Goal: Contribute content: Contribute content

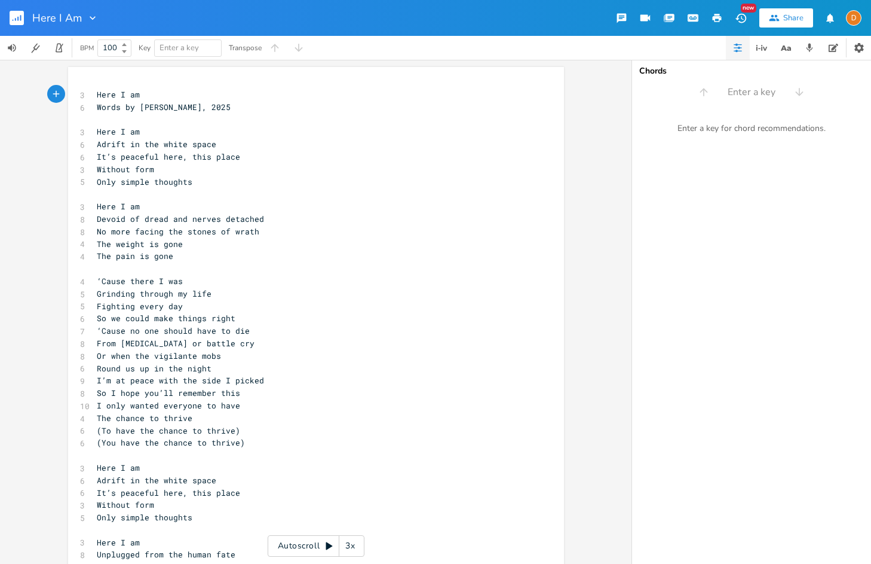
click at [118, 110] on span "Words by [PERSON_NAME], 2025" at bounding box center [164, 107] width 134 height 11
type textarea "and Music"
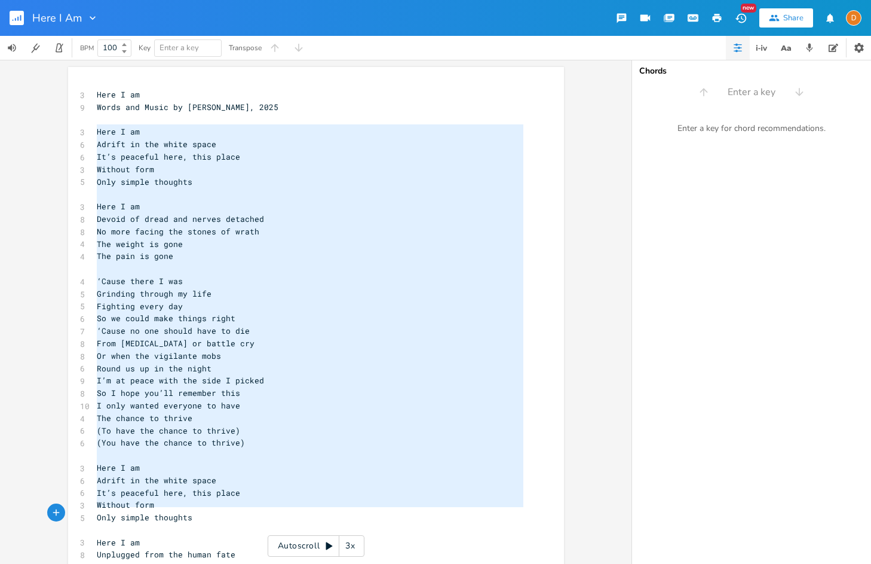
type textarea "Here I am Adrift in the white space It’s peaceful here, this place Without form…"
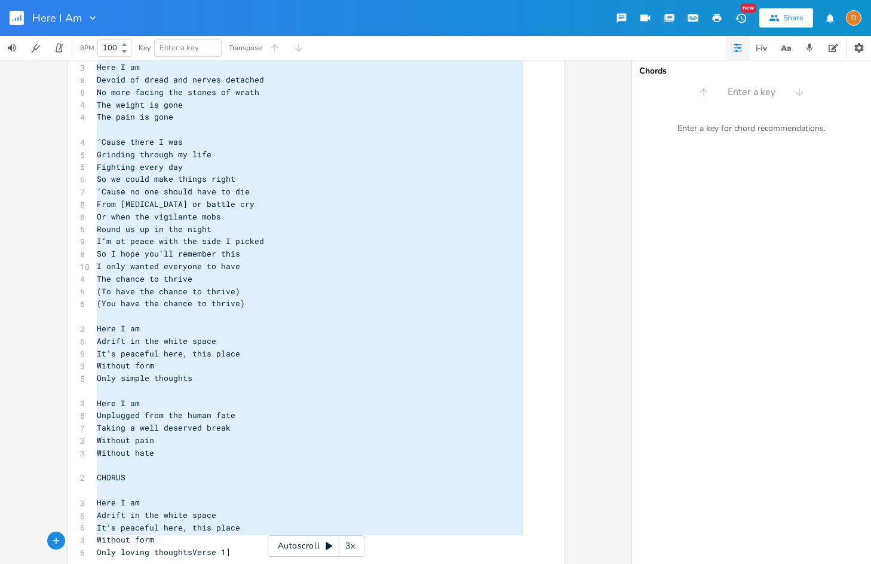
scroll to position [0, 0]
drag, startPoint x: 90, startPoint y: 129, endPoint x: 301, endPoint y: 610, distance: 524.5
click at [301, 563] on html "Here I Am New Share D BPM 100 Key Enter a key Transpose Here I am Adrift in the…" at bounding box center [435, 282] width 871 height 564
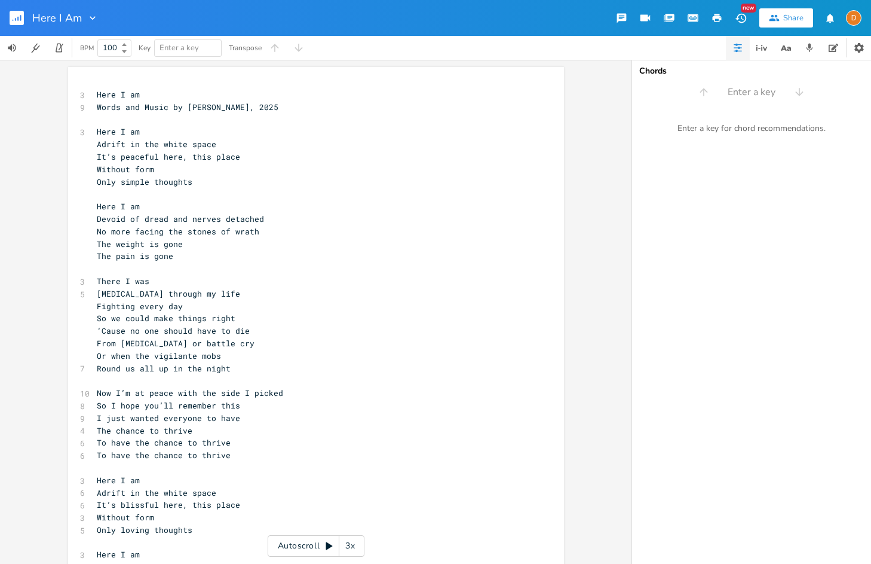
click at [282, 154] on pre "It’s peaceful here, this place" at bounding box center [309, 157] width 431 height 13
click at [97, 147] on span "Adrift in the white space" at bounding box center [157, 144] width 120 height 11
click at [107, 164] on span "Without form" at bounding box center [125, 169] width 57 height 11
drag, startPoint x: 87, startPoint y: 156, endPoint x: 90, endPoint y: 175, distance: 19.5
click at [87, 156] on div "x 3 Here I am 9 Words and Music by [PERSON_NAME], 2025 ​ 3 Here I am Adrift in …" at bounding box center [316, 521] width 496 height 908
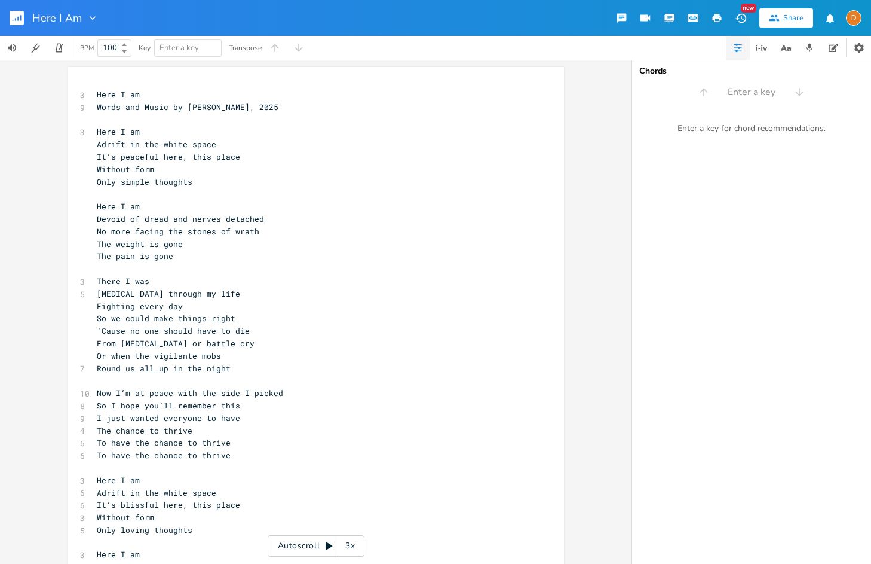
click at [97, 158] on span "It’s peaceful here, this place" at bounding box center [168, 156] width 143 height 11
click at [106, 188] on pre "​" at bounding box center [309, 194] width 431 height 13
click at [102, 214] on span "Devoid of dread and nerves detached" at bounding box center [180, 218] width 167 height 11
click at [118, 262] on pre "​" at bounding box center [309, 268] width 431 height 13
click at [117, 290] on span "[MEDICAL_DATA] through my life" at bounding box center [168, 293] width 143 height 11
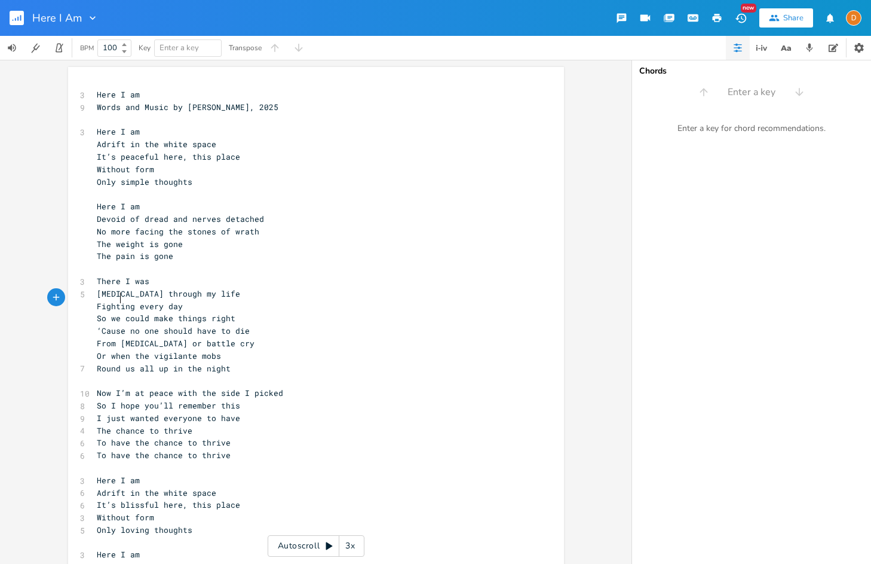
drag, startPoint x: 117, startPoint y: 302, endPoint x: 123, endPoint y: 347, distance: 44.5
click at [117, 303] on pre "Fighting every day" at bounding box center [309, 306] width 431 height 13
click at [123, 351] on pre "Or when the vigilante mobs" at bounding box center [309, 356] width 431 height 13
click at [439, 24] on div "Here I Am New Share D" at bounding box center [435, 18] width 871 height 36
click at [105, 47] on input "100" at bounding box center [107, 47] width 19 height 11
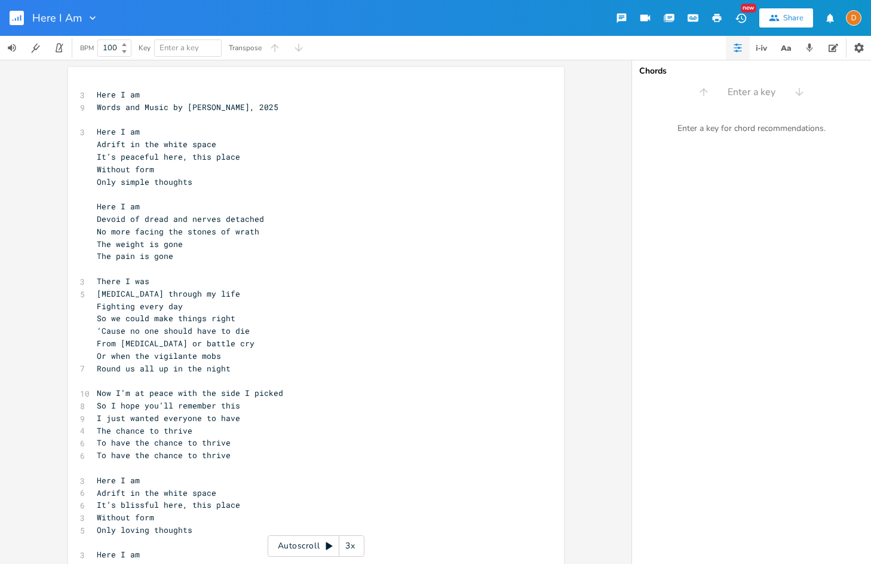
click at [105, 47] on input "100" at bounding box center [107, 47] width 19 height 11
type input "132"
click at [357, 53] on div "BPM 132 Key Enter a key Transpose" at bounding box center [435, 48] width 871 height 24
click at [406, 29] on div "Here I Am New Share D" at bounding box center [435, 18] width 871 height 36
click at [408, 45] on div "BPM 132 Key Enter a key Transpose" at bounding box center [435, 48] width 871 height 24
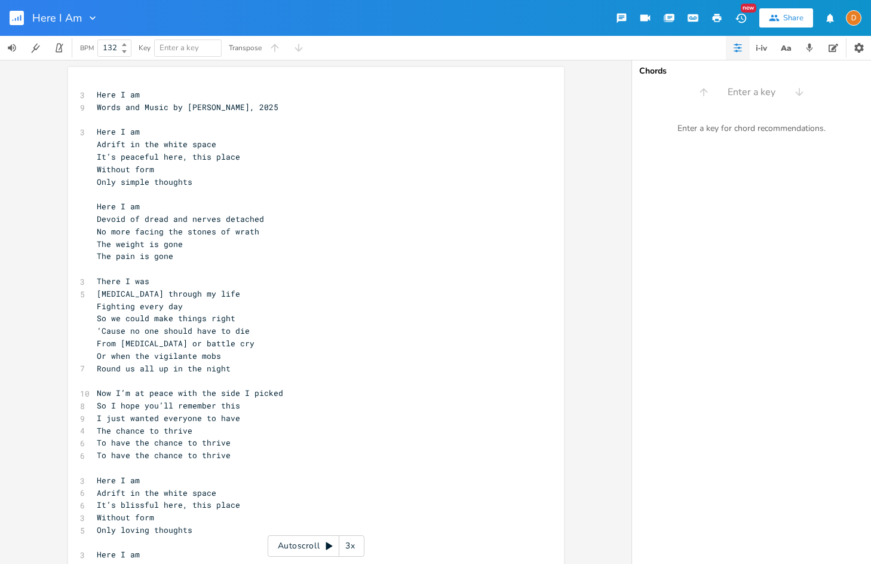
click at [422, 41] on div "BPM 132 Key Enter a key Transpose" at bounding box center [435, 48] width 871 height 24
click at [94, 100] on pre "Here I am" at bounding box center [309, 94] width 431 height 13
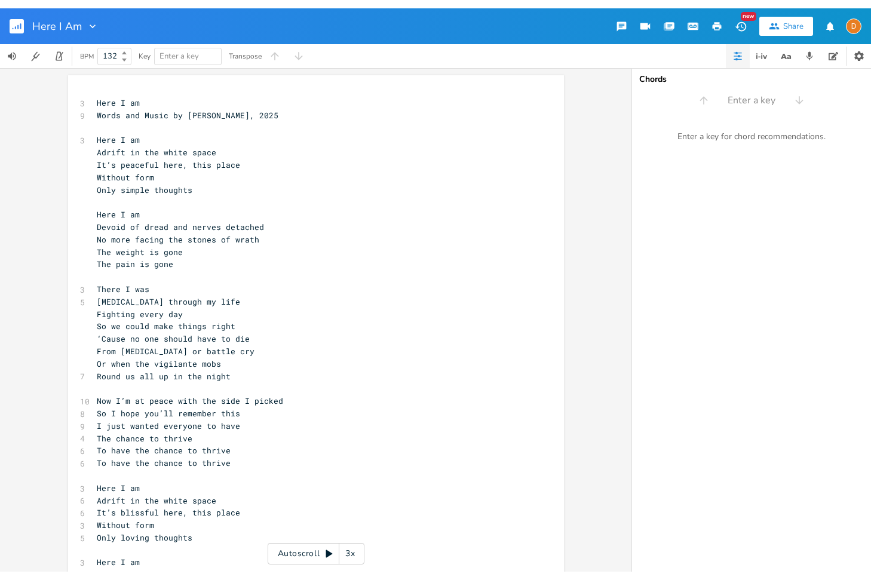
scroll to position [0, 1]
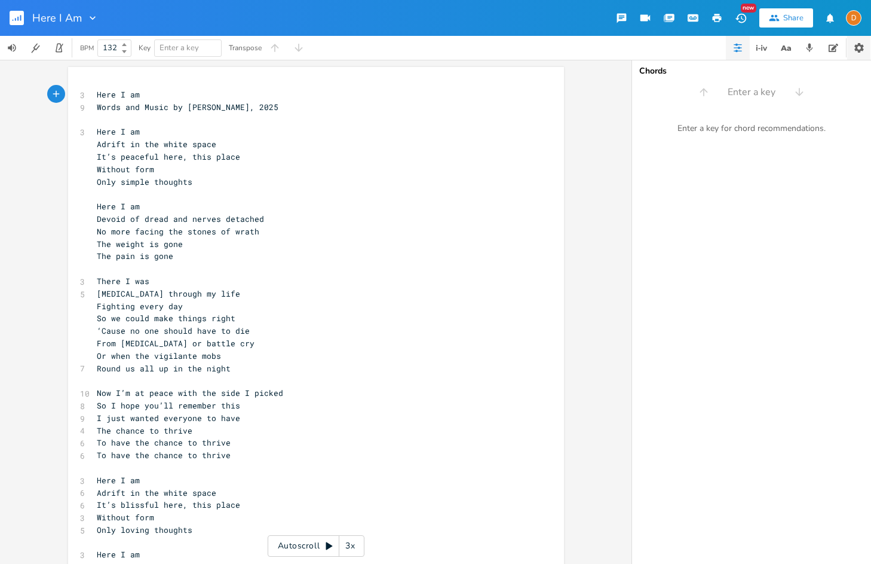
click at [862, 47] on icon "button" at bounding box center [860, 48] width 10 height 10
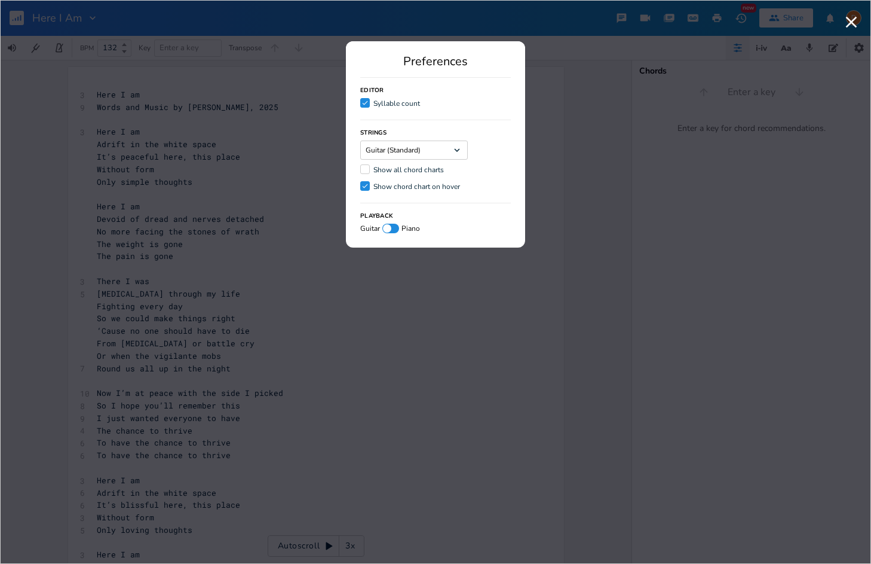
click at [369, 100] on div "Check" at bounding box center [365, 103] width 10 height 10
click at [360, 100] on input "Check Syllable count" at bounding box center [360, 103] width 0 height 8
click at [367, 100] on div at bounding box center [365, 103] width 10 height 10
click at [360, 100] on input "Syllable count" at bounding box center [360, 103] width 0 height 8
click at [412, 146] on div "Guitar (Standard) Dropdown" at bounding box center [414, 149] width 108 height 19
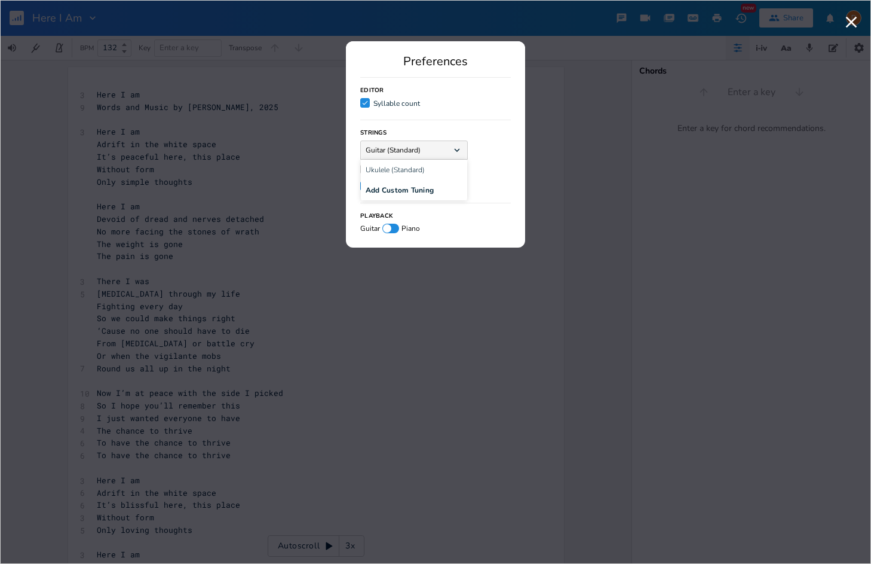
click at [487, 129] on div "Strings Guitar (Standard) Dropdown Ukulele (Standard) Add Custom Tuning Show al…" at bounding box center [435, 157] width 151 height 74
click at [443, 168] on div "Show all chord charts" at bounding box center [409, 169] width 71 height 7
click at [360, 168] on input "Show all chord charts" at bounding box center [360, 170] width 0 height 8
click at [397, 226] on div at bounding box center [390, 229] width 17 height 10
checkbox input "true"
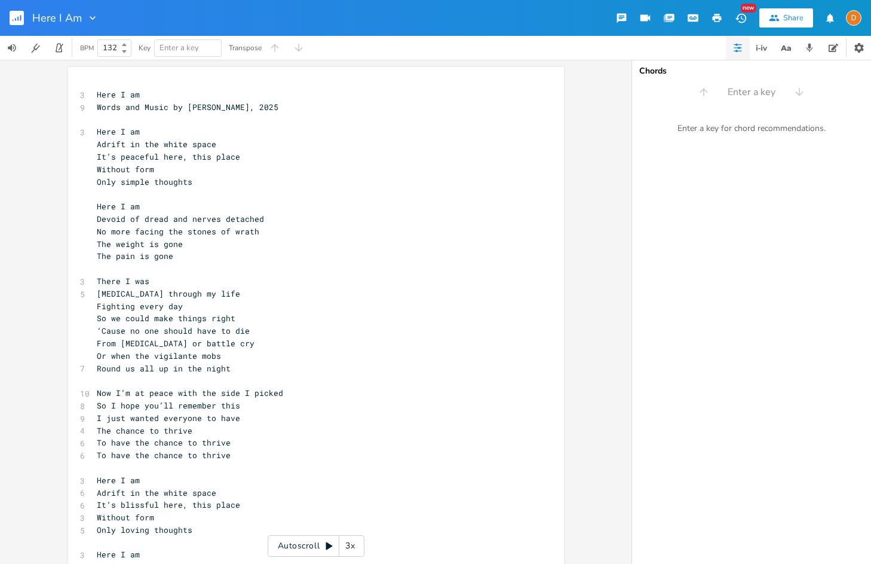
click at [532, 20] on div "Here I Am New Share D" at bounding box center [435, 18] width 871 height 36
click at [853, 20] on div "D" at bounding box center [854, 18] width 16 height 16
click at [855, 14] on div "D" at bounding box center [854, 18] width 16 height 16
click at [528, 35] on div "Here I Am New Share D" at bounding box center [435, 18] width 871 height 36
click at [237, 10] on div "Here I Am New Share D" at bounding box center [435, 18] width 871 height 36
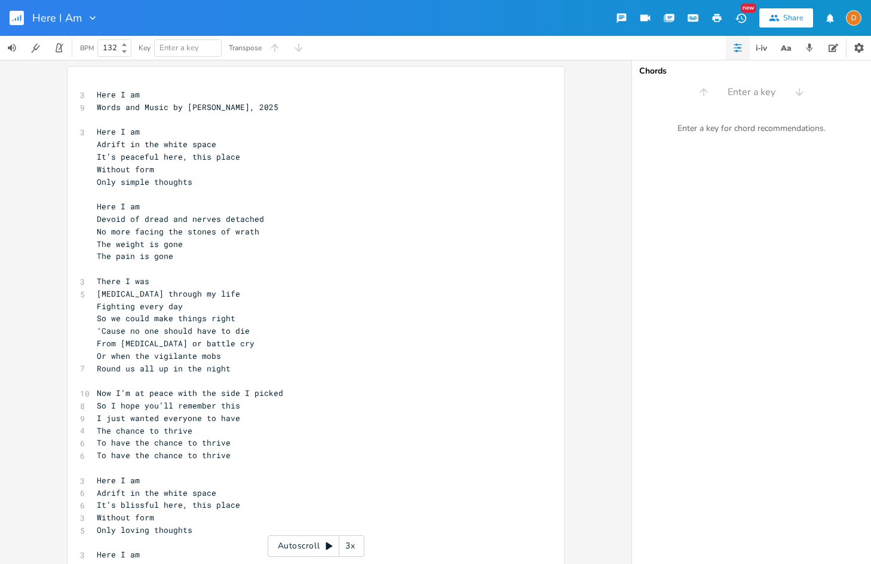
click at [91, 19] on icon "button" at bounding box center [93, 18] width 6 height 4
click at [204, 21] on div "Here I Am Edit Rename Collection Collections Delete Delete New Share D" at bounding box center [435, 18] width 871 height 36
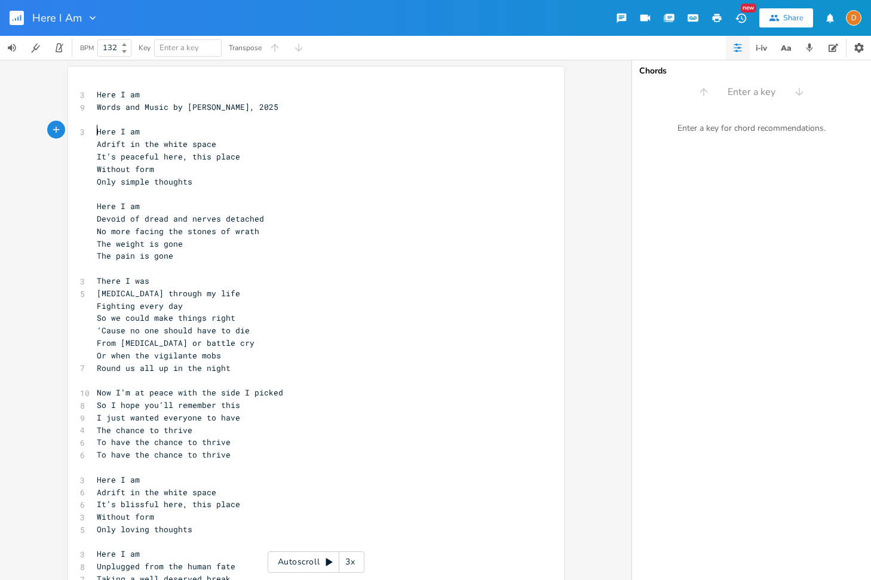
click at [94, 132] on pre "Here I am" at bounding box center [309, 132] width 431 height 13
type textarea "Am"
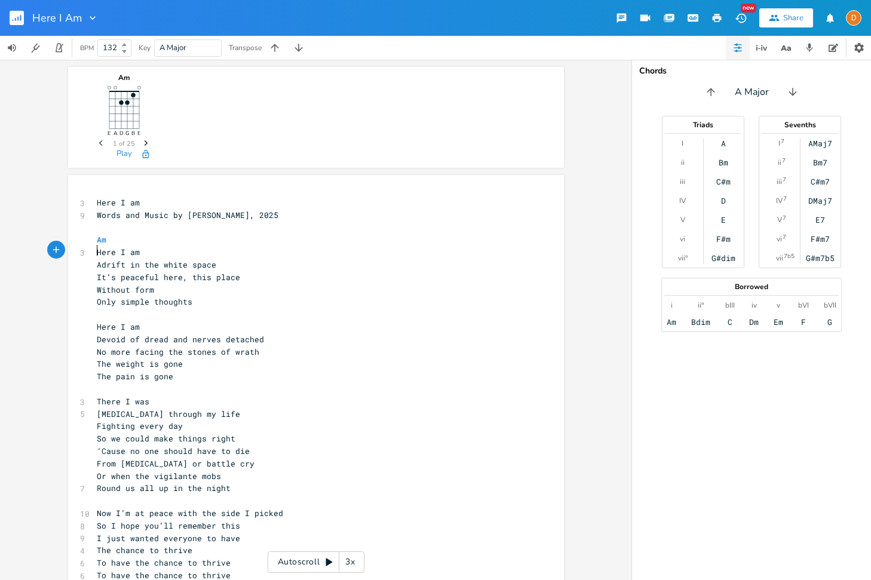
click at [112, 231] on pre "​" at bounding box center [309, 228] width 431 height 13
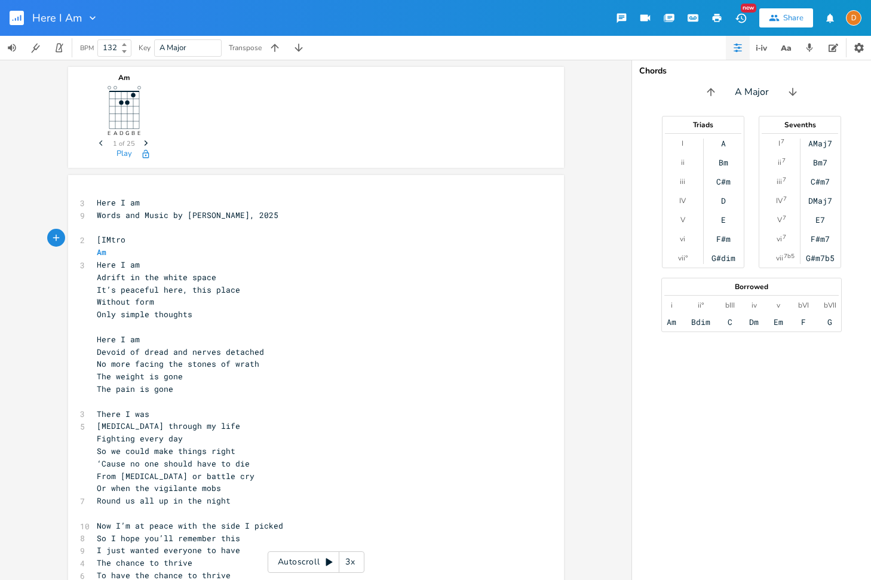
type textarea "[IMtro]"
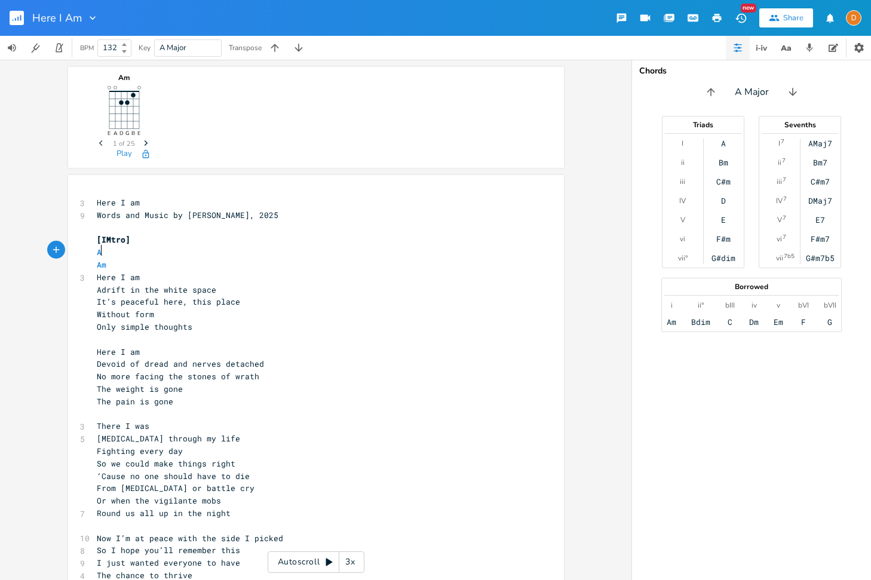
type textarea "Am"
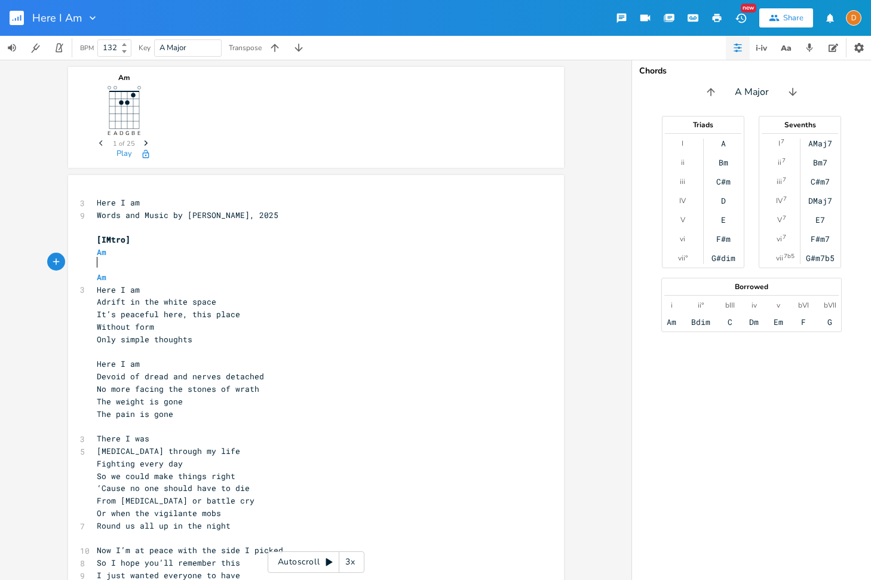
click at [109, 240] on span "[IMtro]" at bounding box center [113, 239] width 33 height 11
type textarea "n"
click at [157, 247] on pre "Am" at bounding box center [309, 252] width 431 height 13
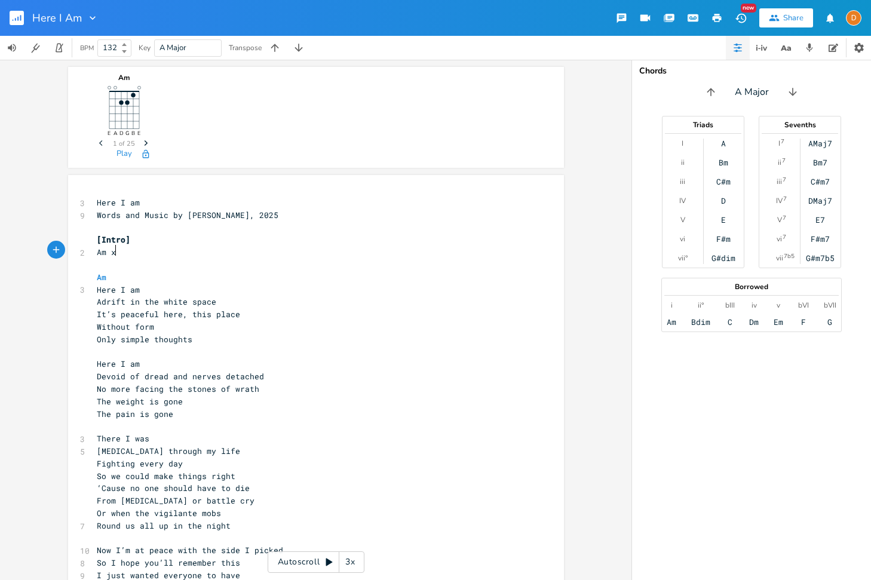
type textarea "x4"
click at [163, 271] on pre "Am" at bounding box center [309, 277] width 431 height 13
click at [143, 253] on pre "Am x4" at bounding box center [309, 252] width 431 height 13
click at [133, 275] on pre "Am" at bounding box center [309, 277] width 431 height 13
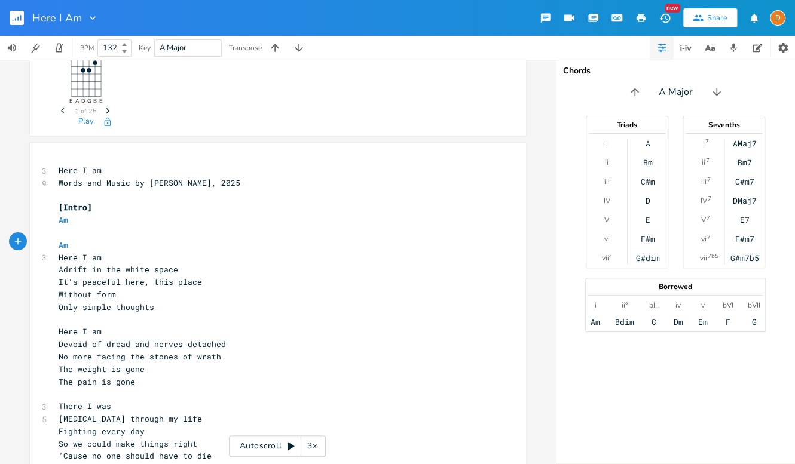
scroll to position [38, 0]
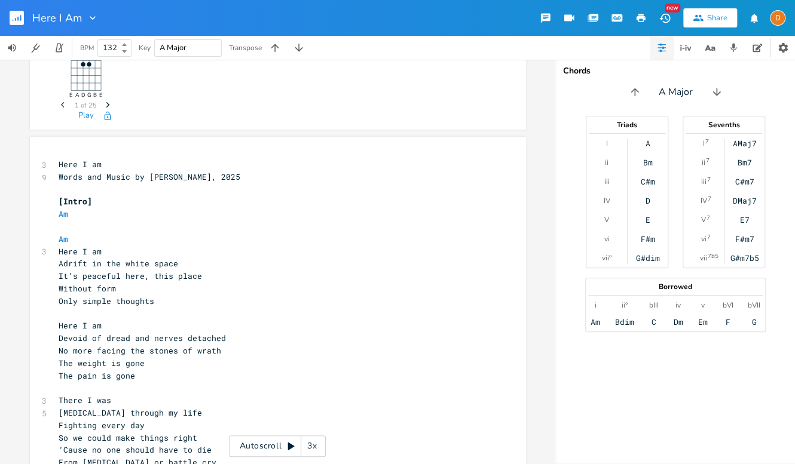
click at [186, 45] on input "A Major" at bounding box center [173, 47] width 27 height 11
click at [186, 53] on span "A Major" at bounding box center [188, 48] width 57 height 16
click at [192, 48] on span "A Major" at bounding box center [188, 48] width 57 height 16
click at [141, 51] on div "Key" at bounding box center [145, 47] width 12 height 7
click at [183, 46] on input "A Major" at bounding box center [173, 47] width 27 height 11
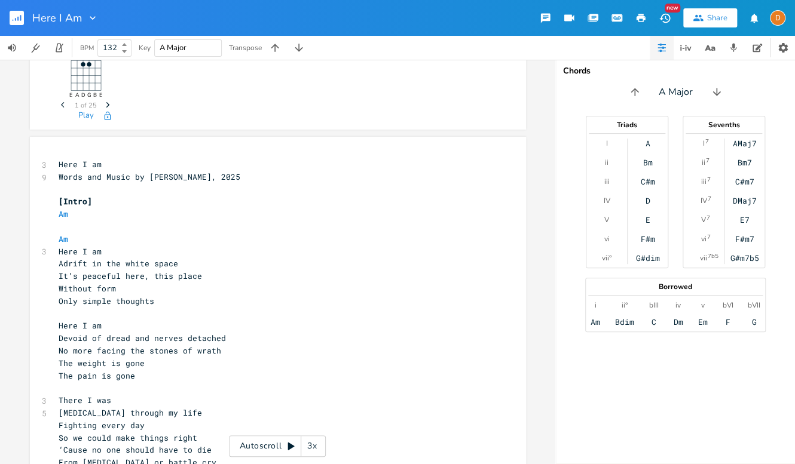
click at [183, 46] on input "A Major" at bounding box center [173, 47] width 27 height 11
type input "A Minor"
click at [56, 266] on pre "Adrift in the white space" at bounding box center [271, 264] width 431 height 13
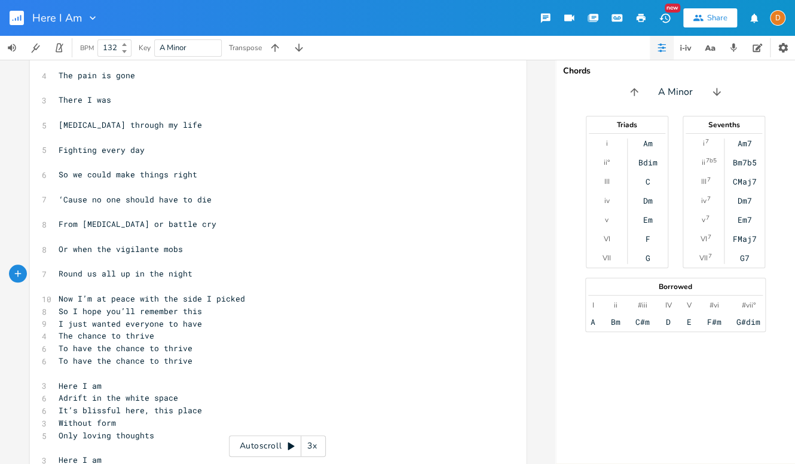
scroll to position [457, 0]
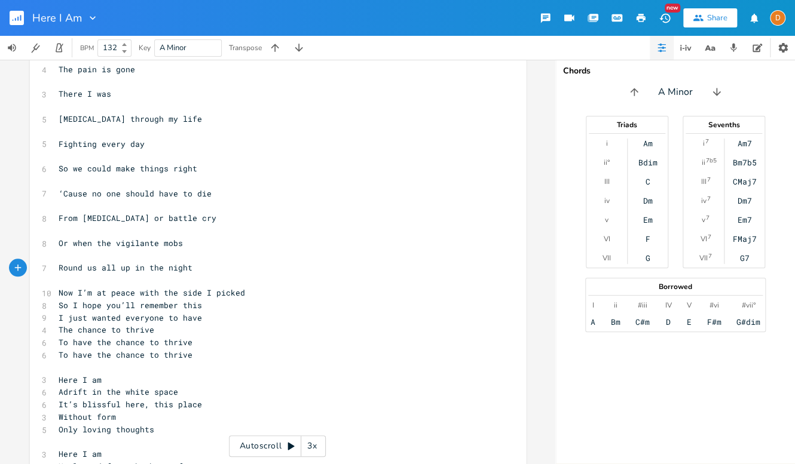
click at [59, 294] on span "Now I’m at peace with the side I picked" at bounding box center [152, 292] width 186 height 11
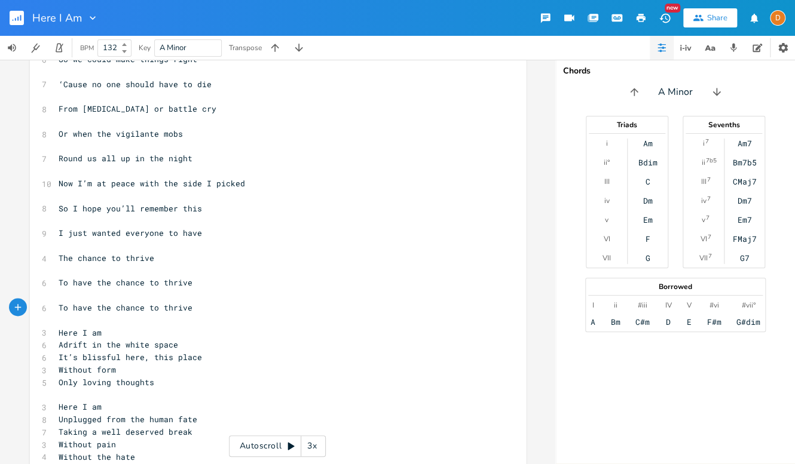
scroll to position [665, 0]
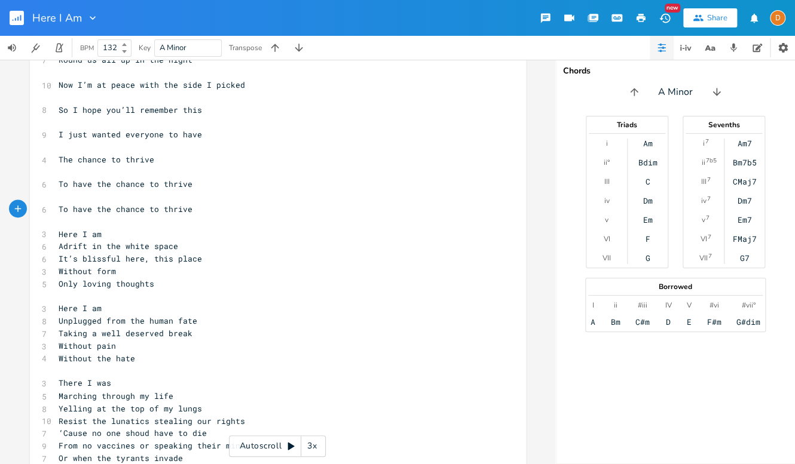
click at [56, 248] on pre "Adrift in the white space" at bounding box center [271, 246] width 431 height 13
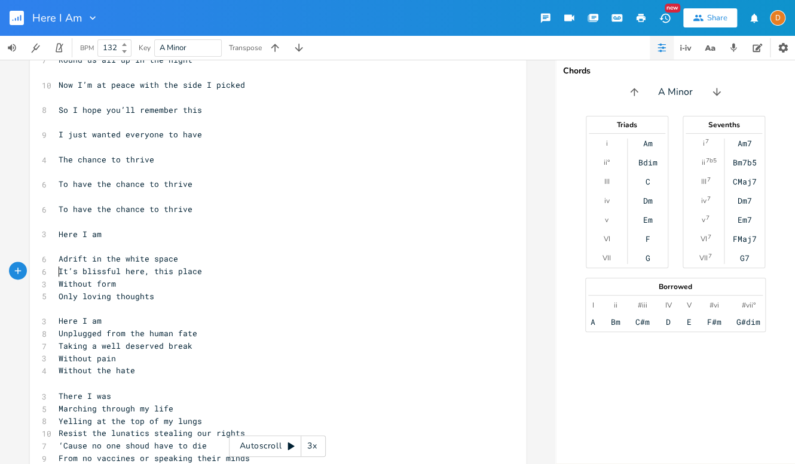
click at [56, 270] on pre "It’s blissful here, this place" at bounding box center [271, 271] width 431 height 13
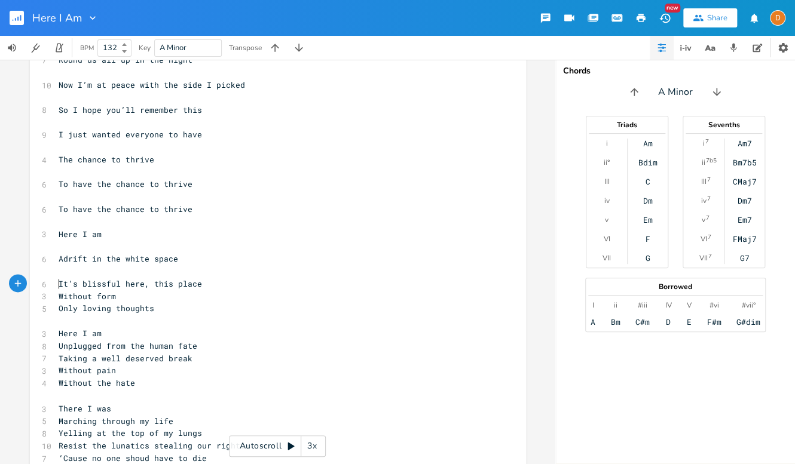
click at [59, 297] on span "Without form" at bounding box center [87, 296] width 57 height 11
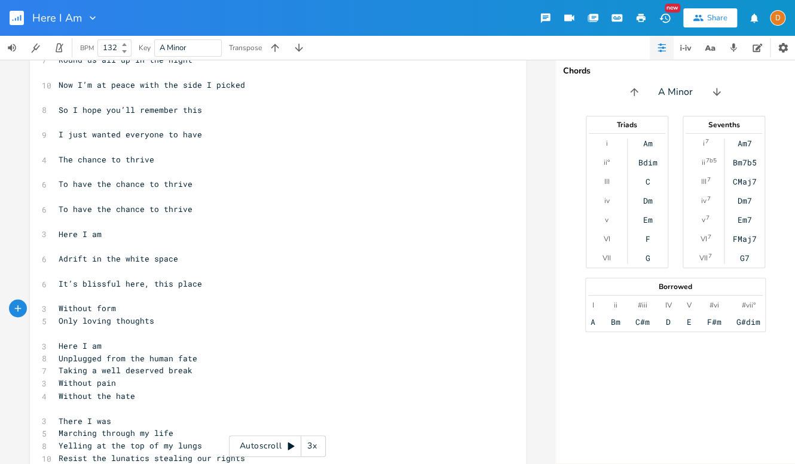
click at [56, 319] on pre "Only loving thoughts" at bounding box center [271, 321] width 431 height 13
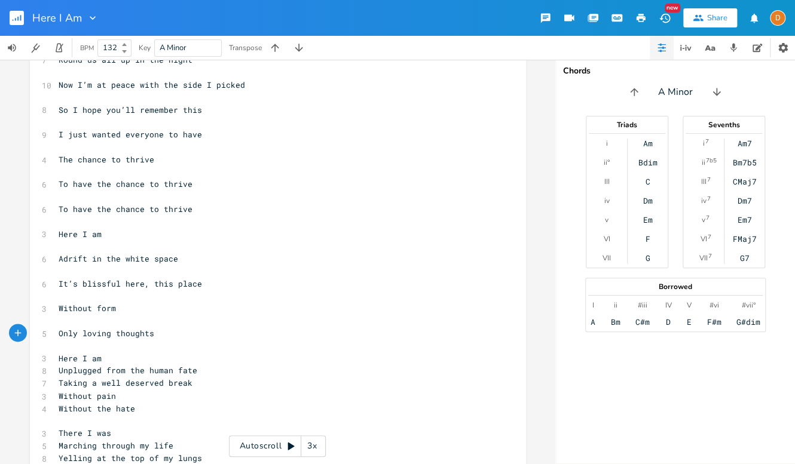
click at [56, 375] on pre "Unplugged from the human fate" at bounding box center [271, 371] width 431 height 13
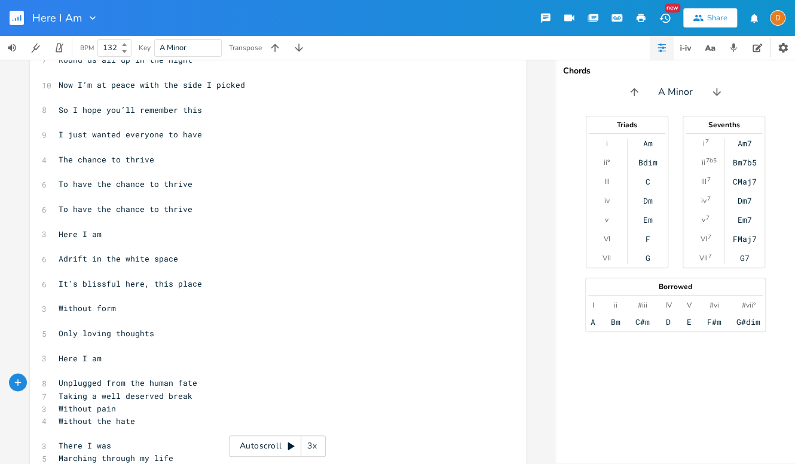
click at [56, 402] on pre "Without pain" at bounding box center [271, 408] width 431 height 13
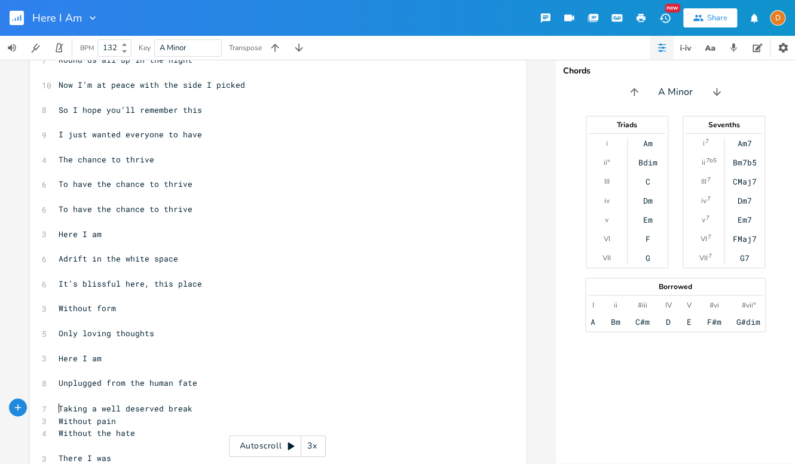
click at [56, 424] on pre "Without pain" at bounding box center [271, 421] width 431 height 13
click at [59, 447] on span "Without the hate" at bounding box center [97, 445] width 76 height 11
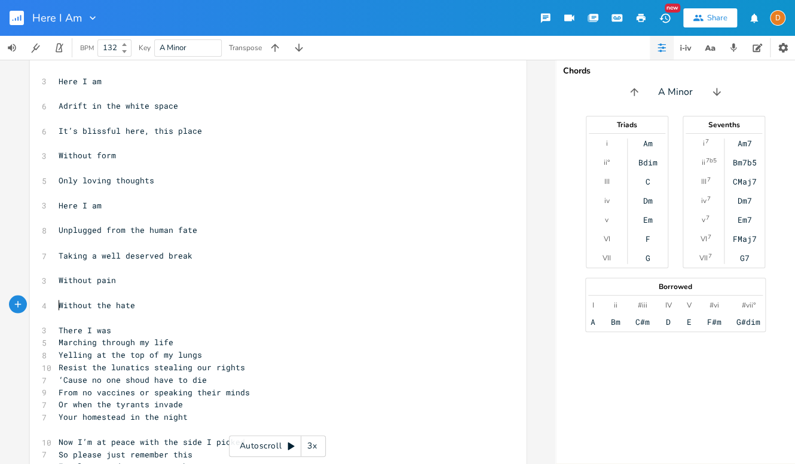
scroll to position [824, 0]
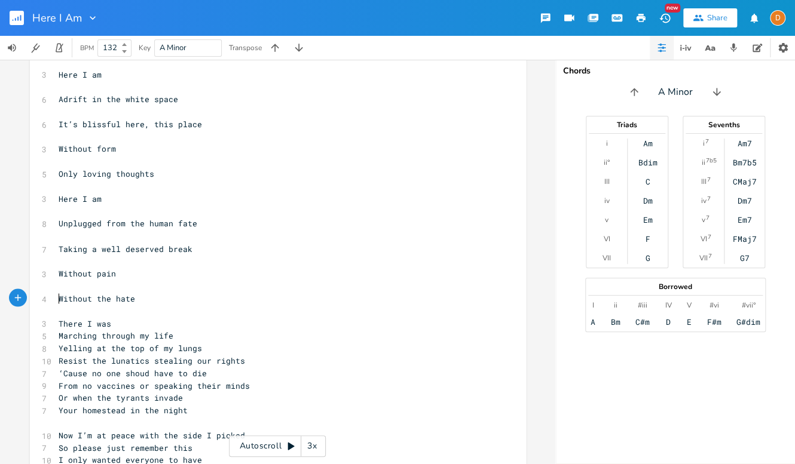
click at [56, 337] on pre "Marching through my life" at bounding box center [271, 335] width 431 height 13
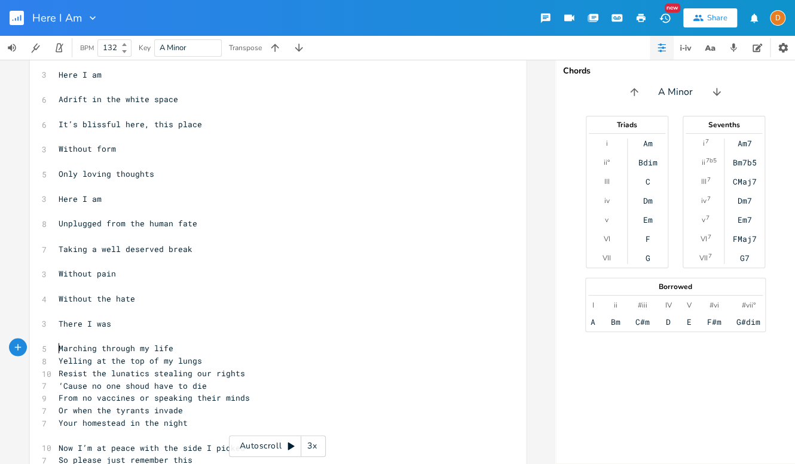
click at [56, 363] on pre "Yelling at the top of my lungs" at bounding box center [271, 360] width 431 height 13
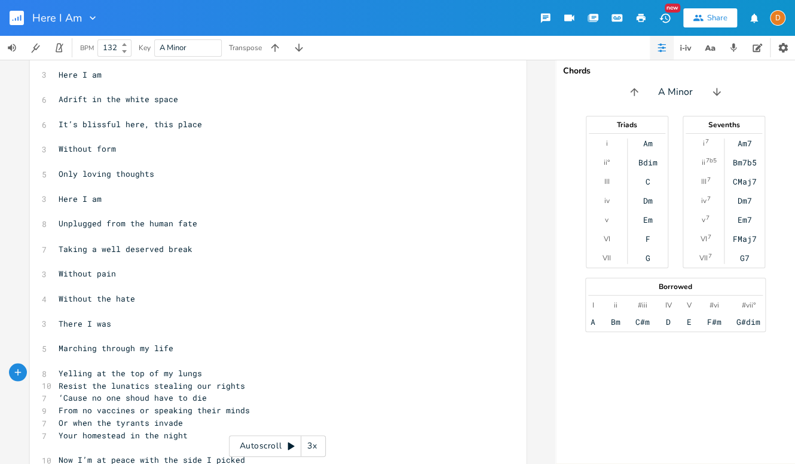
click at [56, 390] on pre "Resist the lunatics stealing our rights" at bounding box center [271, 385] width 431 height 13
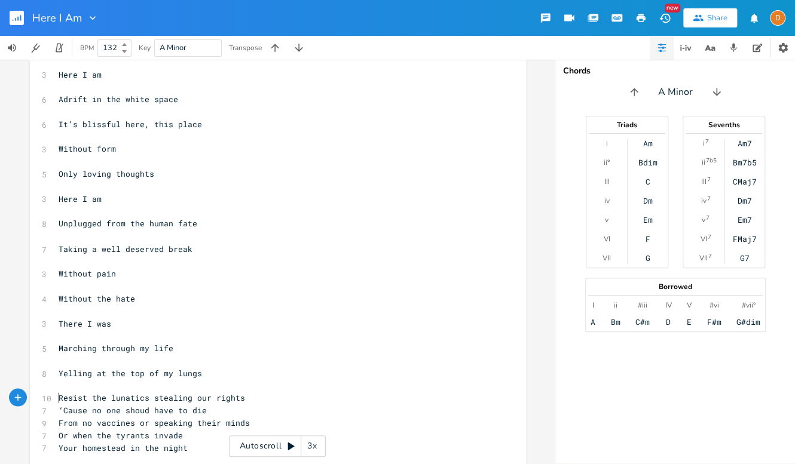
click at [56, 408] on pre "‘Cause no one shoud have to die" at bounding box center [271, 410] width 431 height 13
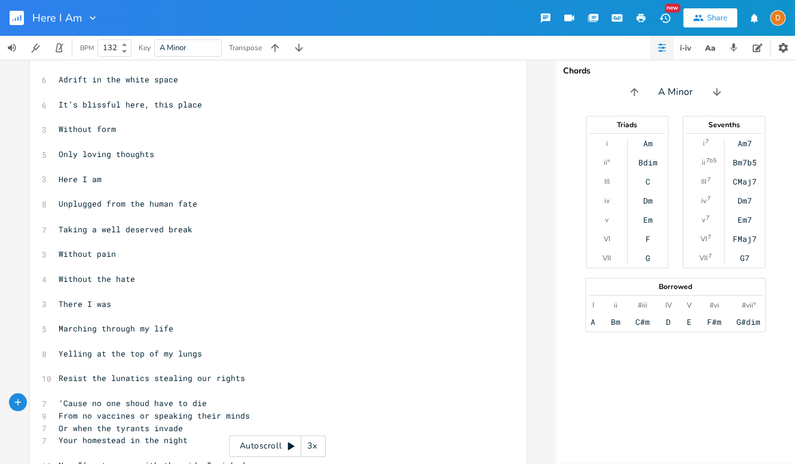
scroll to position [942, 0]
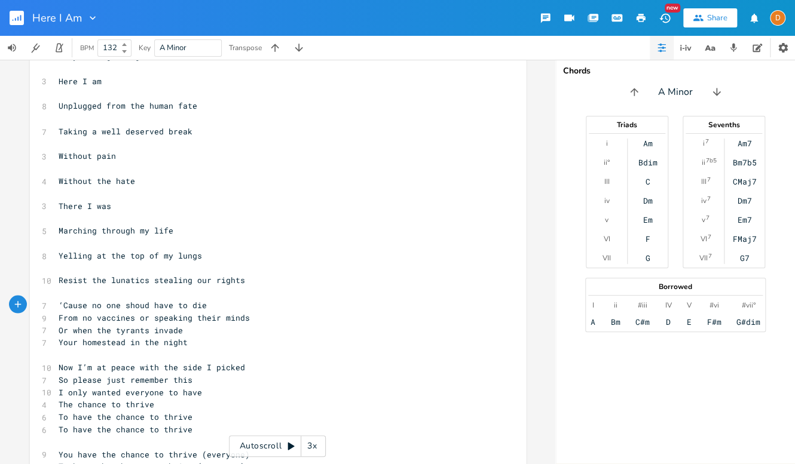
click at [59, 207] on span "There I was" at bounding box center [85, 205] width 53 height 11
type textarea "'Cause"
click at [92, 206] on span "'Cause There I was" at bounding box center [102, 205] width 86 height 11
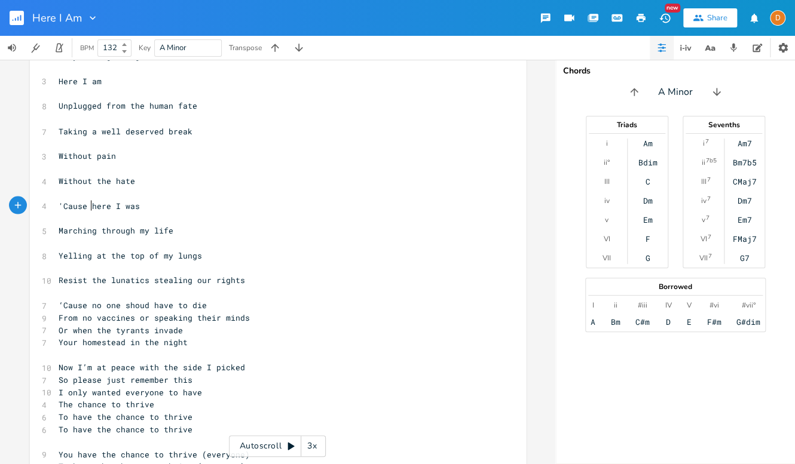
type textarea "t"
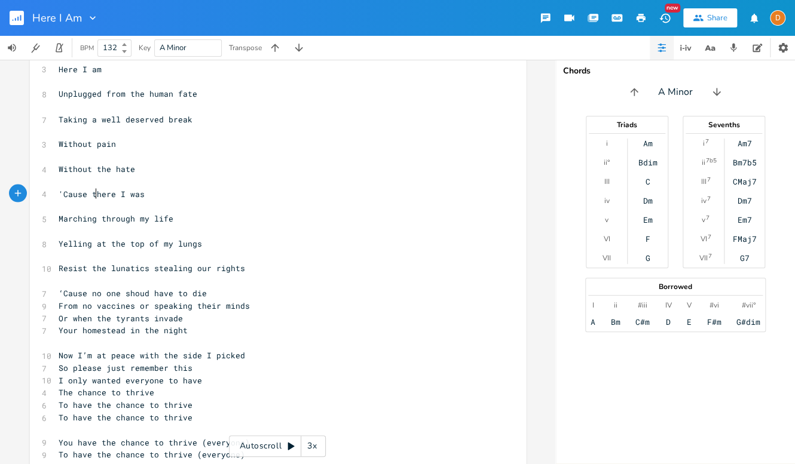
scroll to position [972, 0]
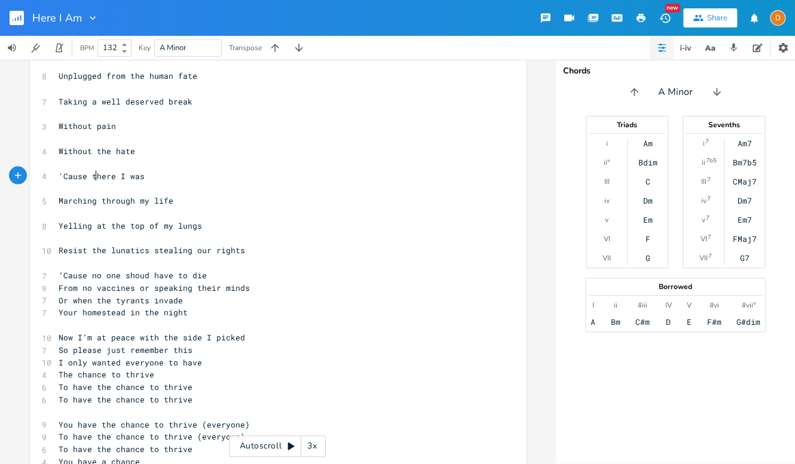
click at [56, 286] on pre "From no vaccines or speaking their minds" at bounding box center [271, 287] width 431 height 13
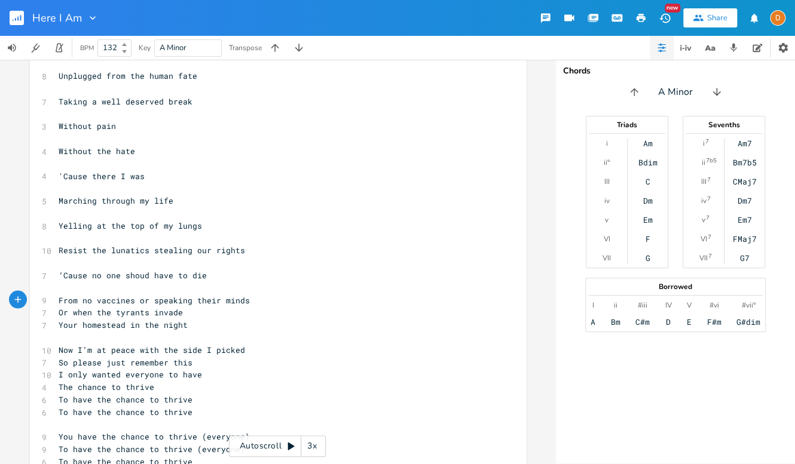
click at [59, 311] on span "Or when the tyrants invade" at bounding box center [121, 312] width 124 height 11
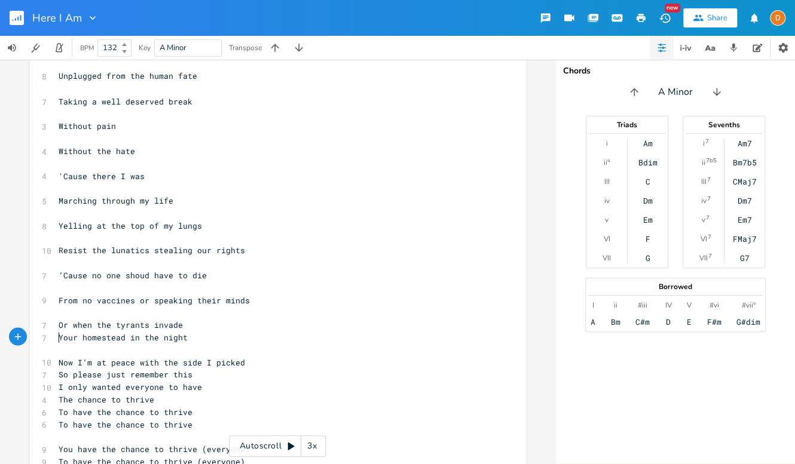
click at [59, 341] on span "Your homestead in the night" at bounding box center [123, 337] width 129 height 11
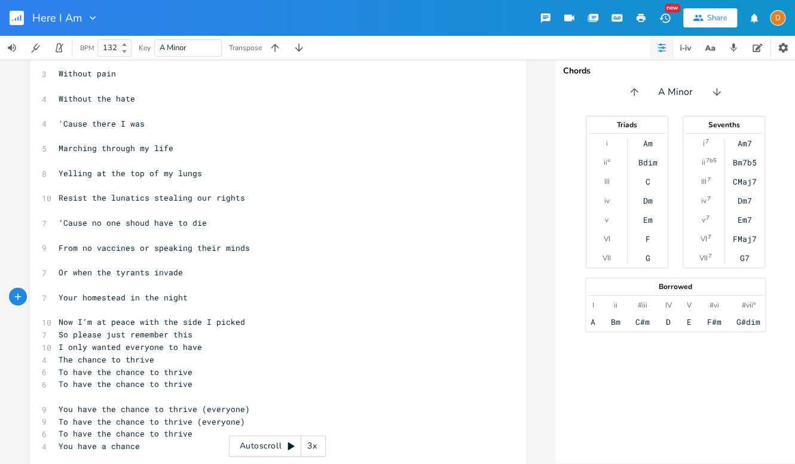
scroll to position [1059, 0]
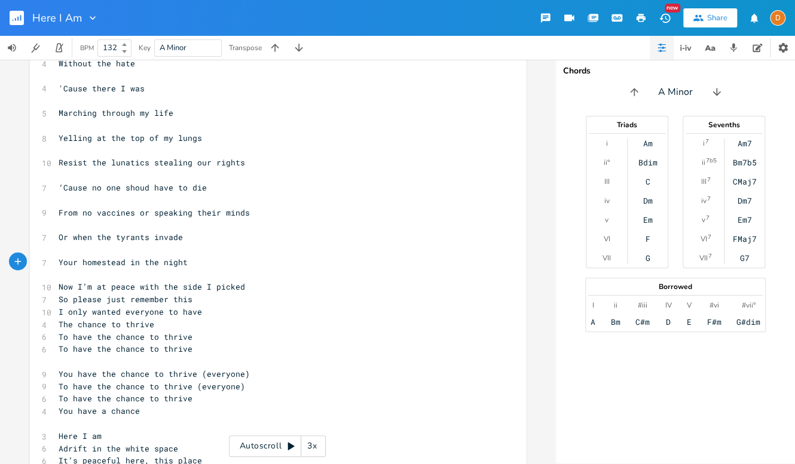
click at [56, 302] on pre "So please just remember this" at bounding box center [271, 299] width 431 height 13
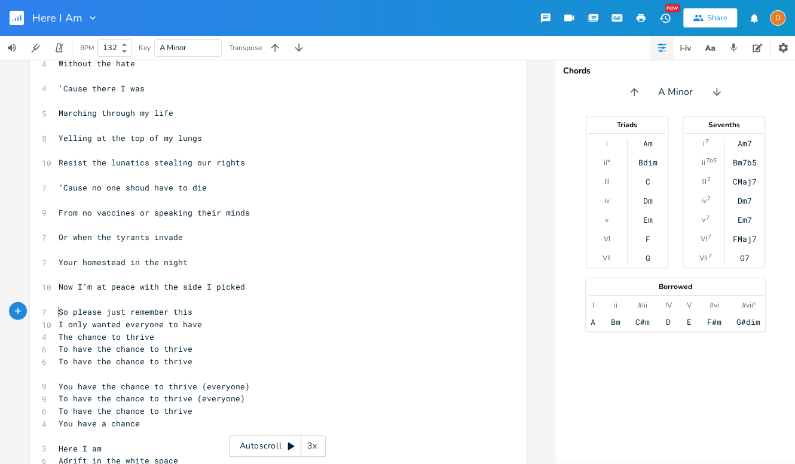
click at [59, 325] on span "I only wanted everyone to have" at bounding box center [130, 324] width 143 height 11
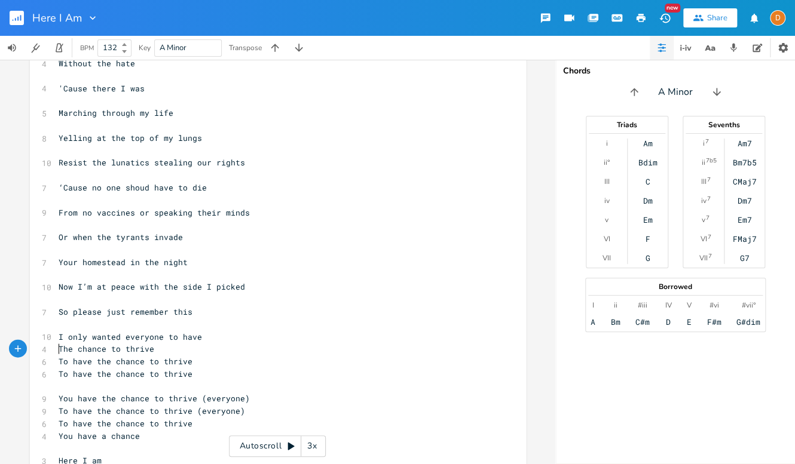
click at [59, 352] on span "The chance to thrive" at bounding box center [107, 349] width 96 height 11
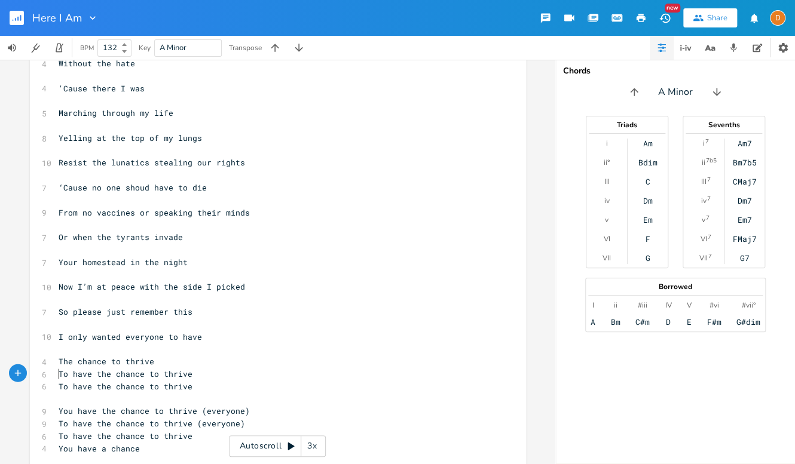
click at [56, 375] on pre "To have the chance to thrive" at bounding box center [271, 374] width 431 height 13
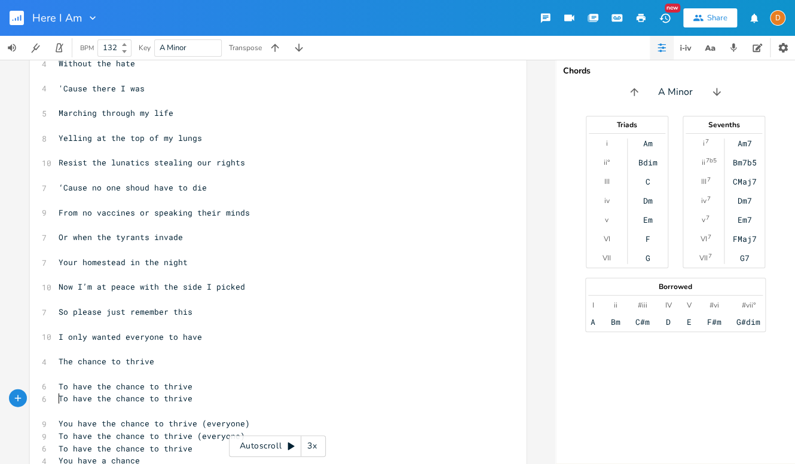
click at [56, 402] on pre "To have the chance to thrive" at bounding box center [271, 399] width 431 height 13
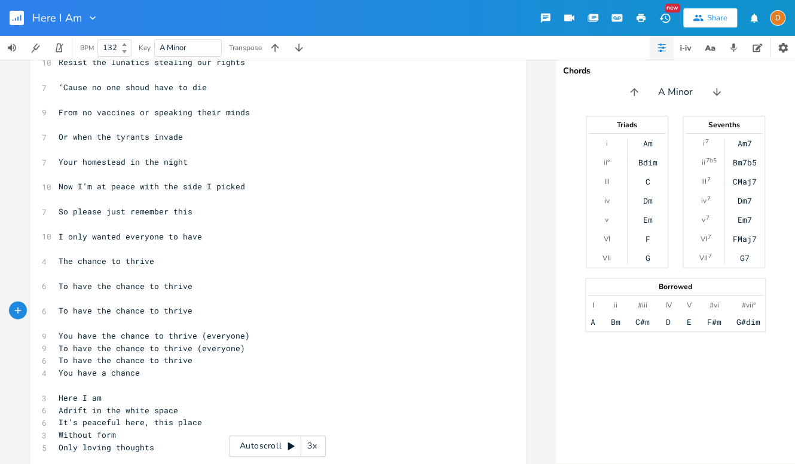
scroll to position [1186, 0]
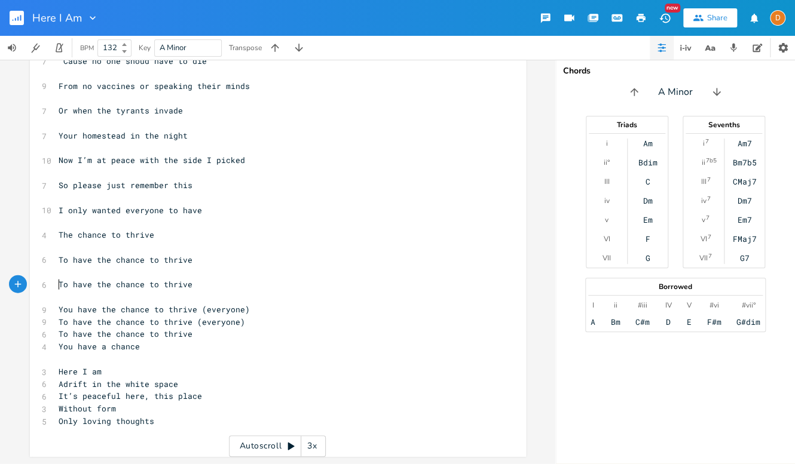
click at [56, 321] on pre "To have the chance to thrive (everyone)" at bounding box center [271, 322] width 431 height 13
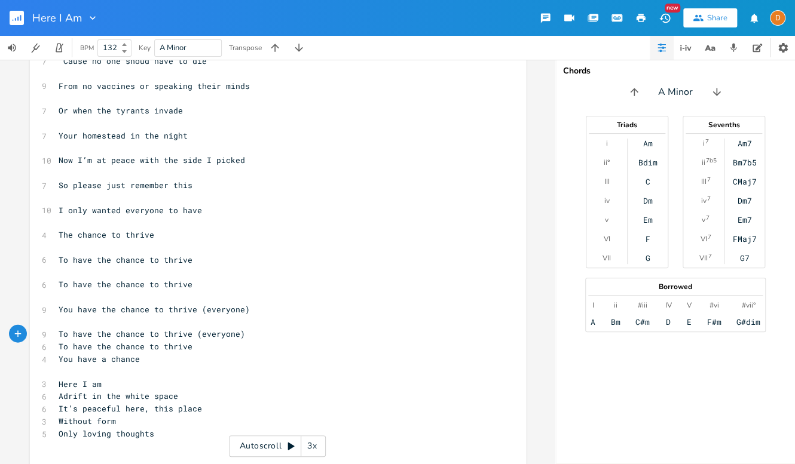
click at [59, 347] on span "To have the chance to thrive" at bounding box center [126, 346] width 134 height 11
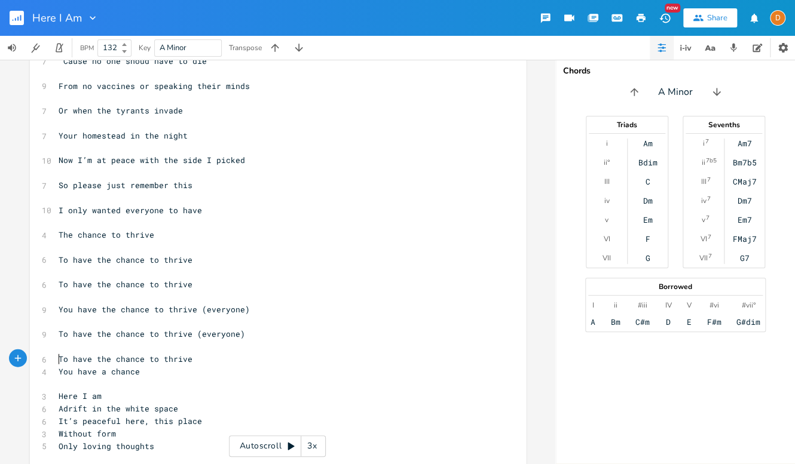
click at [56, 374] on pre "You have a chance" at bounding box center [271, 372] width 431 height 13
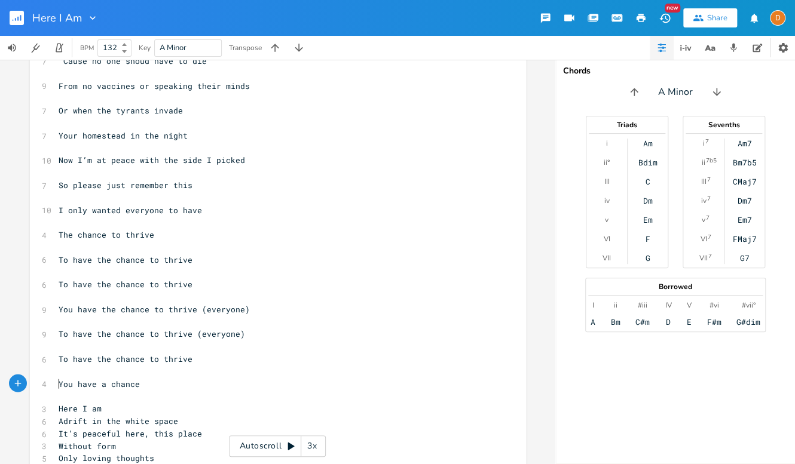
scroll to position [1223, 0]
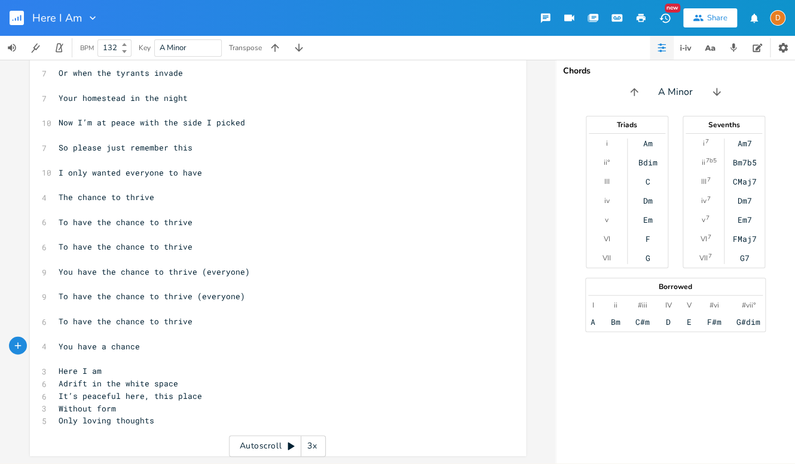
click at [59, 372] on span "Here I am" at bounding box center [80, 371] width 43 height 11
click at [65, 361] on pre "​" at bounding box center [271, 359] width 431 height 13
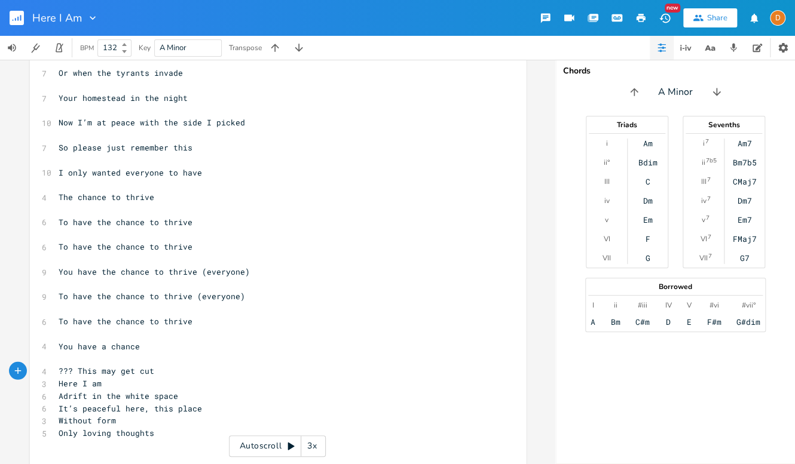
scroll to position [0, 62]
type textarea "??? This may get cut ???"
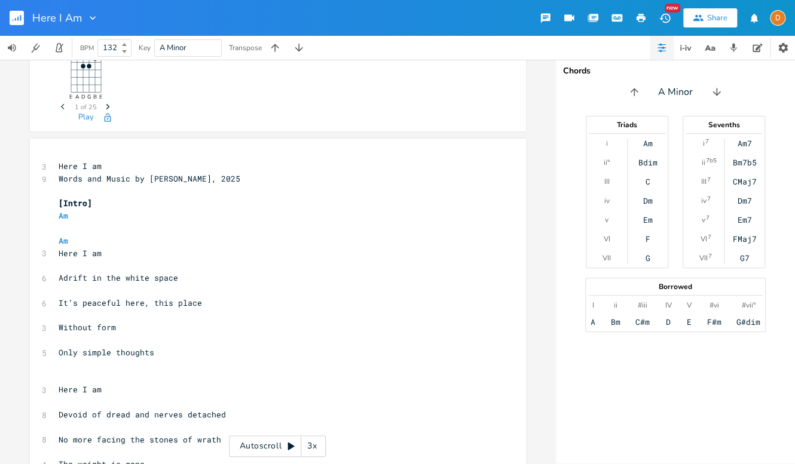
scroll to position [179, 0]
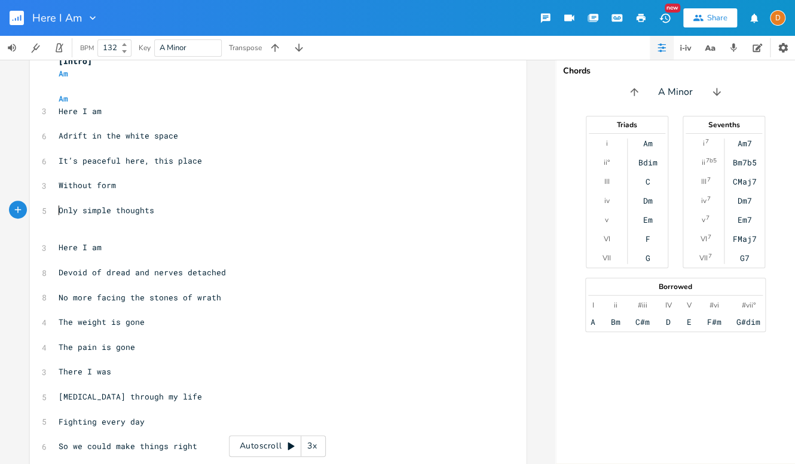
click at [59, 210] on span "Only simple thoughts" at bounding box center [107, 210] width 96 height 11
click at [63, 200] on pre "​" at bounding box center [271, 198] width 431 height 13
type textarea "Am"
click at [272, 205] on pre "Only simple thoughts" at bounding box center [271, 210] width 431 height 13
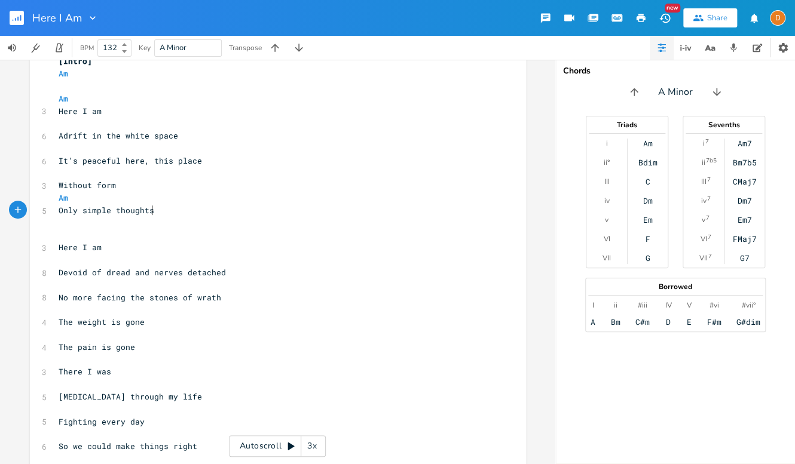
click at [91, 240] on pre "​" at bounding box center [271, 235] width 431 height 13
type textarea "Am"
click at [397, 350] on pre "The pain is gone" at bounding box center [271, 347] width 431 height 13
click at [82, 222] on pre "​" at bounding box center [271, 223] width 431 height 13
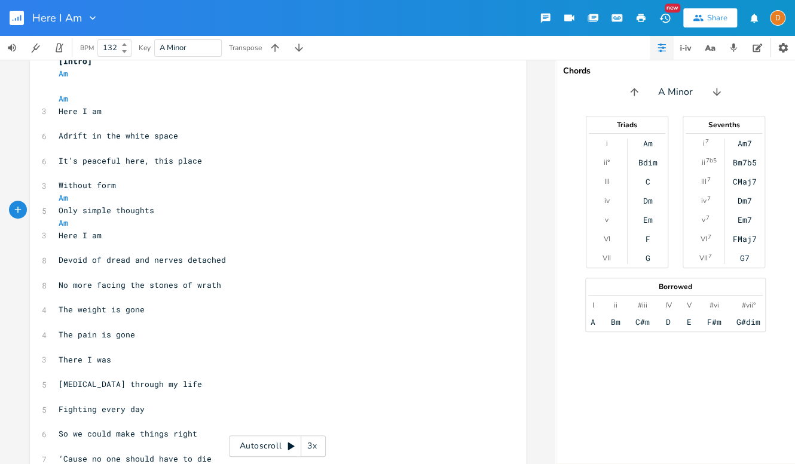
click at [62, 123] on pre "​" at bounding box center [271, 123] width 431 height 13
type textarea "Am"
click at [396, 180] on pre "Without form" at bounding box center [271, 185] width 431 height 13
click at [56, 148] on pre "​" at bounding box center [271, 148] width 431 height 13
type textarea "C/G"
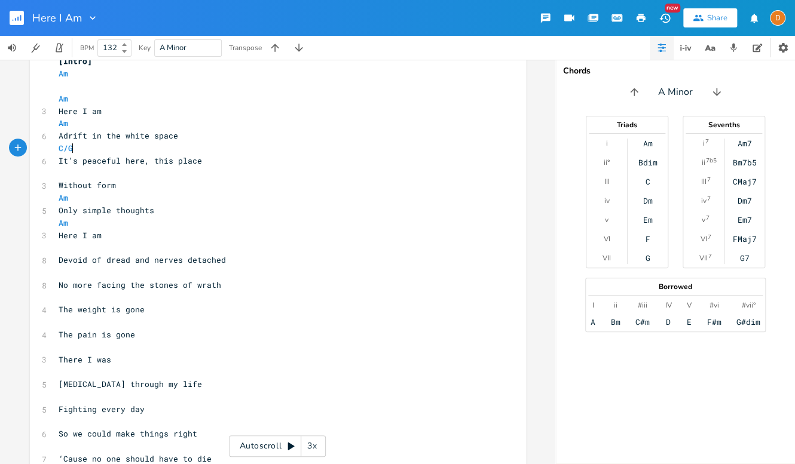
scroll to position [0, 11]
click at [96, 175] on pre "​" at bounding box center [271, 173] width 431 height 13
type textarea "G"
click at [241, 204] on pre "Only simple thoughts" at bounding box center [271, 210] width 431 height 13
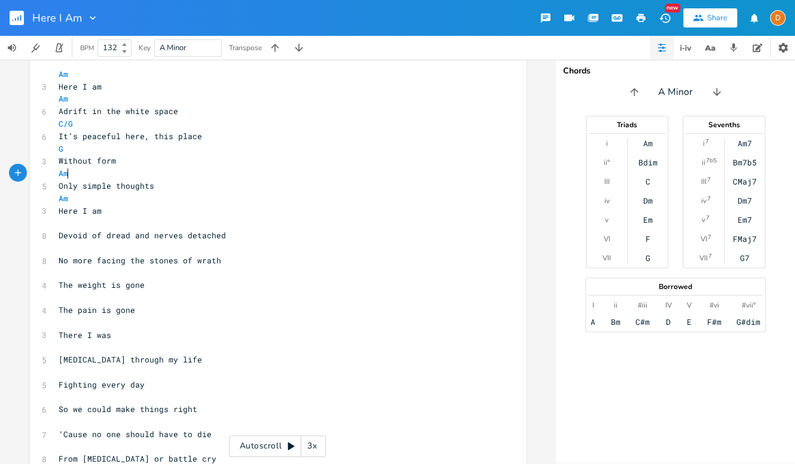
scroll to position [216, 0]
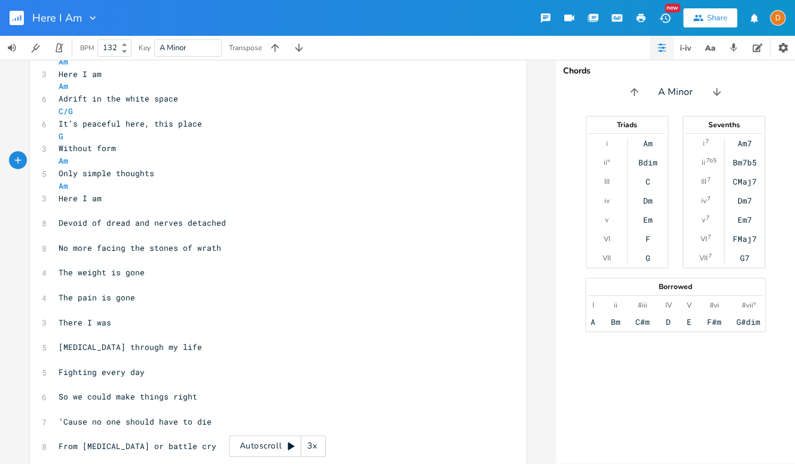
click at [84, 212] on pre "​" at bounding box center [271, 210] width 431 height 13
type textarea "Am"
click at [140, 227] on pre "Devoid of dread and nerves detached" at bounding box center [271, 223] width 431 height 13
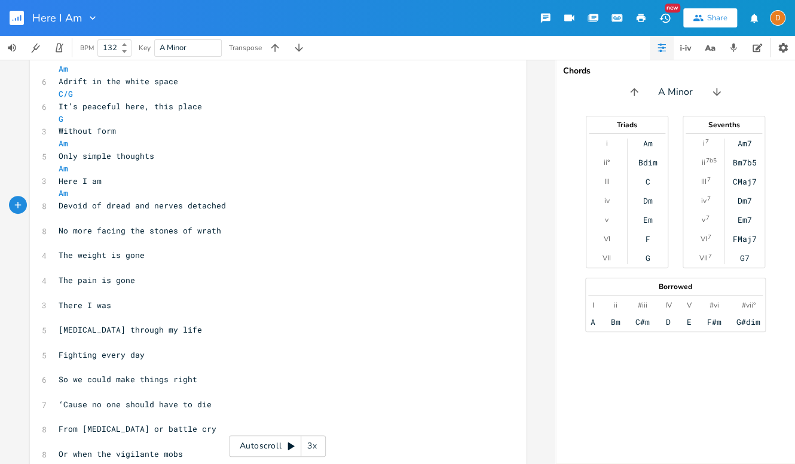
scroll to position [239, 0]
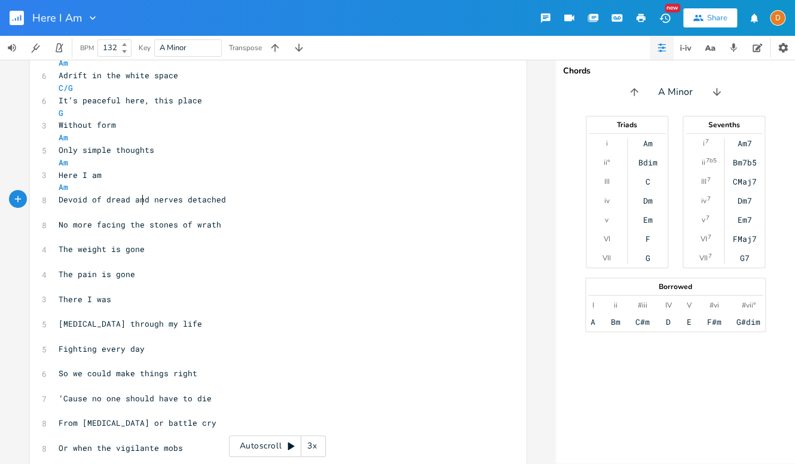
click at [81, 212] on pre "​" at bounding box center [271, 212] width 431 height 13
type textarea "C/G"
click at [57, 239] on pre "​" at bounding box center [271, 237] width 431 height 13
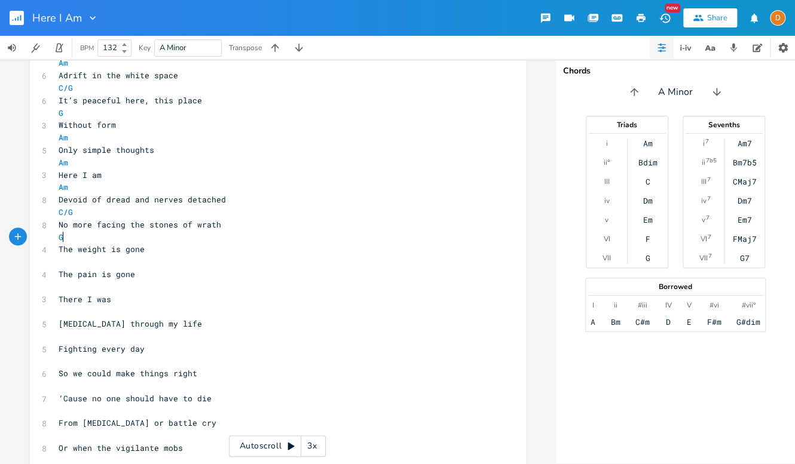
type textarea "G"
click at [65, 261] on li "Gb" at bounding box center [73, 262] width 36 height 13
click at [112, 265] on pre "​" at bounding box center [271, 262] width 431 height 13
type textarea "Am"
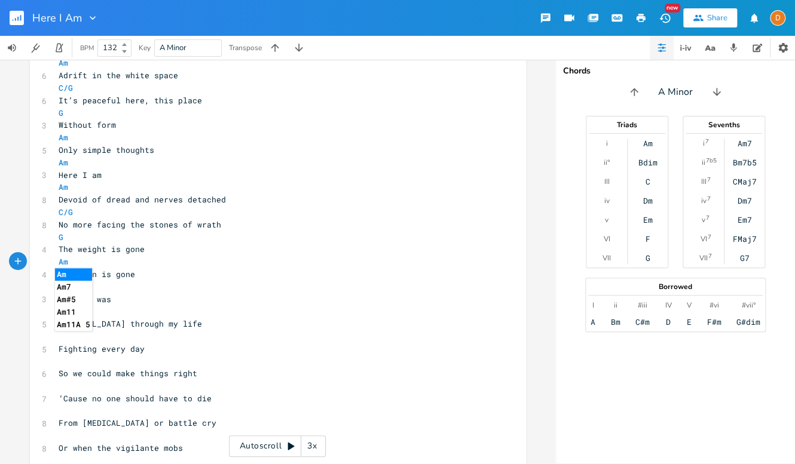
click at [203, 299] on pre "There I was" at bounding box center [271, 299] width 431 height 13
click at [66, 287] on pre "​" at bounding box center [271, 287] width 431 height 13
type textarea "C"
click at [273, 295] on pre "There I was" at bounding box center [271, 299] width 431 height 13
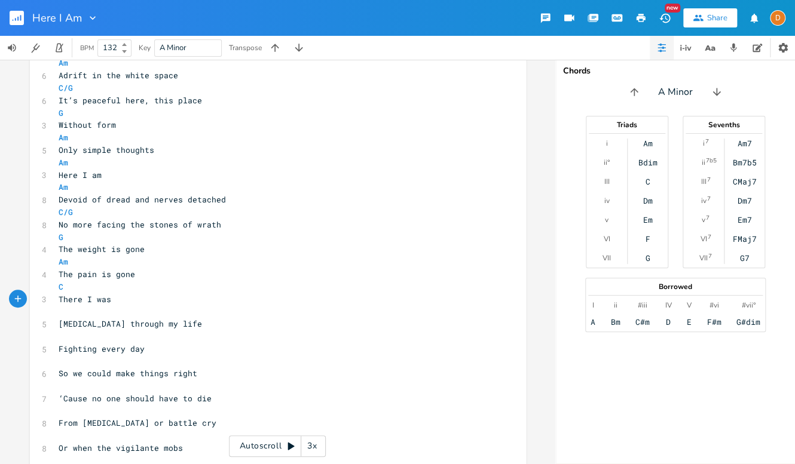
click at [120, 311] on pre "​" at bounding box center [271, 311] width 431 height 13
type textarea "G"
click at [289, 307] on pre "G" at bounding box center [271, 311] width 431 height 13
click at [339, 292] on pre "C" at bounding box center [271, 287] width 431 height 13
click at [75, 337] on pre "​" at bounding box center [271, 336] width 431 height 13
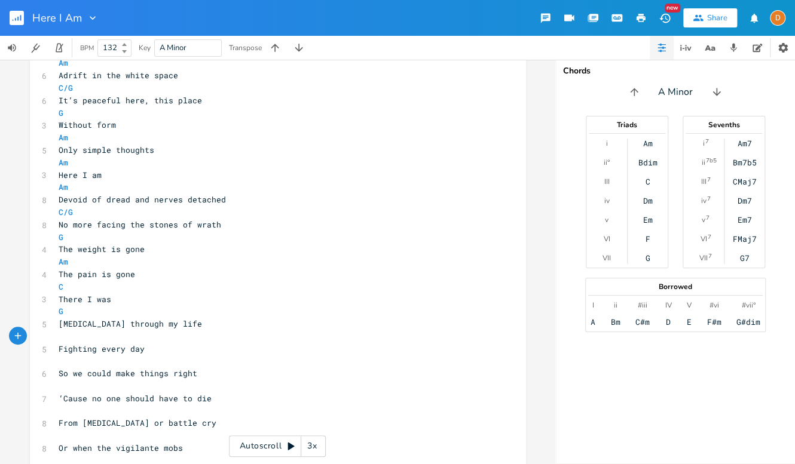
type textarea "F"
click at [150, 356] on pre "​" at bounding box center [271, 362] width 431 height 13
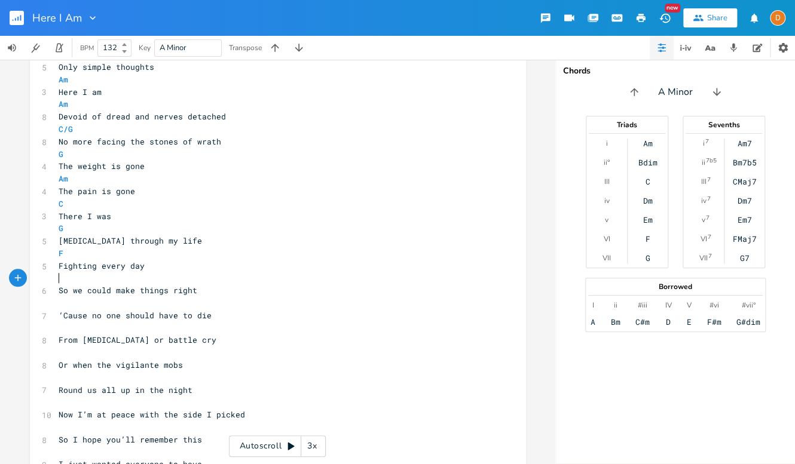
click at [70, 232] on pre "G" at bounding box center [271, 228] width 431 height 13
type textarea "C"
click at [265, 244] on pre "[MEDICAL_DATA] through my life" at bounding box center [271, 241] width 431 height 13
click at [98, 251] on pre "F" at bounding box center [271, 253] width 431 height 13
type textarea "G"
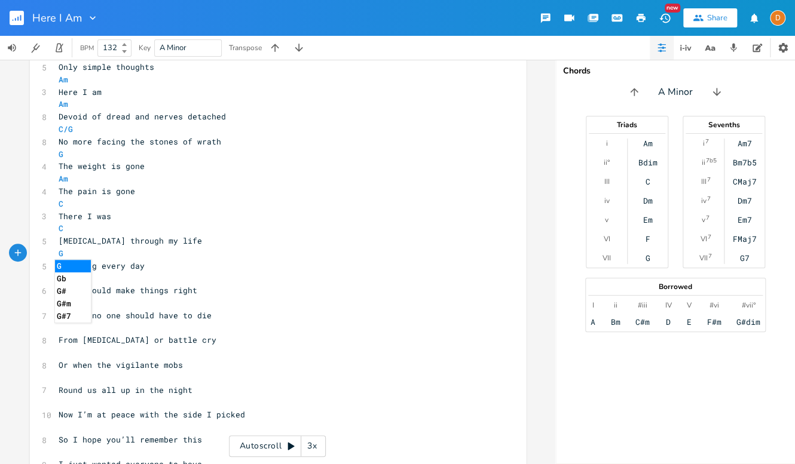
click at [373, 257] on pre "G" at bounding box center [271, 253] width 431 height 13
click at [258, 278] on pre "​" at bounding box center [271, 279] width 431 height 13
type textarea "F"
click at [347, 285] on pre "So we could make things right" at bounding box center [271, 290] width 431 height 13
click at [75, 305] on pre "​" at bounding box center [271, 303] width 431 height 13
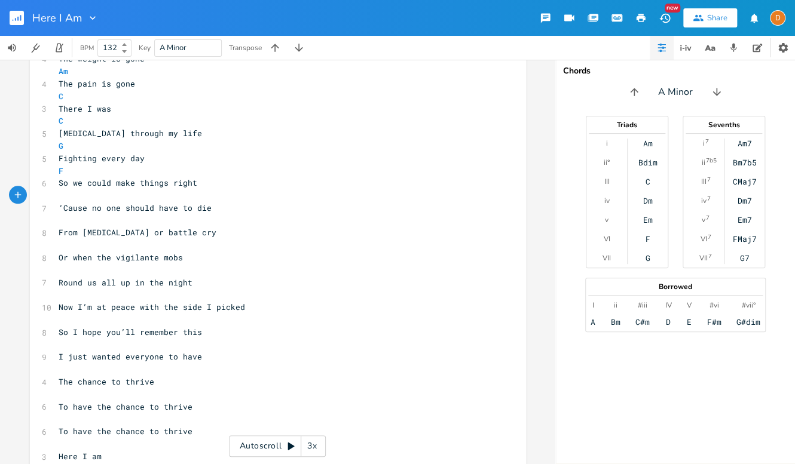
scroll to position [436, 0]
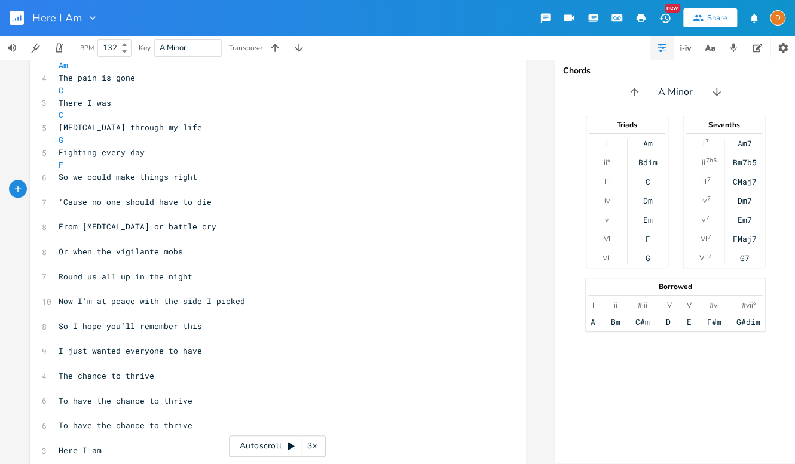
click at [167, 169] on pre "F" at bounding box center [271, 165] width 431 height 13
click at [56, 164] on pre "F" at bounding box center [271, 165] width 431 height 13
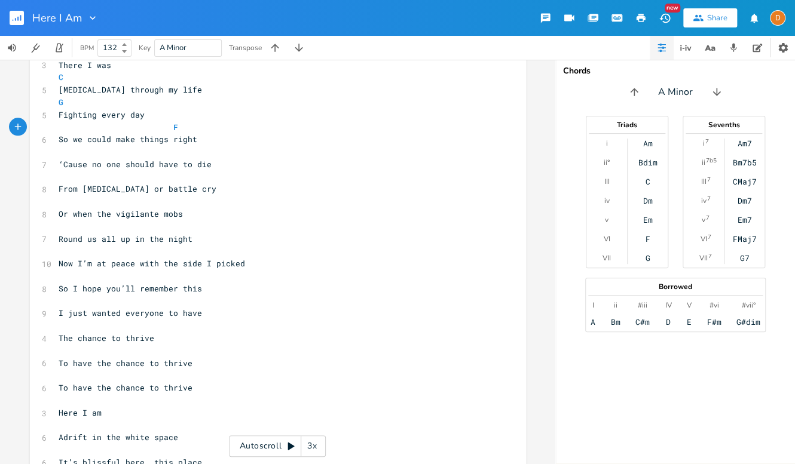
scroll to position [467, 0]
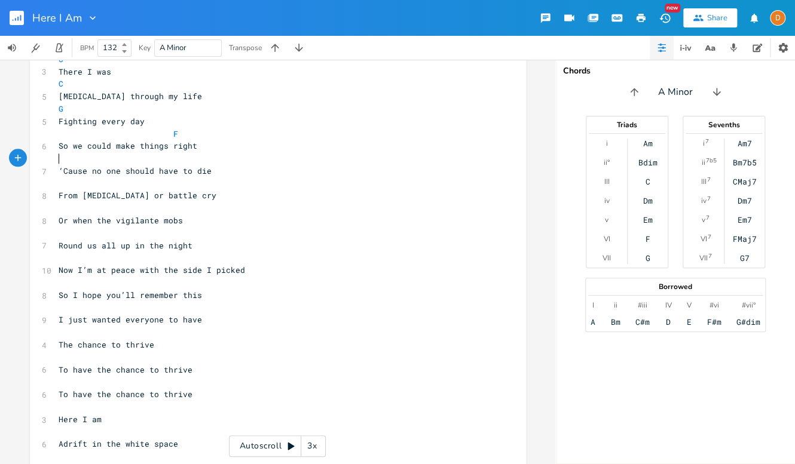
click at [81, 158] on pre "​" at bounding box center [271, 158] width 431 height 13
type textarea "C"
click at [176, 178] on pre "​" at bounding box center [271, 183] width 431 height 13
type textarea "G"
click at [356, 194] on pre "From [MEDICAL_DATA] or battle cry" at bounding box center [271, 195] width 431 height 13
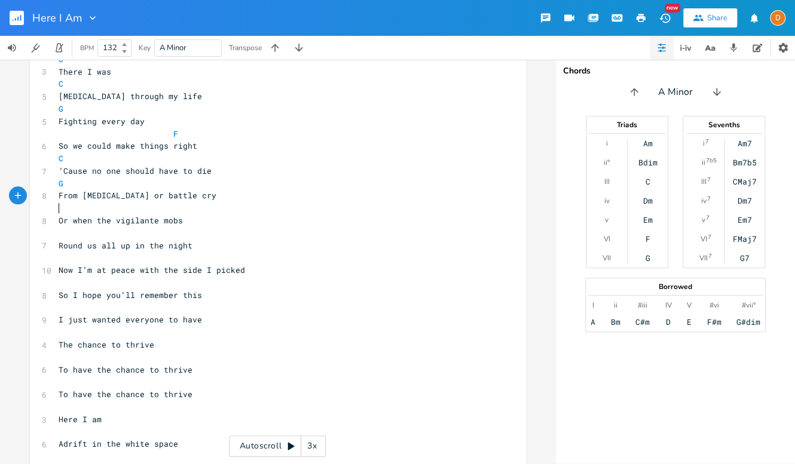
click at [121, 208] on pre "​" at bounding box center [271, 208] width 431 height 13
type textarea "F"
click at [352, 227] on pre "​" at bounding box center [271, 233] width 431 height 13
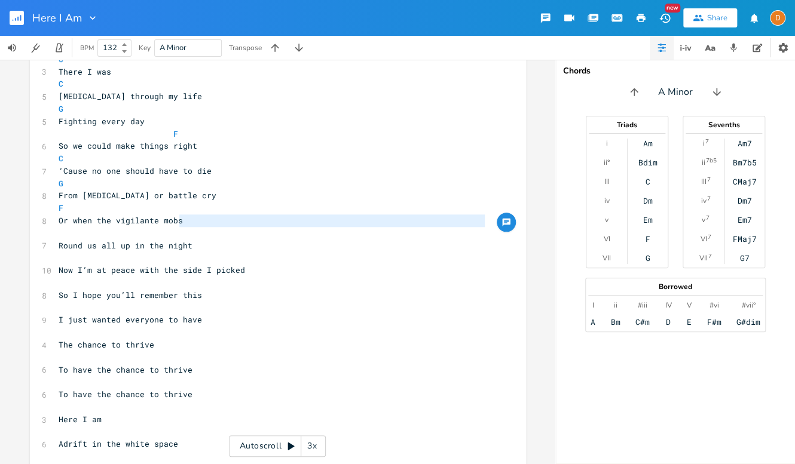
click at [76, 234] on pre "​" at bounding box center [271, 233] width 431 height 13
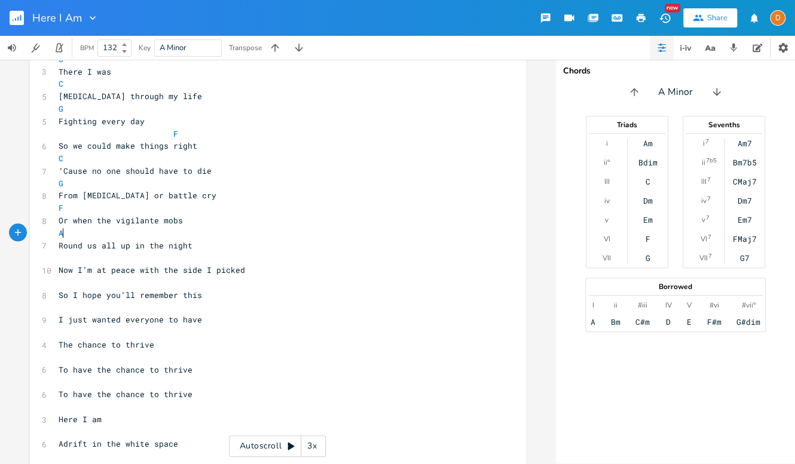
type textarea "Am"
click at [376, 227] on pre "Am" at bounding box center [271, 233] width 431 height 13
click at [126, 260] on pre "​" at bounding box center [271, 258] width 431 height 13
type textarea "C"
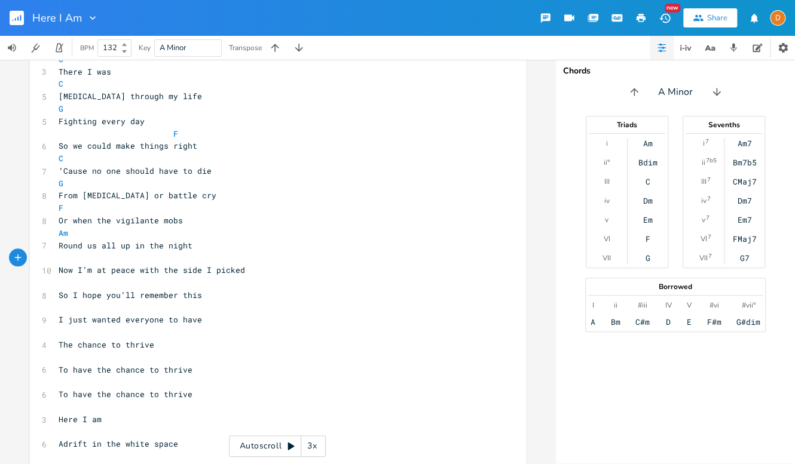
scroll to position [0, 4]
click at [363, 278] on pre "​" at bounding box center [271, 283] width 431 height 13
click at [84, 282] on pre "​" at bounding box center [271, 283] width 431 height 13
type textarea "F/C"
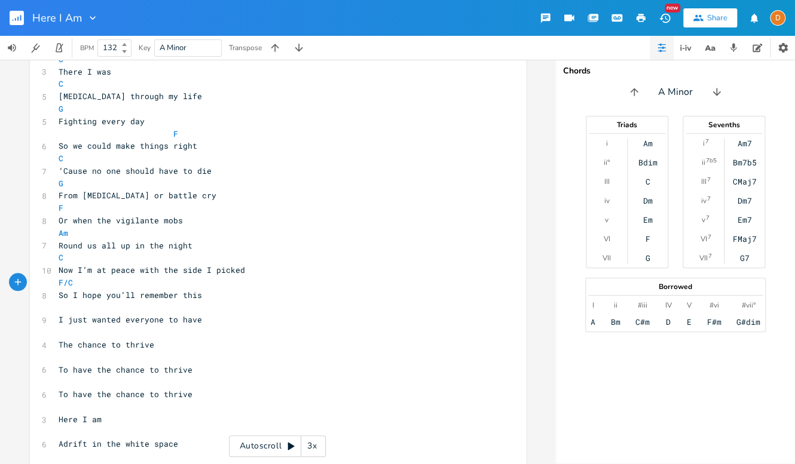
click at [221, 297] on pre "So I hope you’ll remember this" at bounding box center [271, 295] width 431 height 13
click at [96, 310] on pre "​" at bounding box center [271, 308] width 431 height 13
type textarea "C"
click at [145, 335] on pre "​" at bounding box center [271, 332] width 431 height 13
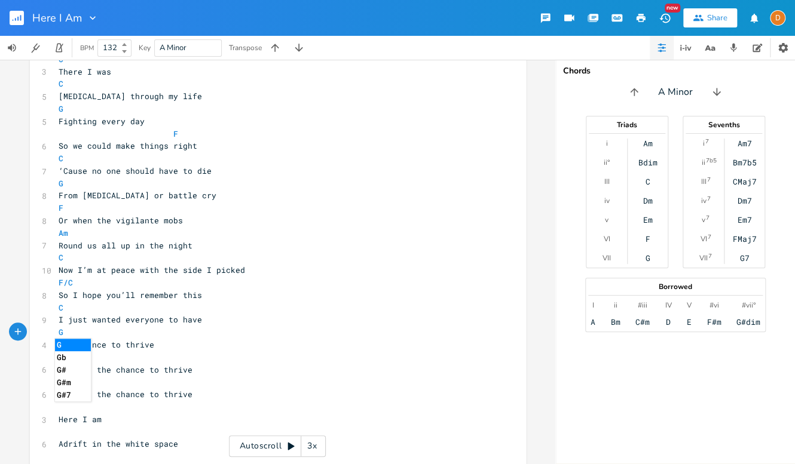
scroll to position [0, 7]
type textarea "G Em"
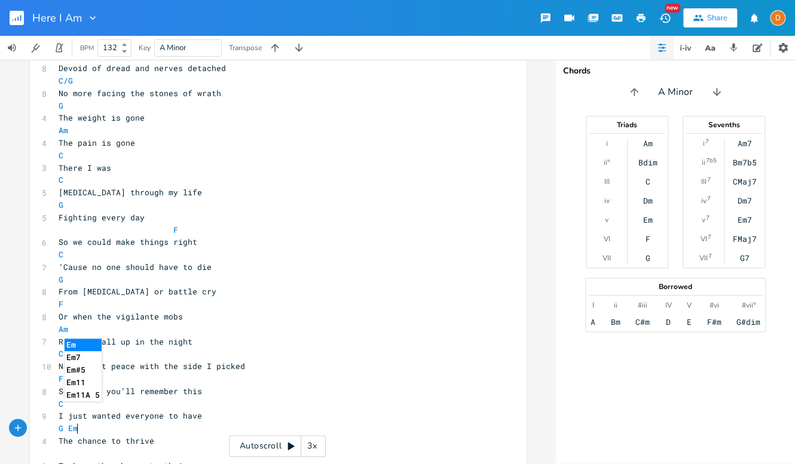
click at [297, 330] on pre "Am" at bounding box center [271, 329] width 431 height 13
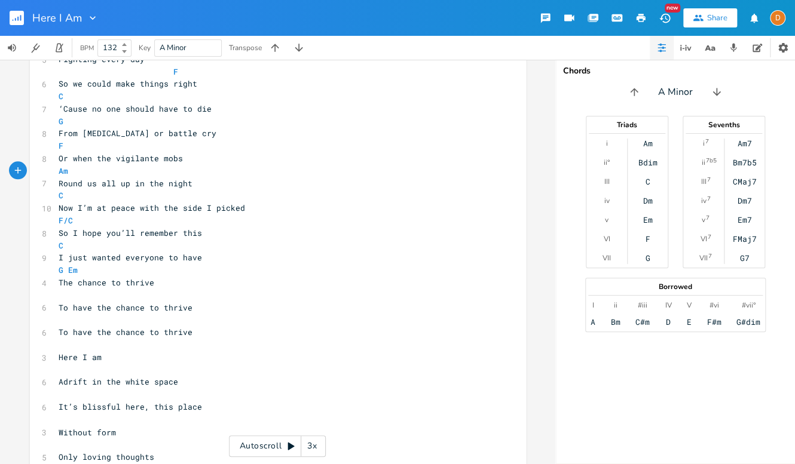
scroll to position [674, 0]
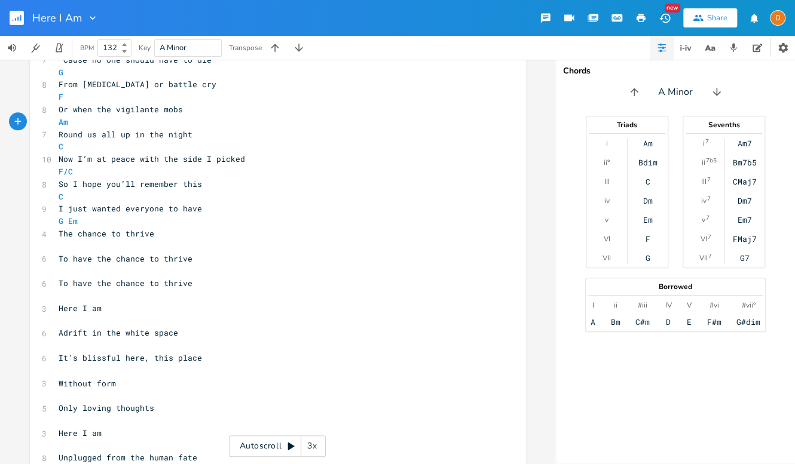
click at [75, 247] on pre "​" at bounding box center [271, 246] width 431 height 13
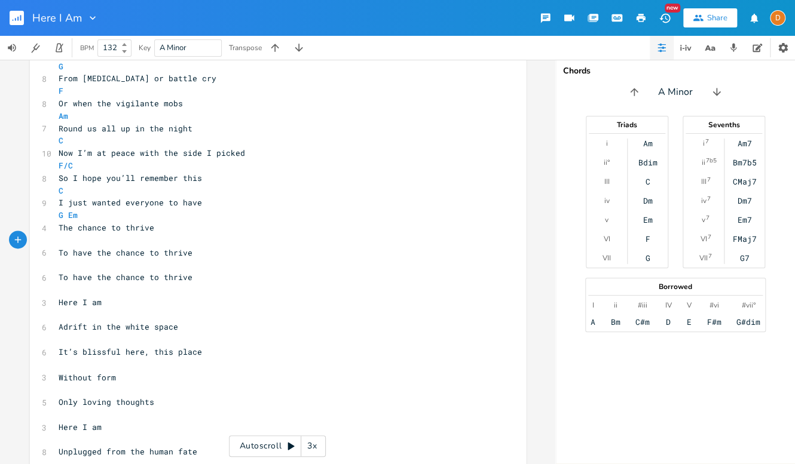
click at [100, 263] on pre "​" at bounding box center [271, 265] width 431 height 13
click at [96, 239] on pre at bounding box center [271, 240] width 431 height 13
type textarea "Am C Am G"
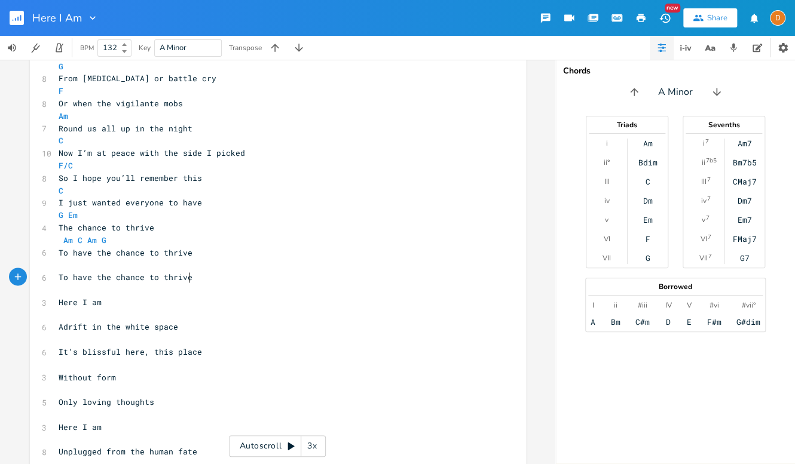
click at [306, 277] on pre "To have the chance to thrive" at bounding box center [271, 277] width 431 height 13
click at [68, 263] on pre "​" at bounding box center [271, 265] width 431 height 13
type textarea "Am C Am G"
drag, startPoint x: 54, startPoint y: 240, endPoint x: 109, endPoint y: 234, distance: 55.8
click at [109, 234] on div "Am C Am G x 3 Here I am 9 Words and Music by [PERSON_NAME], 2025 ​ [Intro] Am ​…" at bounding box center [278, 343] width 496 height 1505
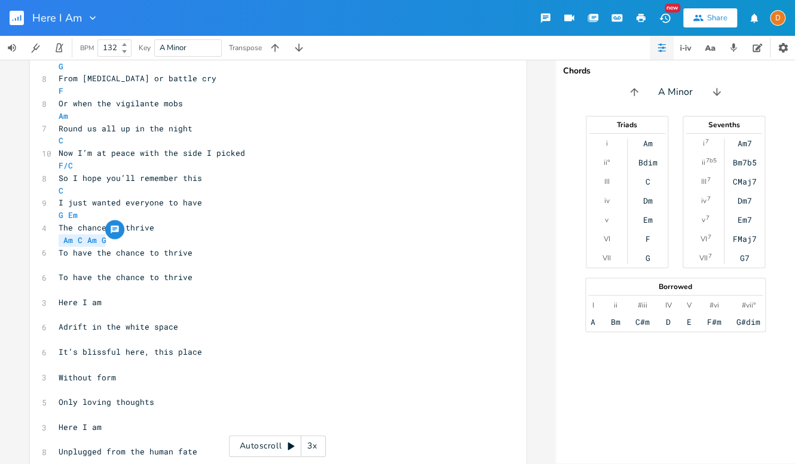
click at [107, 264] on pre "​" at bounding box center [271, 265] width 431 height 13
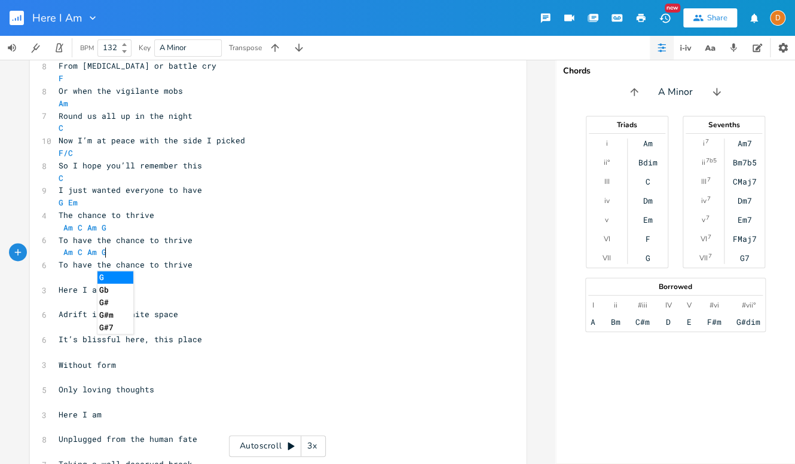
click at [277, 284] on pre "Here I am" at bounding box center [271, 290] width 431 height 13
click at [62, 281] on pre "​" at bounding box center [271, 277] width 431 height 13
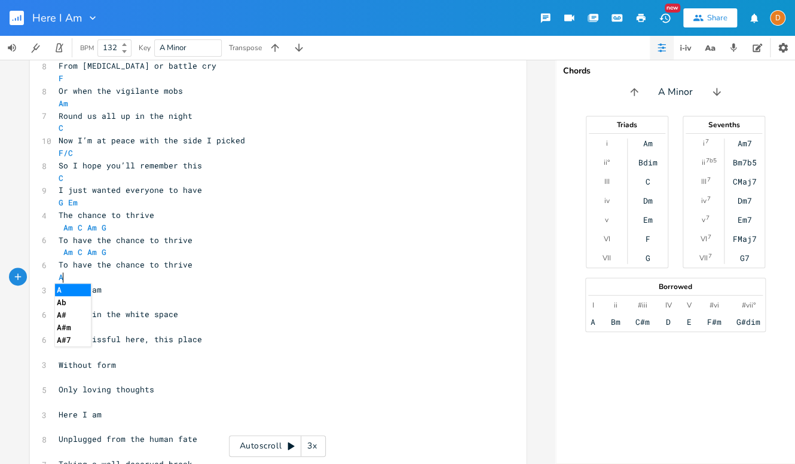
type textarea "Am"
click at [169, 289] on pre "Here I am" at bounding box center [271, 290] width 431 height 13
click at [67, 307] on pre "​" at bounding box center [271, 302] width 431 height 13
type textarea "Am"
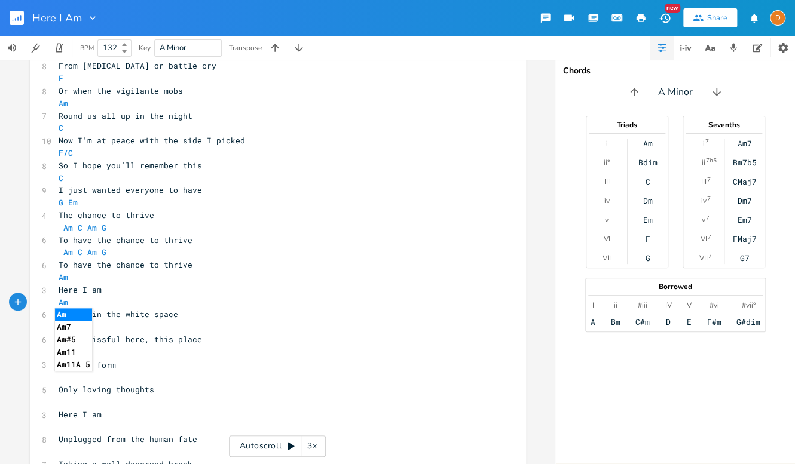
click at [134, 327] on pre "​" at bounding box center [271, 327] width 431 height 13
type textarea "A"
type textarea "C/G"
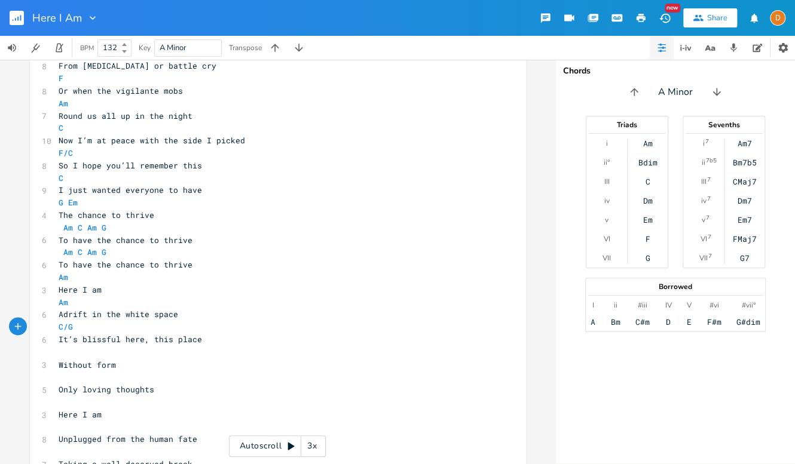
click at [154, 353] on pre "​" at bounding box center [271, 352] width 431 height 13
type textarea "Am"
click at [237, 366] on pre "Without form" at bounding box center [271, 365] width 431 height 13
click at [90, 374] on pre "​" at bounding box center [271, 377] width 431 height 13
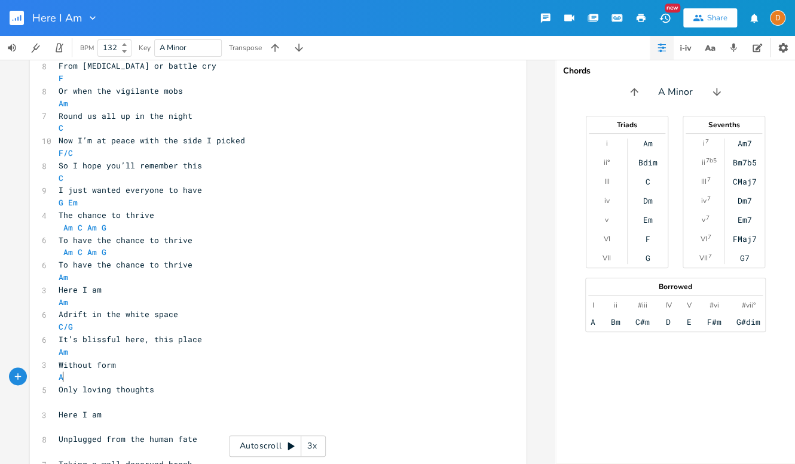
type textarea "Am"
click at [135, 414] on pre "Here I am" at bounding box center [271, 414] width 431 height 13
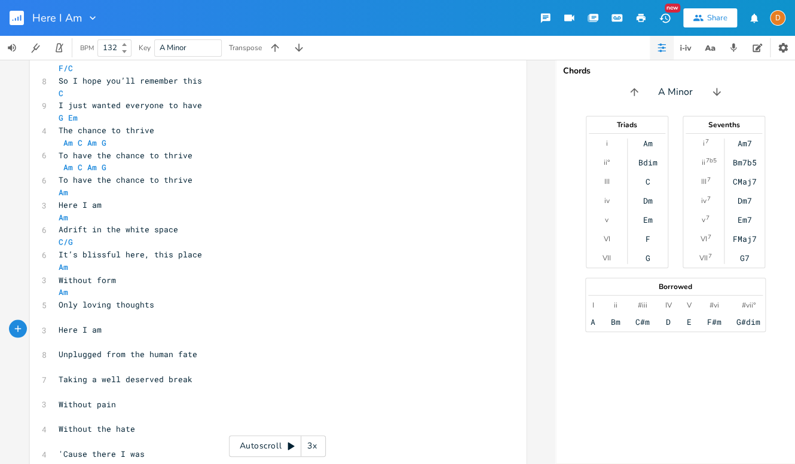
scroll to position [876, 0]
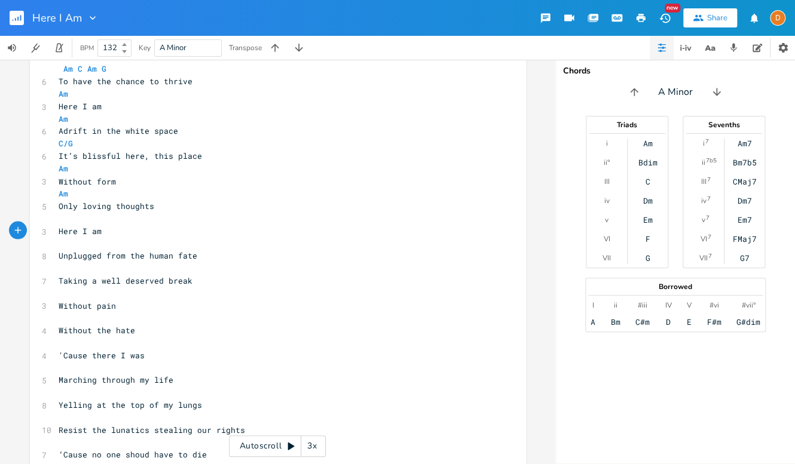
click at [81, 221] on pre "​" at bounding box center [271, 218] width 431 height 13
type textarea "Am"
click at [342, 246] on pre "​" at bounding box center [271, 243] width 431 height 13
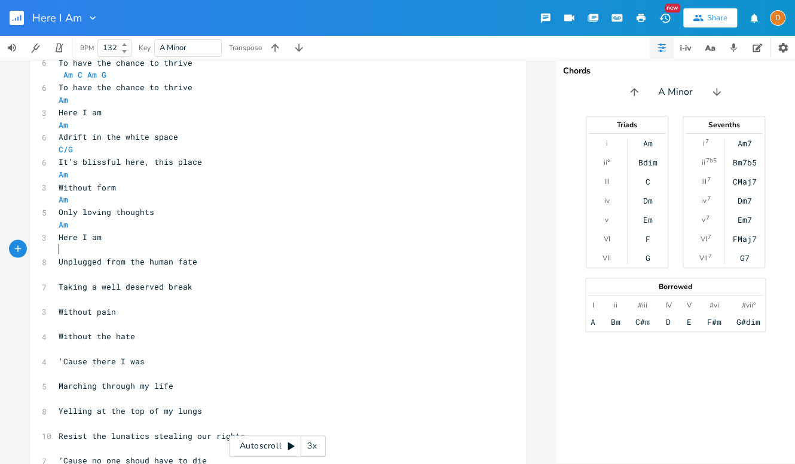
scroll to position [876, 0]
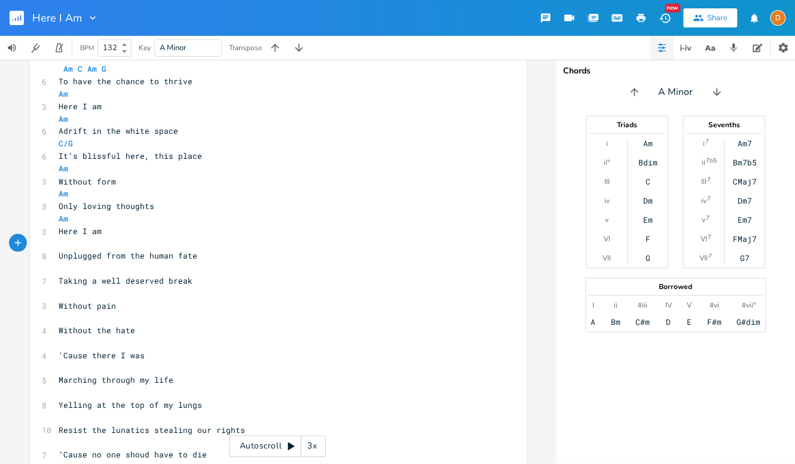
click at [76, 176] on span "Without form" at bounding box center [87, 181] width 57 height 11
click at [74, 167] on pre "Am" at bounding box center [271, 169] width 431 height 13
type textarea "G"
click at [200, 196] on pre "Am" at bounding box center [271, 193] width 431 height 13
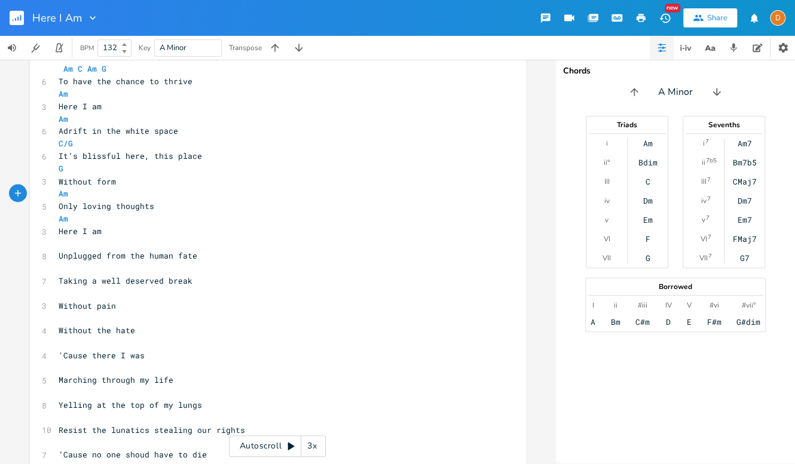
click at [99, 239] on pre "​" at bounding box center [271, 243] width 431 height 13
type textarea "Am"
click at [350, 226] on pre "Here I am" at bounding box center [271, 231] width 431 height 13
click at [73, 268] on pre "​" at bounding box center [271, 268] width 431 height 13
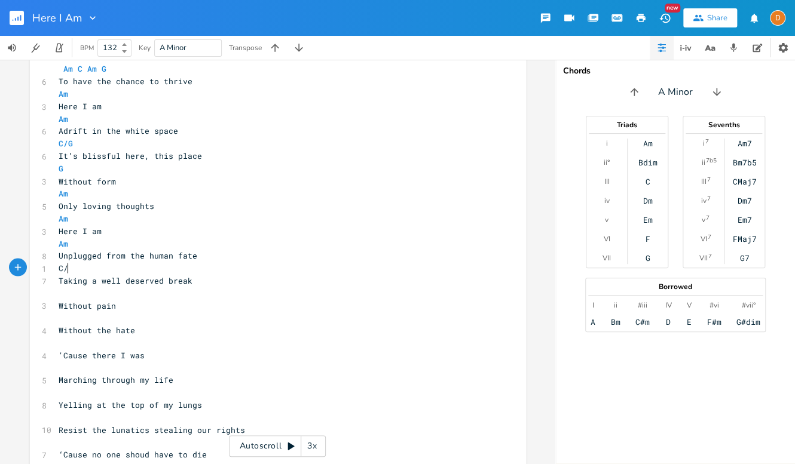
type textarea "C/G"
click at [201, 282] on pre "Taking a well deserved break" at bounding box center [271, 280] width 431 height 13
click at [141, 294] on pre "​" at bounding box center [271, 293] width 431 height 13
type textarea "G"
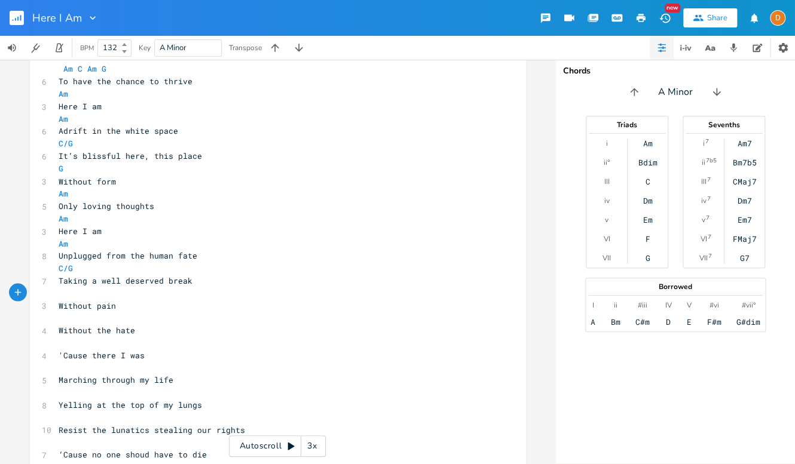
scroll to position [0, 5]
click at [130, 316] on pre "​" at bounding box center [271, 317] width 431 height 13
type textarea "Am"
click at [222, 333] on pre "Without the hate" at bounding box center [271, 330] width 431 height 13
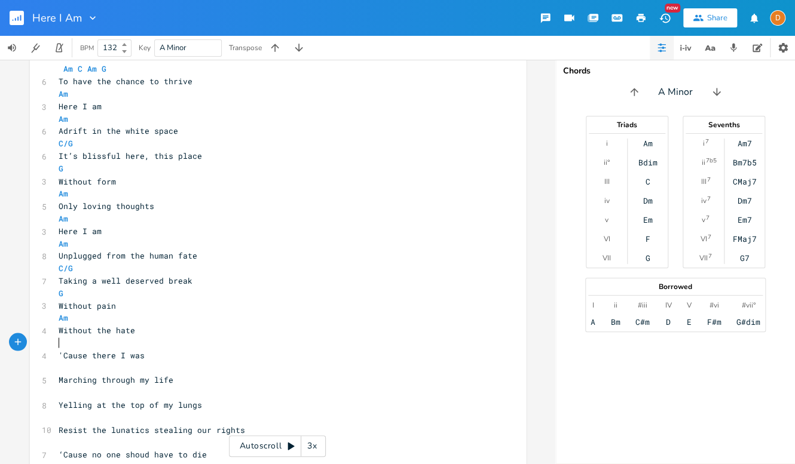
click at [96, 342] on pre "​" at bounding box center [271, 342] width 431 height 13
type textarea "C"
click at [127, 363] on pre "​" at bounding box center [271, 368] width 431 height 13
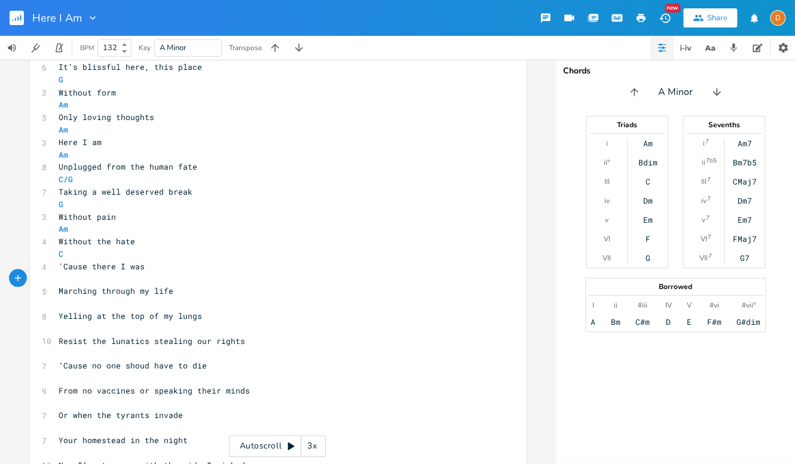
scroll to position [1014, 0]
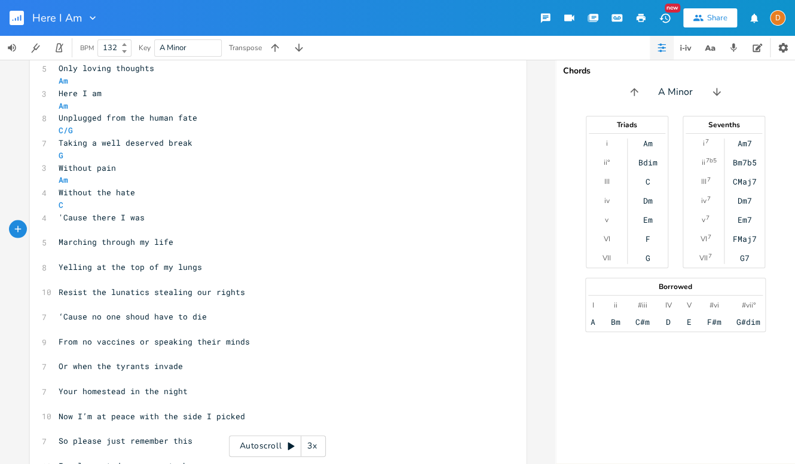
click at [76, 254] on pre "​" at bounding box center [271, 254] width 431 height 13
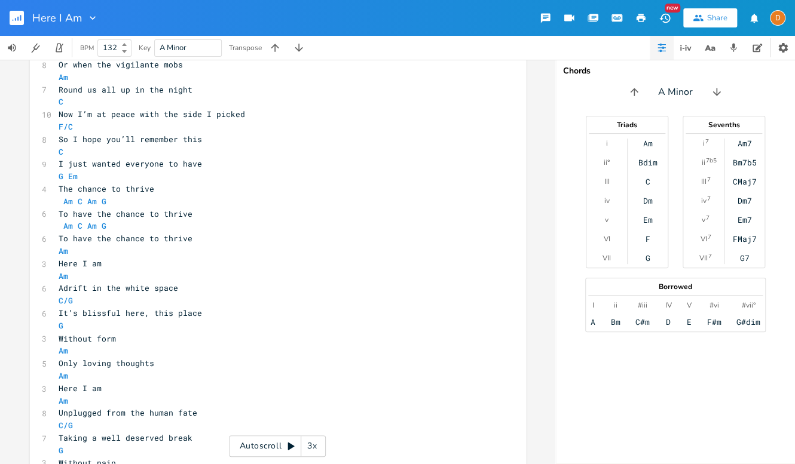
scroll to position [669, 0]
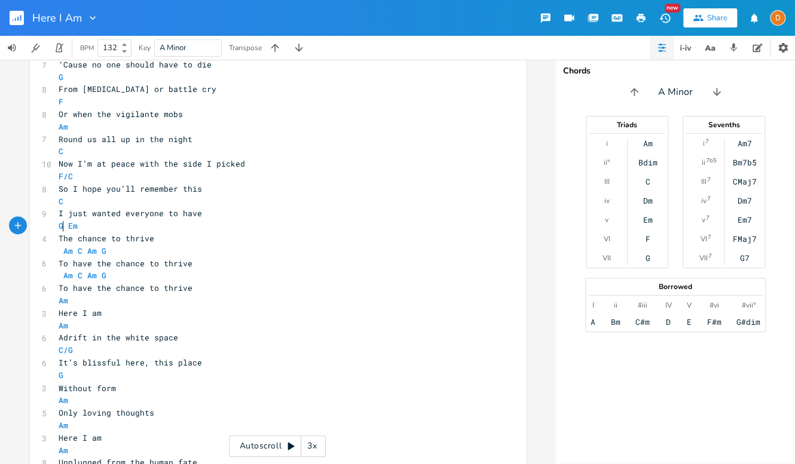
click at [62, 226] on span "G Em" at bounding box center [68, 226] width 19 height 11
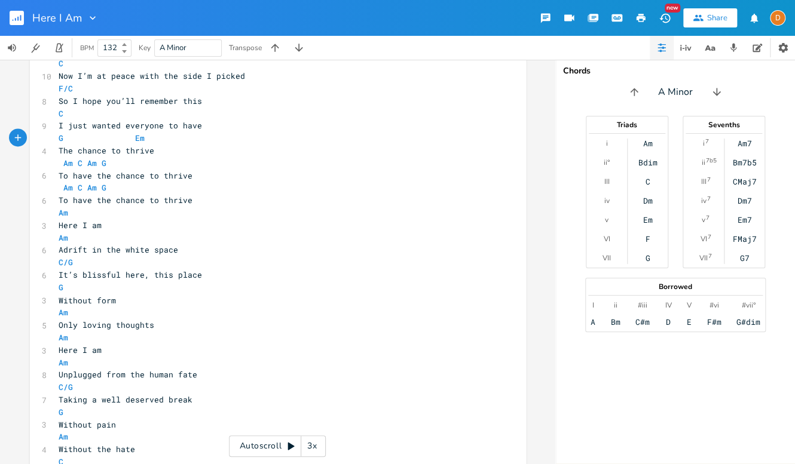
click at [221, 200] on pre "To have the chance to thrive" at bounding box center [271, 200] width 431 height 13
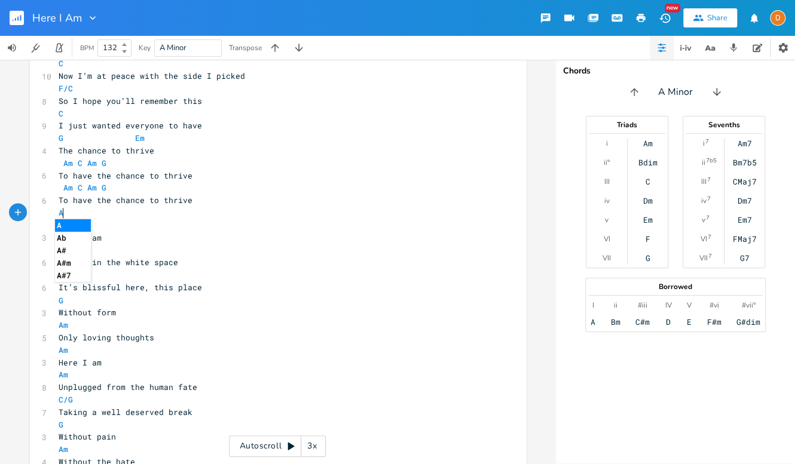
type textarea "Am"
click at [308, 155] on pre "The chance to thrive" at bounding box center [271, 151] width 431 height 13
click at [88, 223] on pre "Am" at bounding box center [271, 225] width 431 height 13
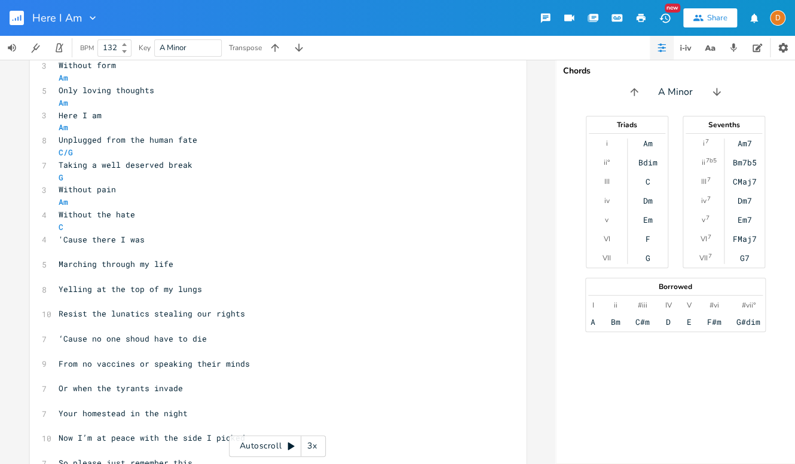
scroll to position [1017, 0]
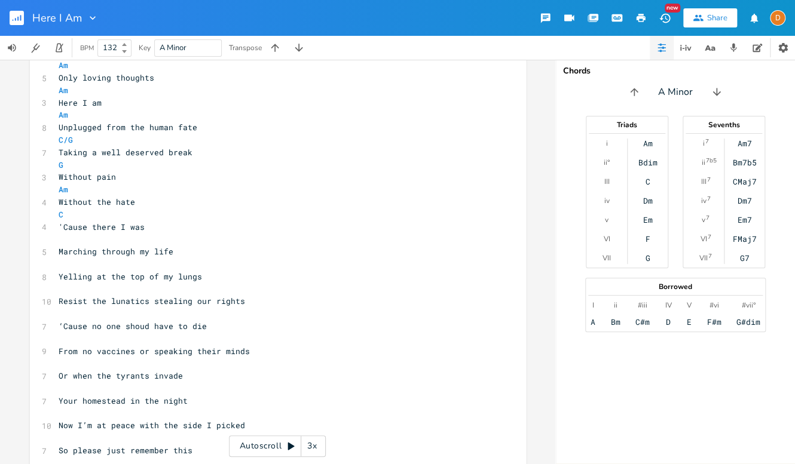
click at [82, 237] on pre "​" at bounding box center [271, 238] width 431 height 13
type textarea "C"
click at [129, 261] on pre "​" at bounding box center [271, 264] width 431 height 13
type textarea "G"
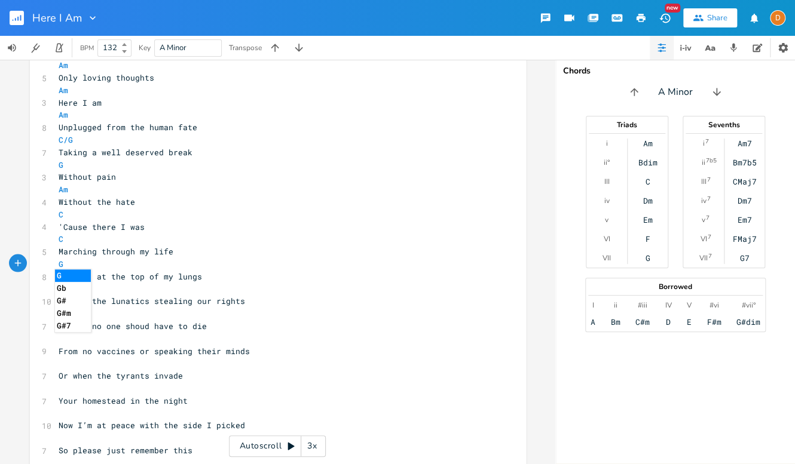
click at [250, 283] on pre "​" at bounding box center [271, 289] width 431 height 13
type textarea "F"
click at [332, 295] on pre "Resist the lunatics stealing our rights" at bounding box center [271, 301] width 431 height 13
drag, startPoint x: 220, startPoint y: 280, endPoint x: 227, endPoint y: 283, distance: 7.8
click at [220, 280] on pre "Yelling at the top of my lungs" at bounding box center [271, 276] width 431 height 13
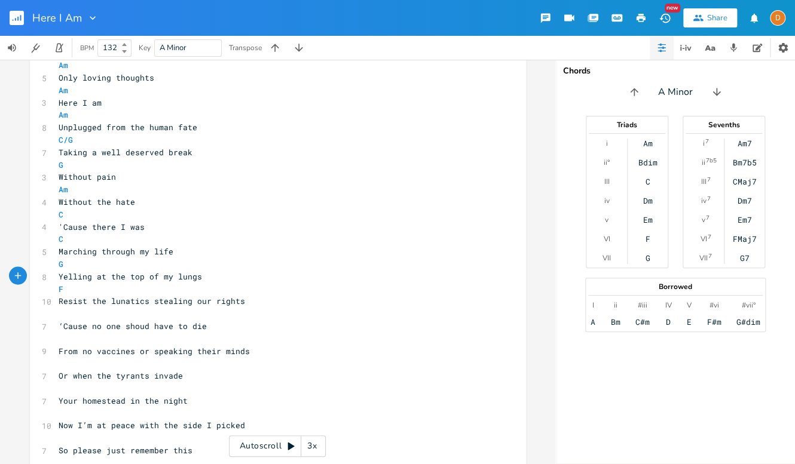
click at [91, 313] on pre "​" at bounding box center [271, 313] width 431 height 13
type textarea "C"
click at [195, 336] on pre "​" at bounding box center [271, 338] width 431 height 13
type textarea "G"
click at [303, 357] on pre "​" at bounding box center [271, 363] width 431 height 13
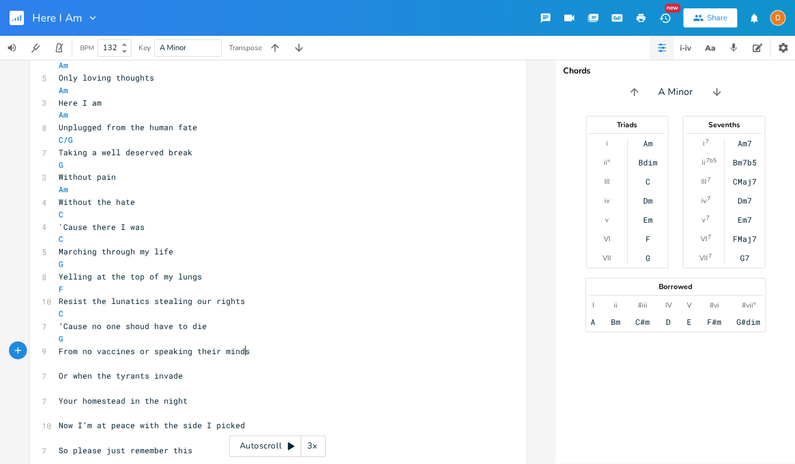
click at [88, 363] on pre "​" at bounding box center [271, 363] width 431 height 13
type textarea "F"
click at [290, 377] on pre "Or when the tyrants invade" at bounding box center [271, 375] width 431 height 13
click at [124, 390] on pre "​" at bounding box center [271, 388] width 431 height 13
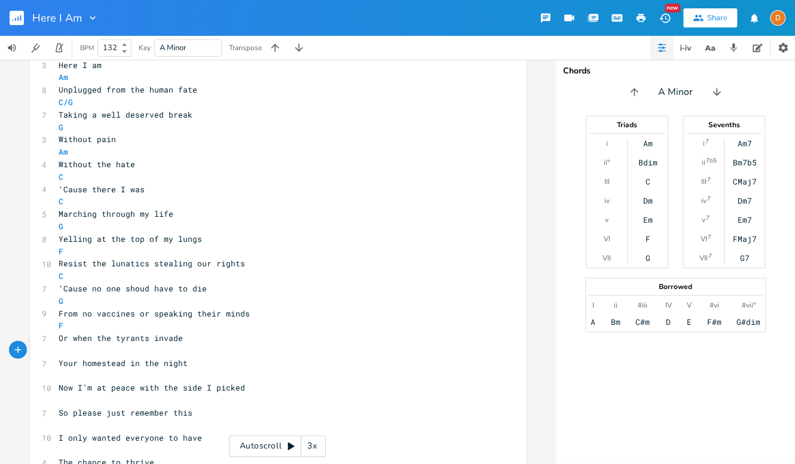
scroll to position [1060, 0]
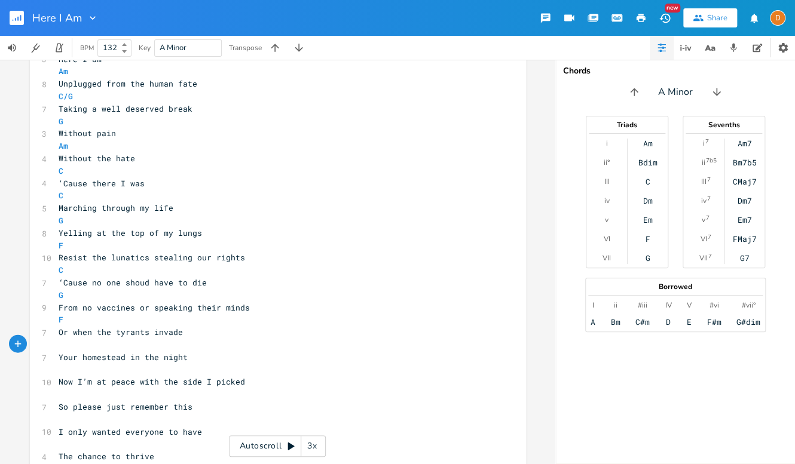
click at [81, 345] on pre "​" at bounding box center [271, 345] width 431 height 13
type textarea "Am"
click at [222, 335] on pre "Or when the tyrants invade" at bounding box center [271, 332] width 431 height 13
click at [108, 369] on pre "​" at bounding box center [271, 370] width 431 height 13
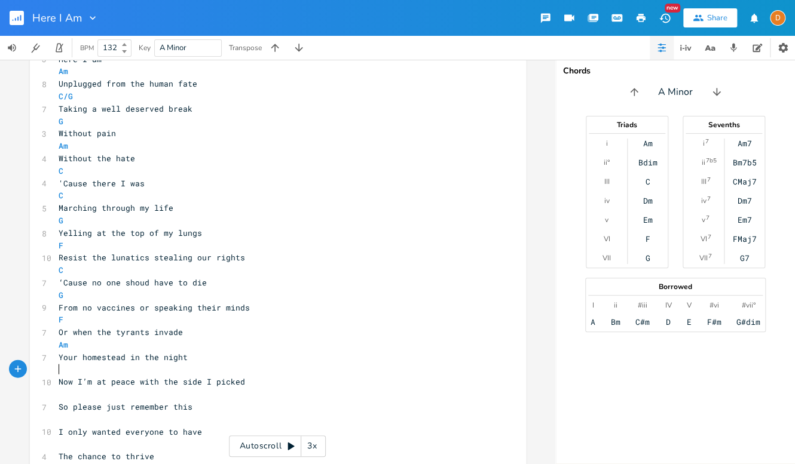
type textarea "C"
click at [153, 399] on pre "​" at bounding box center [271, 394] width 431 height 13
type textarea "F/C"
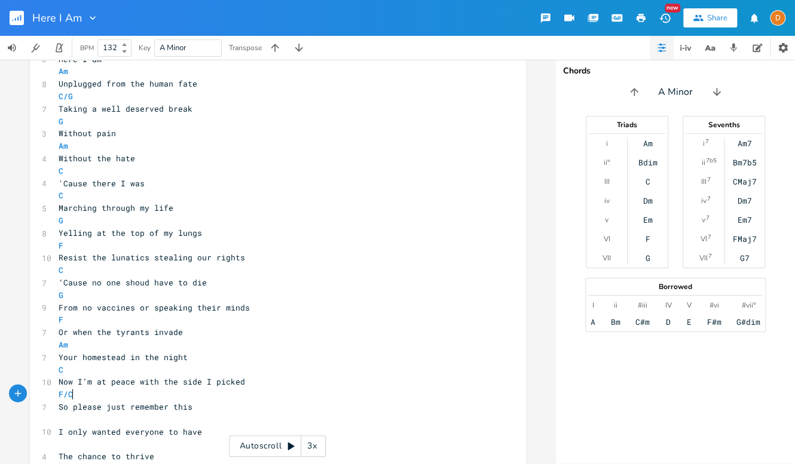
click at [280, 371] on pre "C" at bounding box center [271, 370] width 431 height 13
click at [98, 423] on pre "​" at bounding box center [271, 420] width 431 height 13
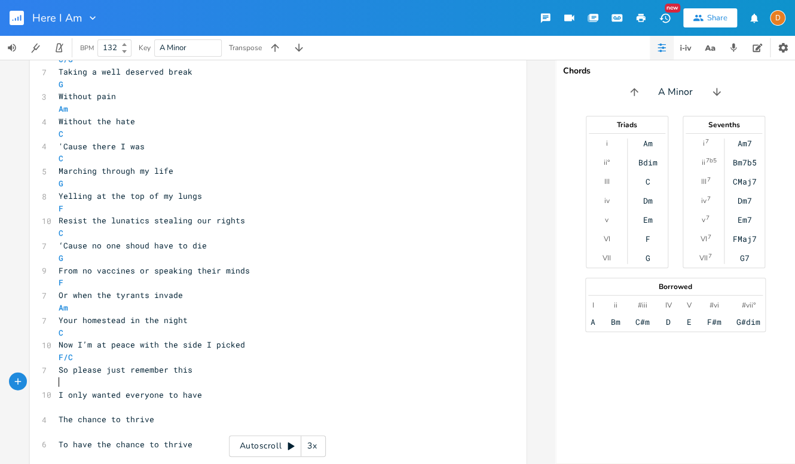
scroll to position [1104, 0]
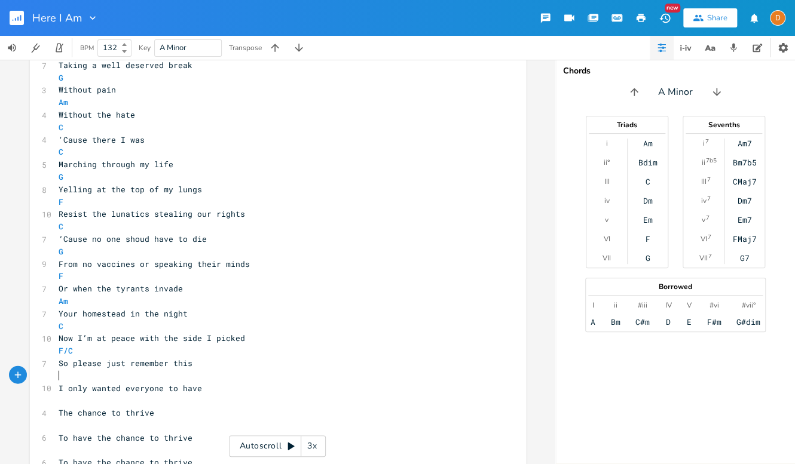
type textarea "C"
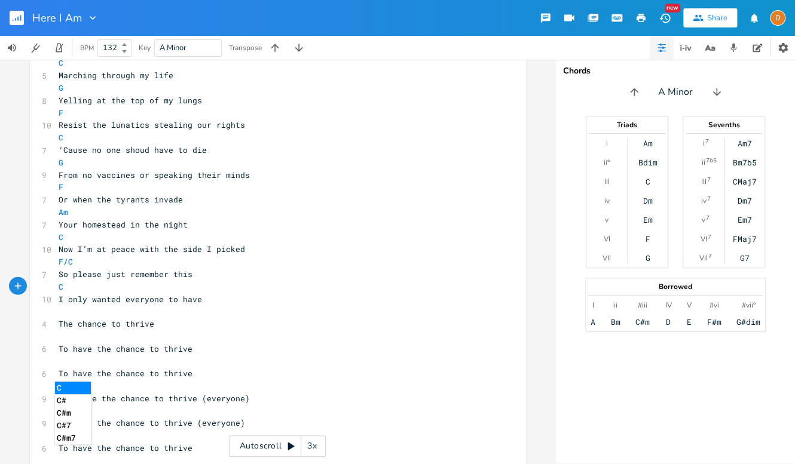
scroll to position [1241, 0]
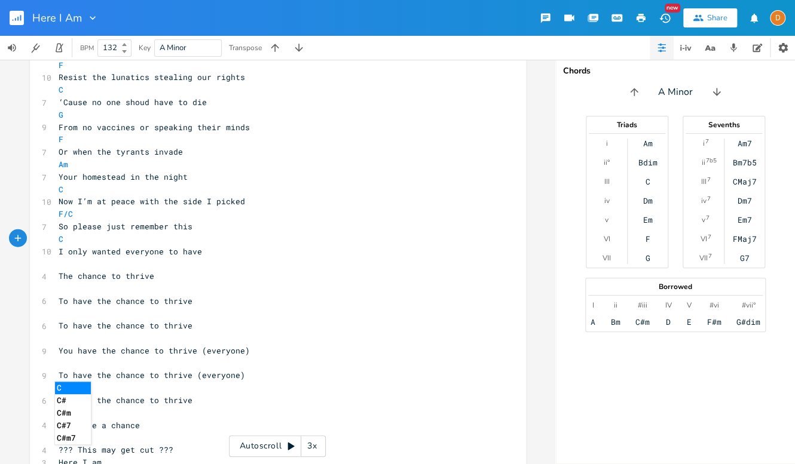
click at [98, 261] on pre "​" at bounding box center [271, 264] width 431 height 13
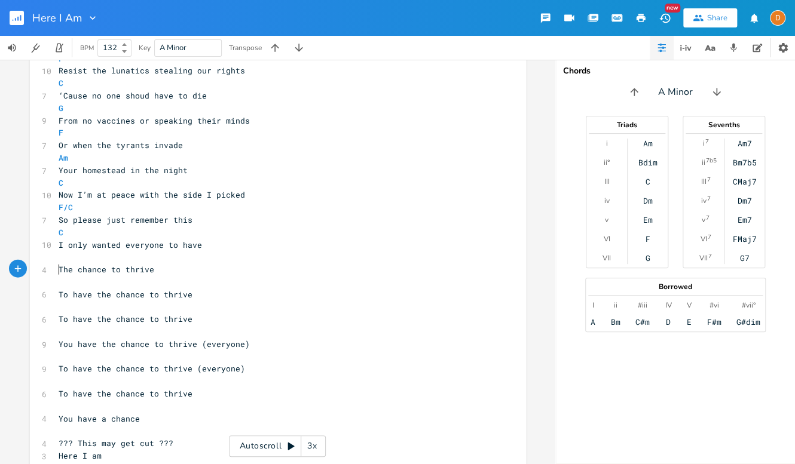
type textarea "The chance to thrive"
drag, startPoint x: 54, startPoint y: 271, endPoint x: 184, endPoint y: 270, distance: 129.7
click at [184, 270] on pre "The chance to thrive" at bounding box center [271, 270] width 431 height 13
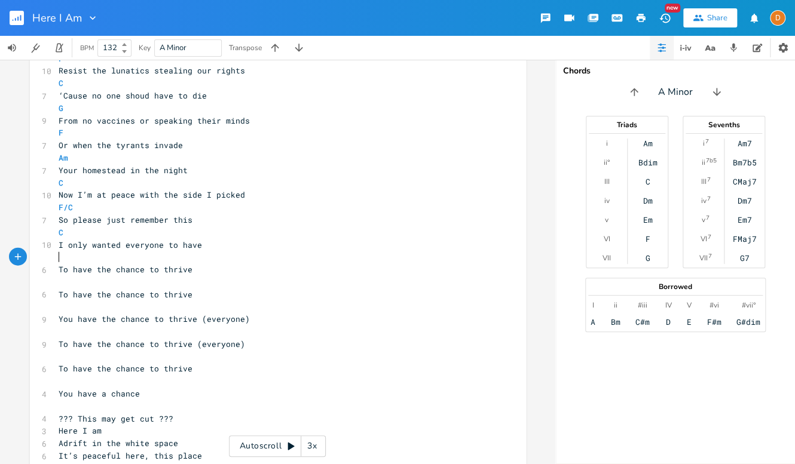
click at [73, 257] on pre "​" at bounding box center [271, 257] width 431 height 13
click at [156, 258] on pre "​" at bounding box center [271, 257] width 431 height 13
click at [160, 262] on pre "​" at bounding box center [271, 257] width 431 height 13
type textarea "G Em"
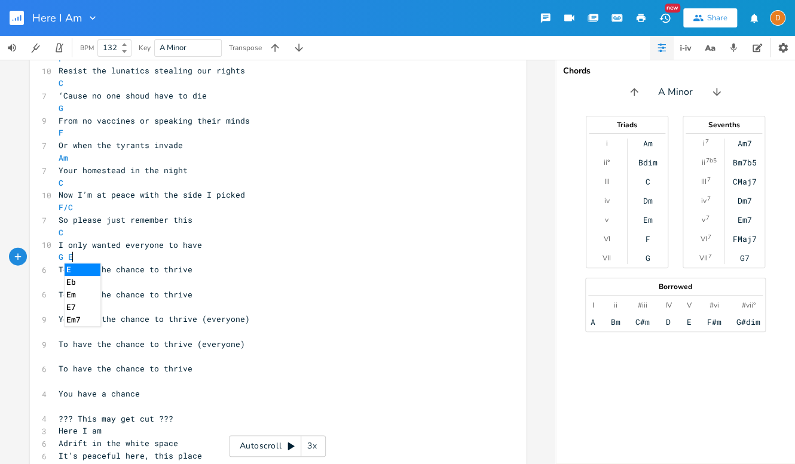
scroll to position [0, 16]
click at [56, 256] on pre "G Em" at bounding box center [271, 257] width 431 height 13
click at [166, 255] on span "G Em" at bounding box center [121, 257] width 124 height 11
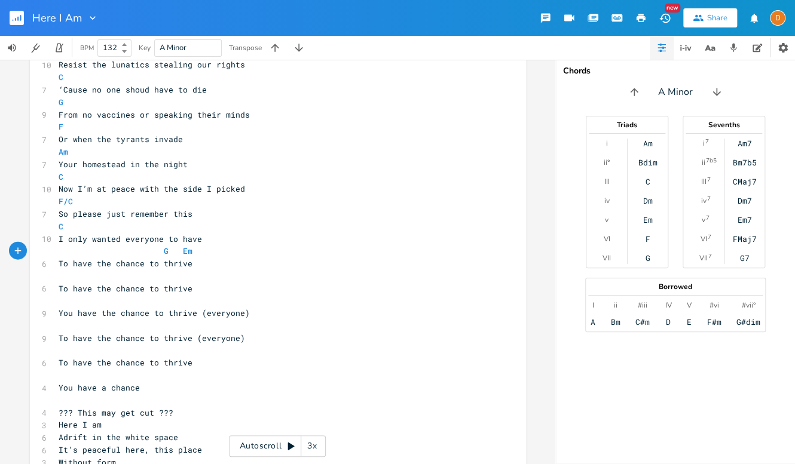
scroll to position [1260, 0]
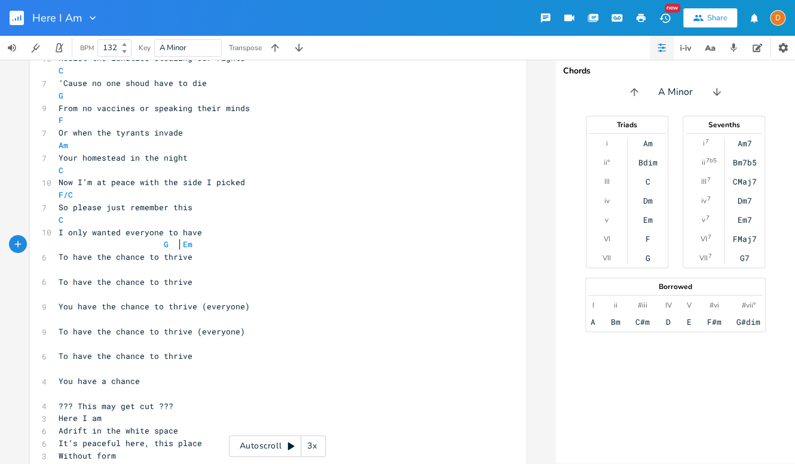
click at [105, 268] on pre "​" at bounding box center [271, 270] width 431 height 13
click at [159, 272] on pre "​" at bounding box center [271, 270] width 431 height 13
click at [78, 270] on pre "​" at bounding box center [271, 270] width 431 height 13
type textarea "Am"
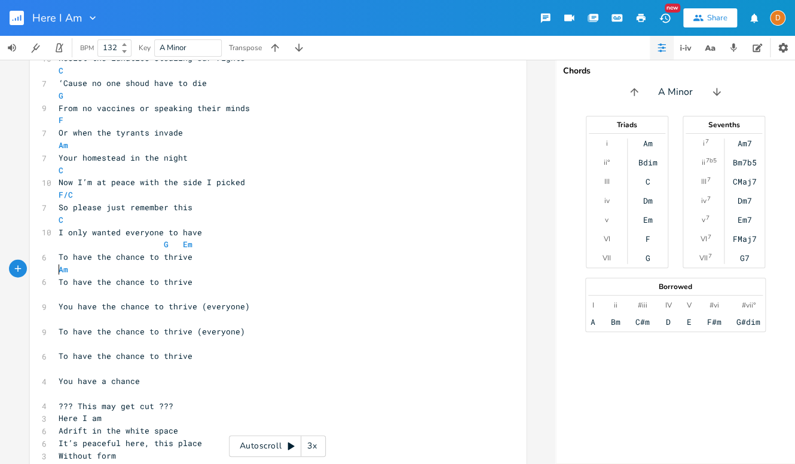
click at [56, 271] on pre "Am" at bounding box center [271, 270] width 431 height 13
click at [135, 299] on pre "​" at bounding box center [271, 294] width 431 height 13
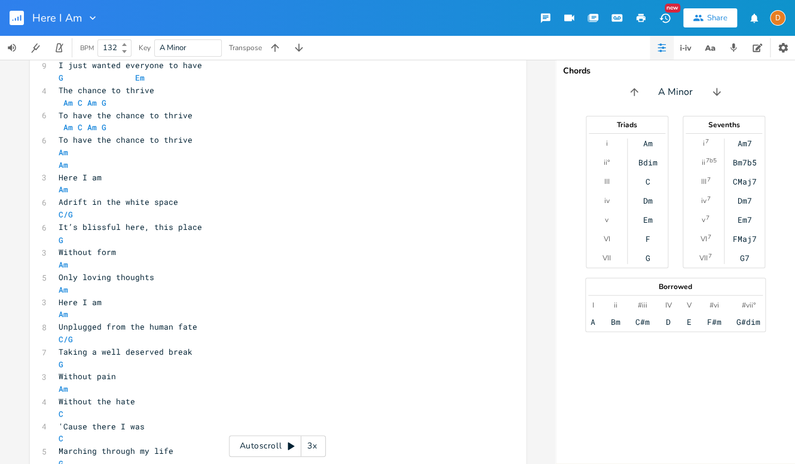
scroll to position [774, 0]
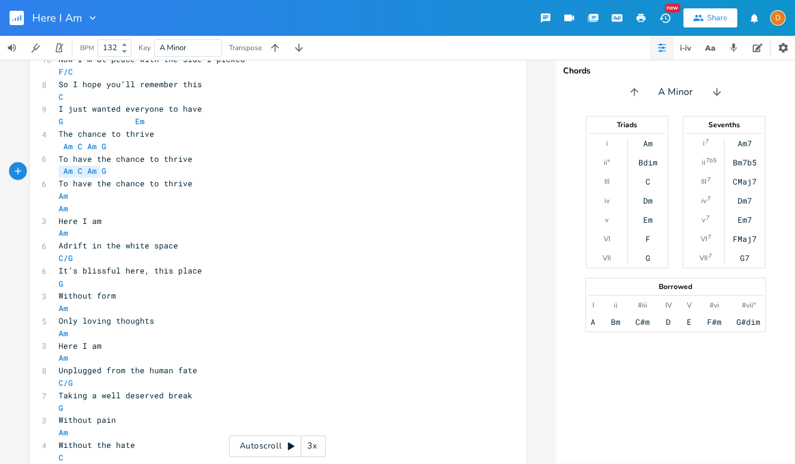
type textarea "Am C Am G"
drag, startPoint x: 56, startPoint y: 170, endPoint x: 104, endPoint y: 173, distance: 47.9
click at [104, 173] on pre "Am C Am G" at bounding box center [271, 171] width 431 height 13
click at [378, 210] on pre "Am" at bounding box center [271, 209] width 431 height 13
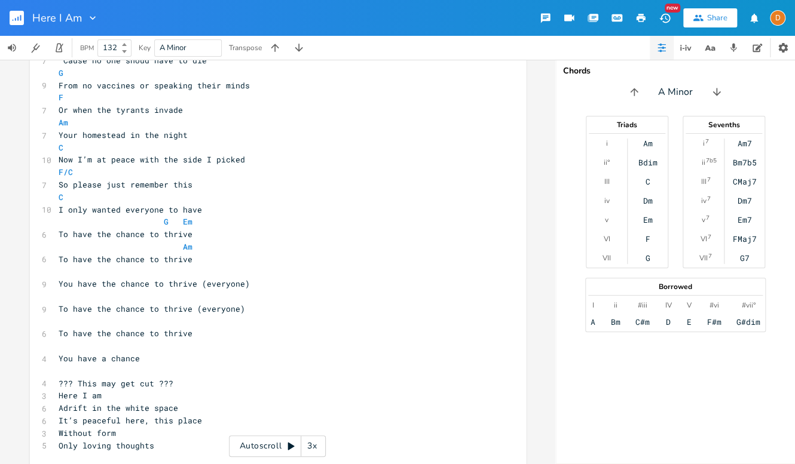
scroll to position [1307, 0]
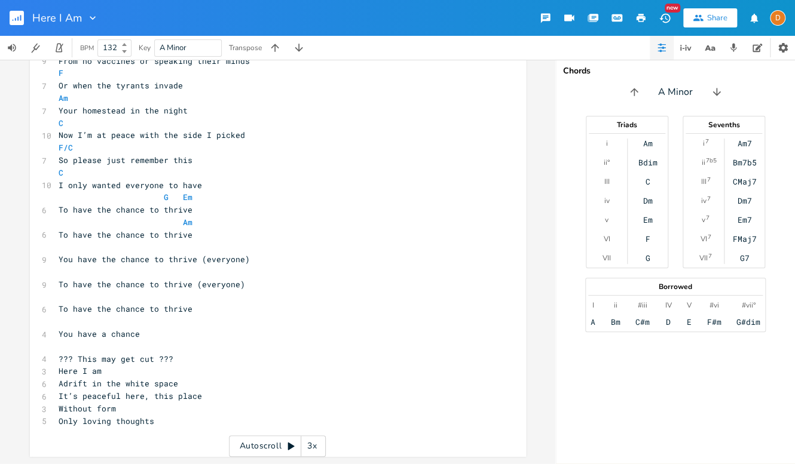
click at [86, 246] on pre "​" at bounding box center [271, 247] width 431 height 13
click at [63, 273] on pre "​" at bounding box center [271, 273] width 431 height 13
click at [87, 300] on pre "​" at bounding box center [271, 298] width 431 height 13
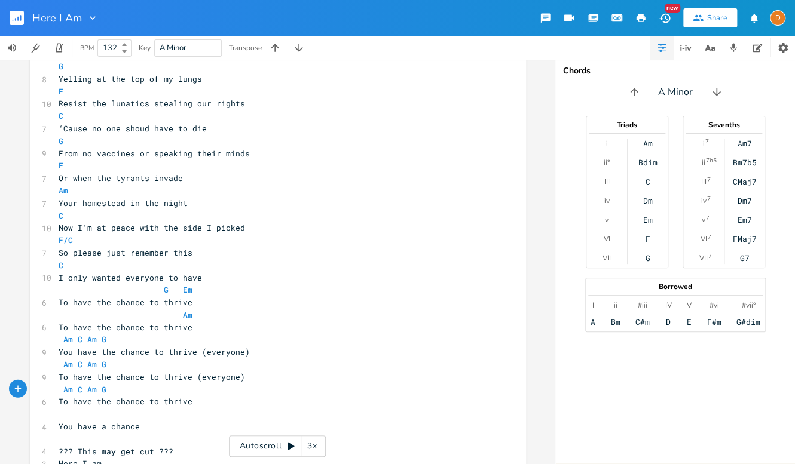
click at [78, 415] on pre "​" at bounding box center [271, 414] width 431 height 13
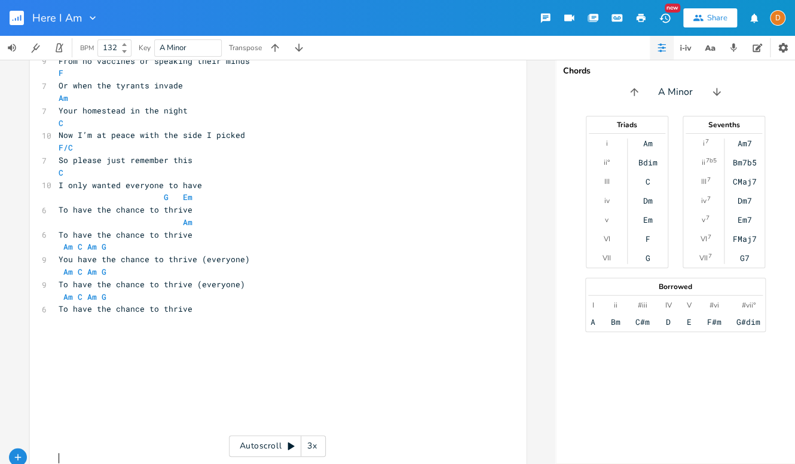
scroll to position [1337, 0]
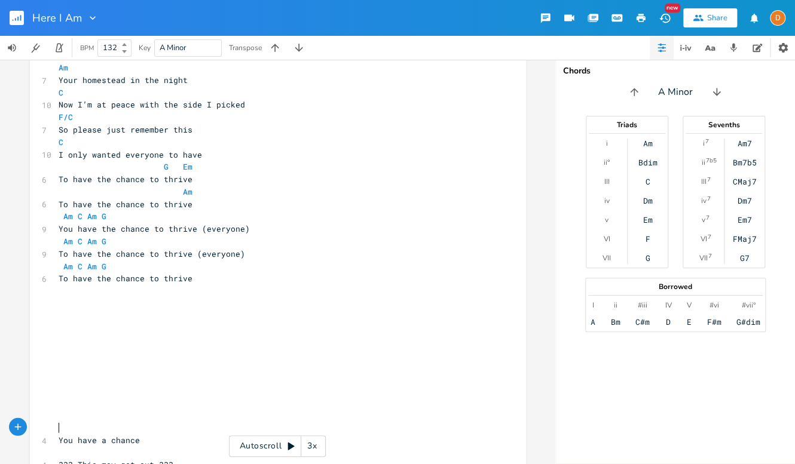
click at [107, 311] on pre "​" at bounding box center [271, 316] width 431 height 13
click at [85, 292] on pre "​" at bounding box center [271, 291] width 431 height 13
type textarea "[Bridge]"
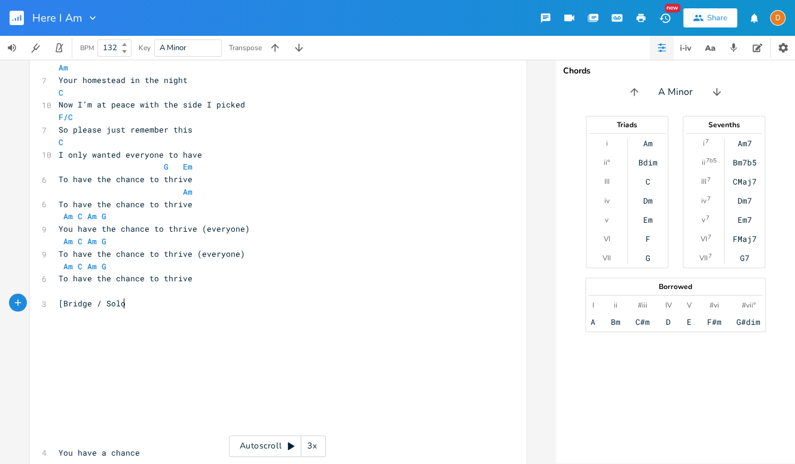
type textarea "/ Solo]"
click at [84, 327] on pre "​" at bounding box center [271, 329] width 431 height 13
type textarea "AmC"
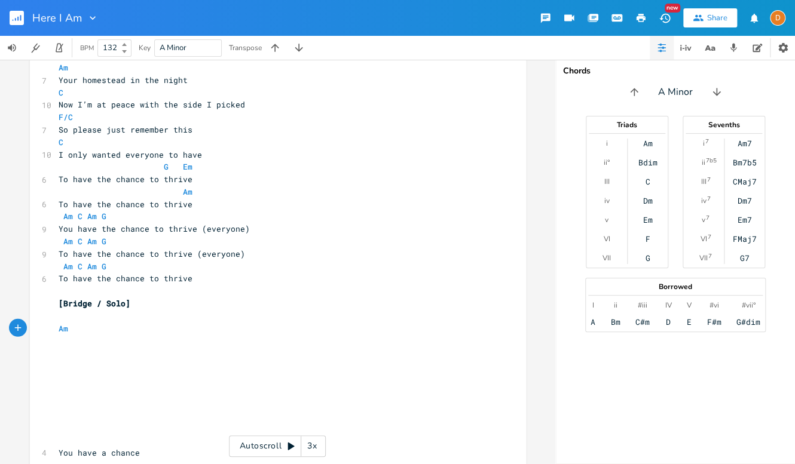
scroll to position [0, 14]
type textarea "C"
type textarea "C G Am C G F C G"
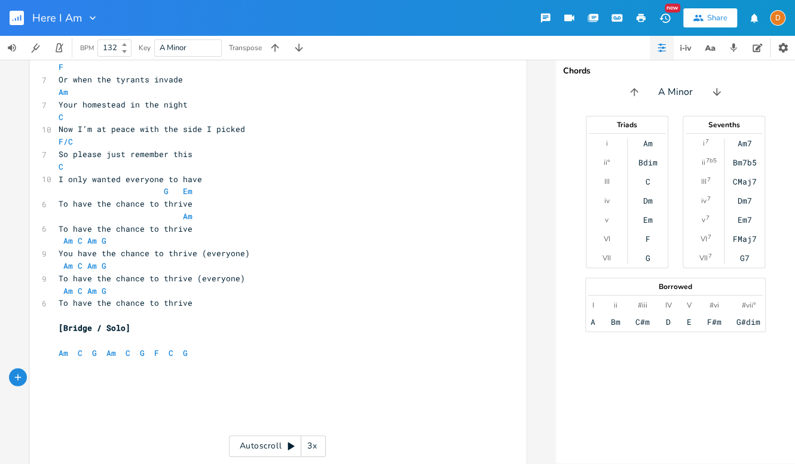
scroll to position [1307, 0]
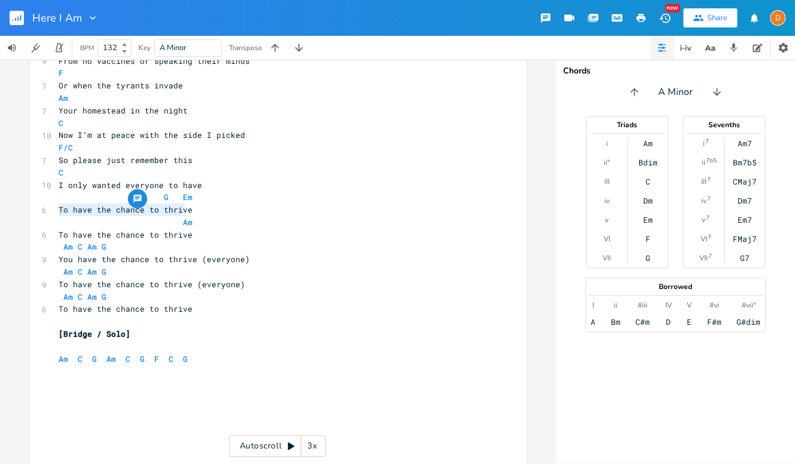
type textarea "To have the chance to thrive"
drag, startPoint x: 53, startPoint y: 212, endPoint x: 214, endPoint y: 215, distance: 161.4
click at [194, 210] on pre "To have the chance to thrive" at bounding box center [271, 210] width 431 height 13
click at [346, 217] on pre "Am" at bounding box center [271, 222] width 431 height 13
type textarea "To have the chance to thrive"
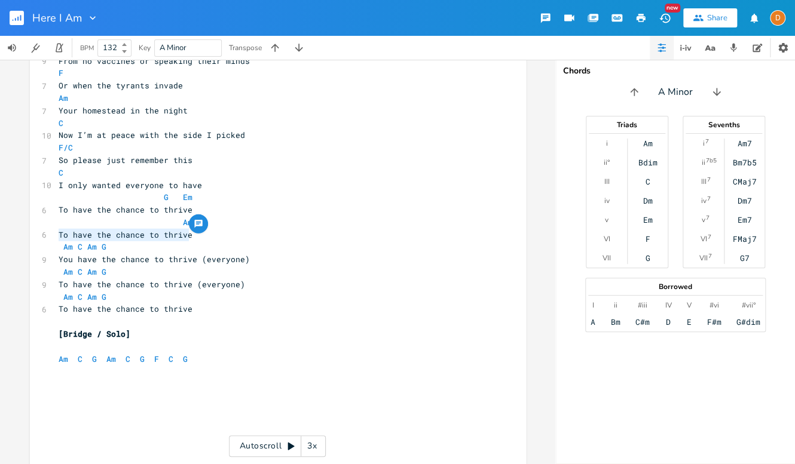
drag, startPoint x: 55, startPoint y: 234, endPoint x: 186, endPoint y: 234, distance: 131.5
click at [186, 234] on pre "To have the chance to thrive" at bounding box center [271, 235] width 431 height 13
click at [74, 381] on pre "​" at bounding box center [271, 384] width 431 height 13
paste textarea "A"
click at [153, 371] on pre "​" at bounding box center [271, 371] width 431 height 13
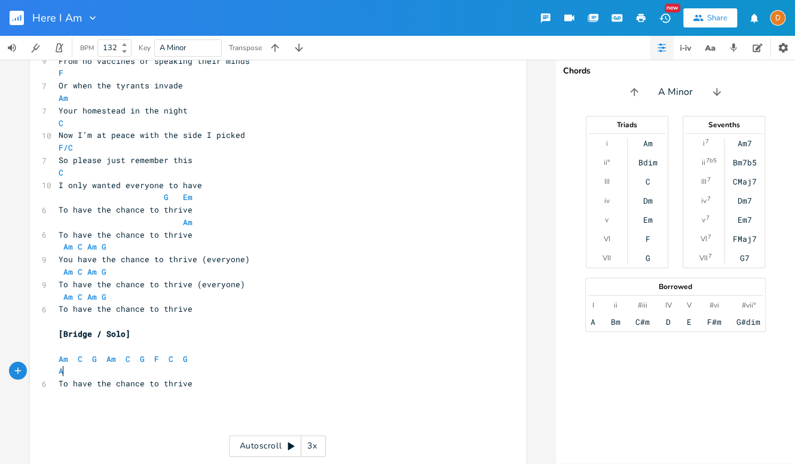
type textarea "Am"
click at [56, 373] on pre "Am" at bounding box center [271, 371] width 431 height 13
click at [59, 381] on span "To have the chance to thrive" at bounding box center [126, 383] width 134 height 11
click at [235, 383] on pre "To have the chance to thrive" at bounding box center [271, 384] width 431 height 13
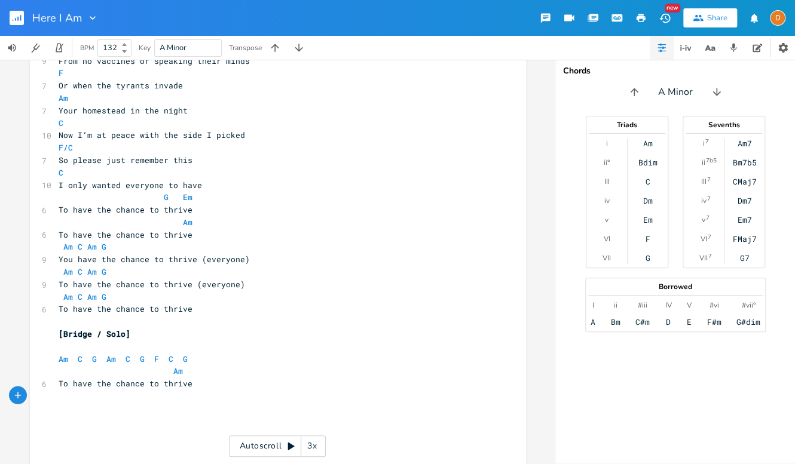
click at [59, 261] on span "You have the chance to thrive (everyone)" at bounding box center [154, 259] width 191 height 11
type textarea "You have the chance to thrive (everyone)"
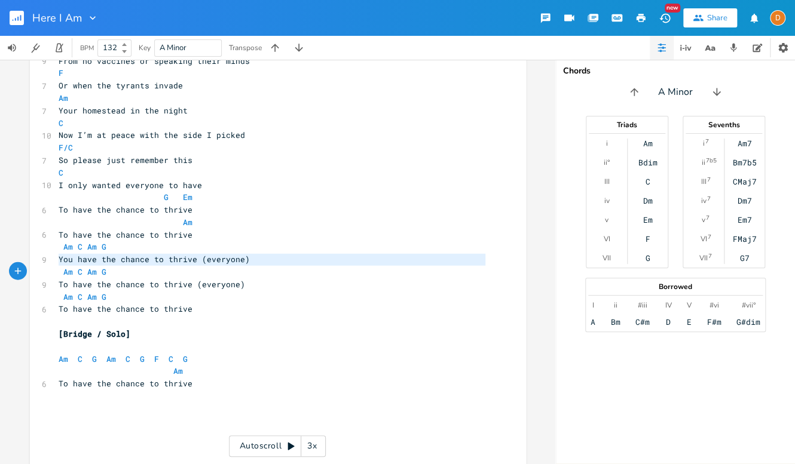
click at [59, 261] on span "You have the chance to thrive (everyone)" at bounding box center [154, 259] width 191 height 11
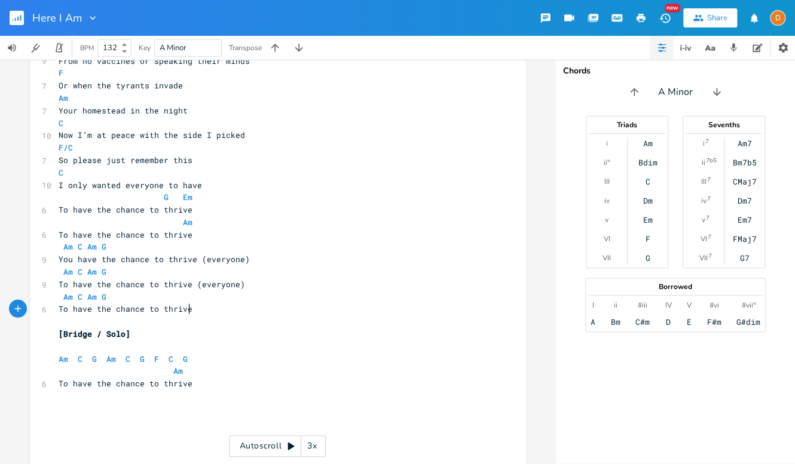
click at [296, 313] on pre "To have the chance to thrive" at bounding box center [271, 309] width 431 height 13
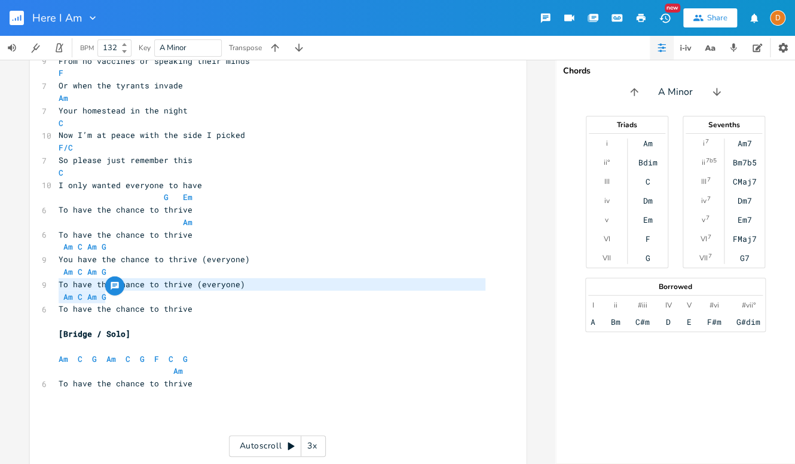
type textarea "To have the chance to thrive (everyone)"
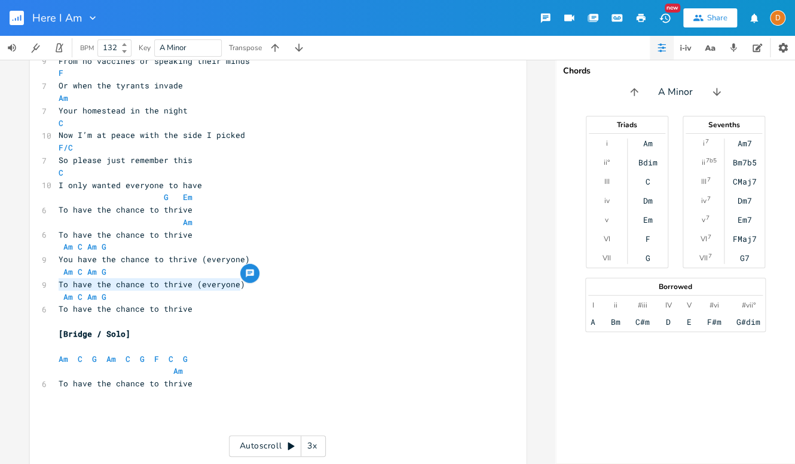
drag, startPoint x: 53, startPoint y: 284, endPoint x: 248, endPoint y: 284, distance: 195.4
click at [248, 284] on pre "To have the chance to thrive (everyone)" at bounding box center [271, 284] width 431 height 13
click at [121, 411] on pre "​" at bounding box center [271, 409] width 431 height 13
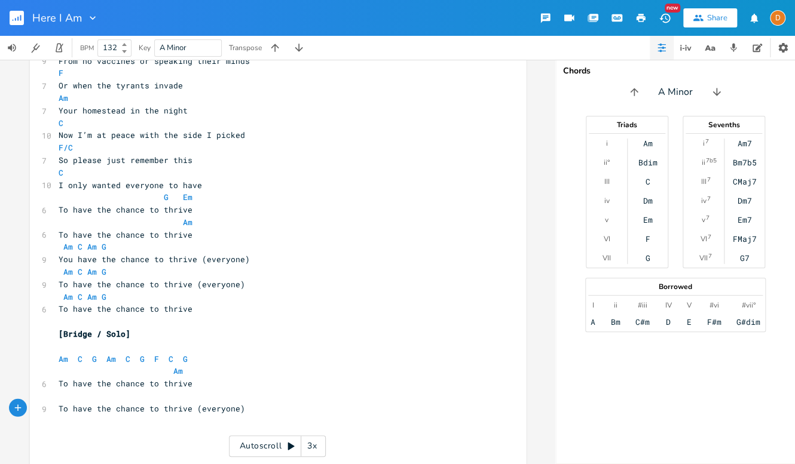
click at [103, 433] on pre "​" at bounding box center [271, 433] width 431 height 13
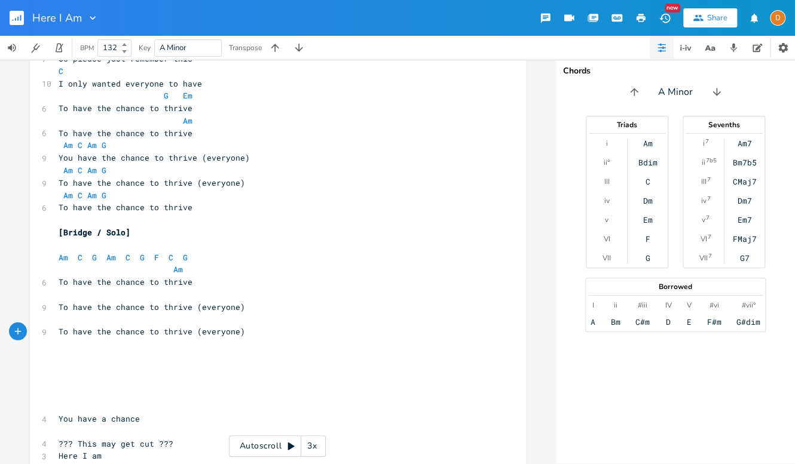
scroll to position [1421, 0]
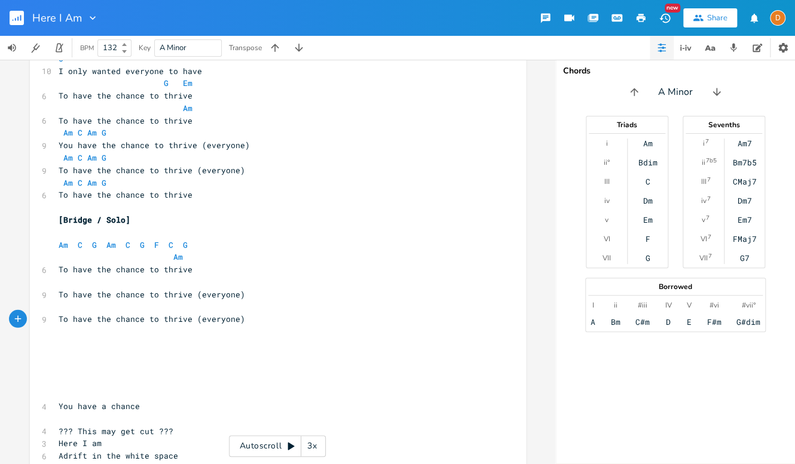
click at [69, 347] on pre "​" at bounding box center [271, 344] width 431 height 13
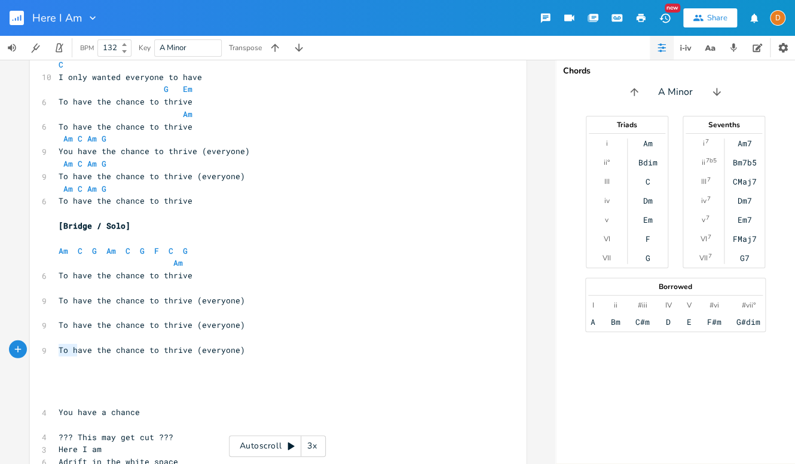
type textarea "To have the chance to thrive (everyone)"
drag, startPoint x: 54, startPoint y: 351, endPoint x: 323, endPoint y: 351, distance: 268.9
click at [323, 351] on pre "To have the chance to thrive (everyone)" at bounding box center [271, 350] width 431 height 13
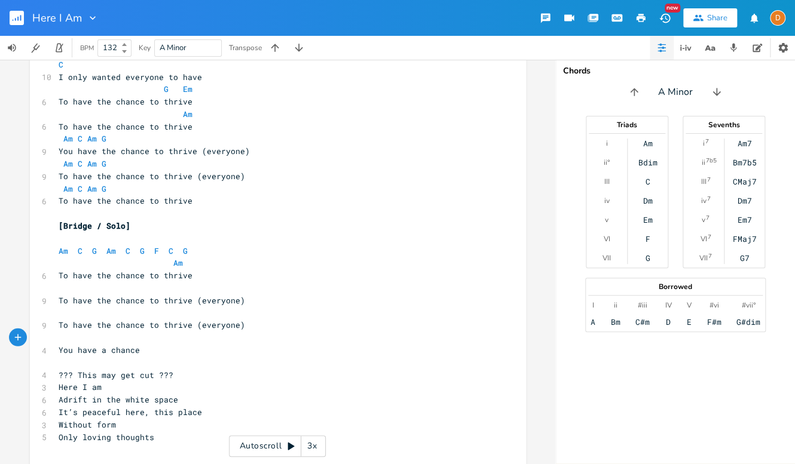
scroll to position [1381, 0]
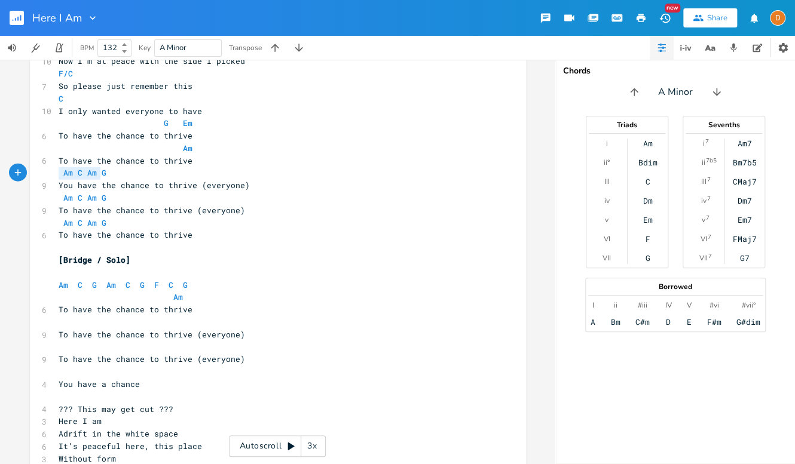
type textarea "Am C Am G"
drag, startPoint x: 57, startPoint y: 173, endPoint x: 103, endPoint y: 172, distance: 46.0
click at [103, 172] on pre "Am C Am G" at bounding box center [271, 173] width 431 height 13
click at [99, 323] on pre "​" at bounding box center [271, 322] width 431 height 13
click at [66, 351] on pre "​" at bounding box center [271, 347] width 431 height 13
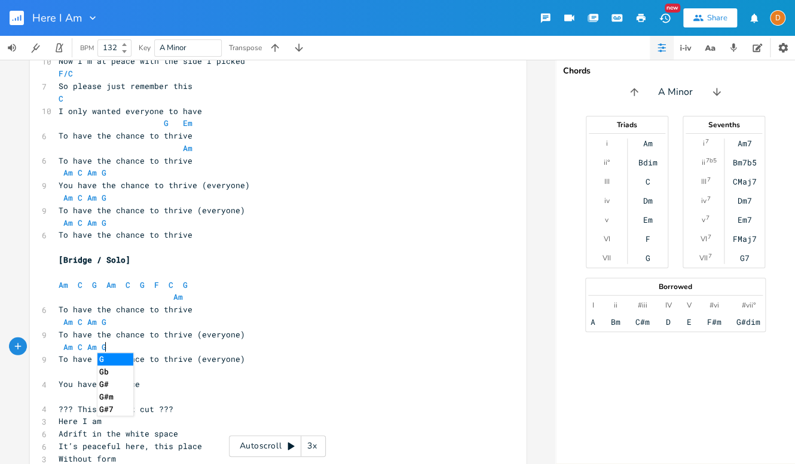
click at [70, 374] on pre "​" at bounding box center [271, 372] width 431 height 13
type textarea "AM"
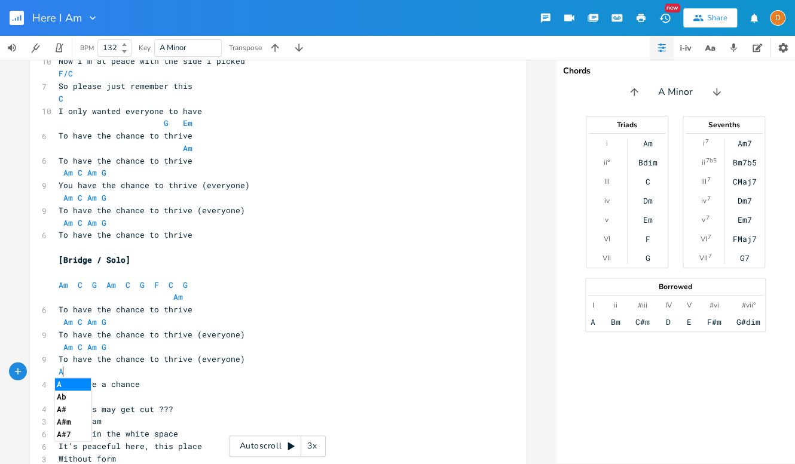
type textarea "m"
click at [447, 318] on pre "Am C Am G" at bounding box center [271, 322] width 431 height 13
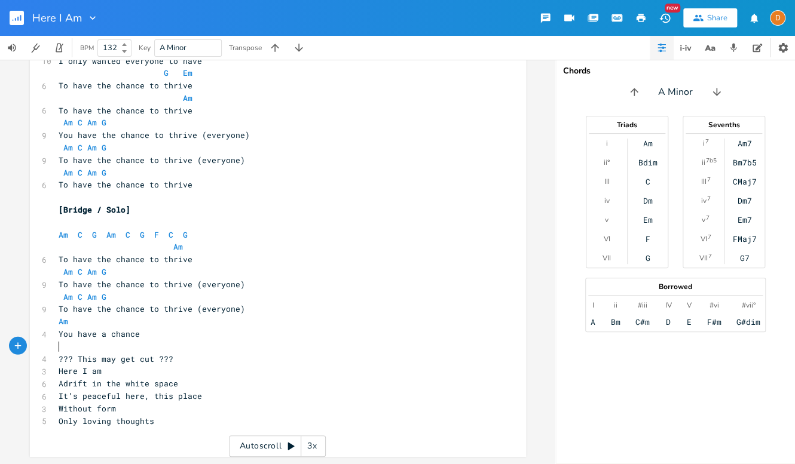
click at [106, 347] on pre "​" at bounding box center [271, 347] width 431 height 13
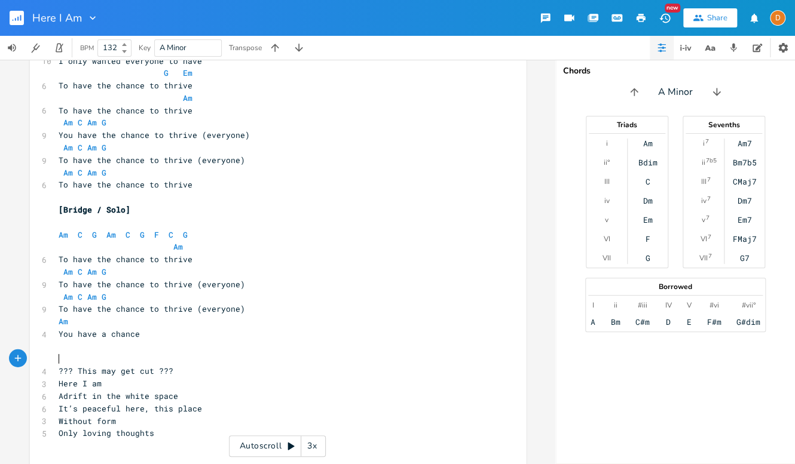
scroll to position [1425, 0]
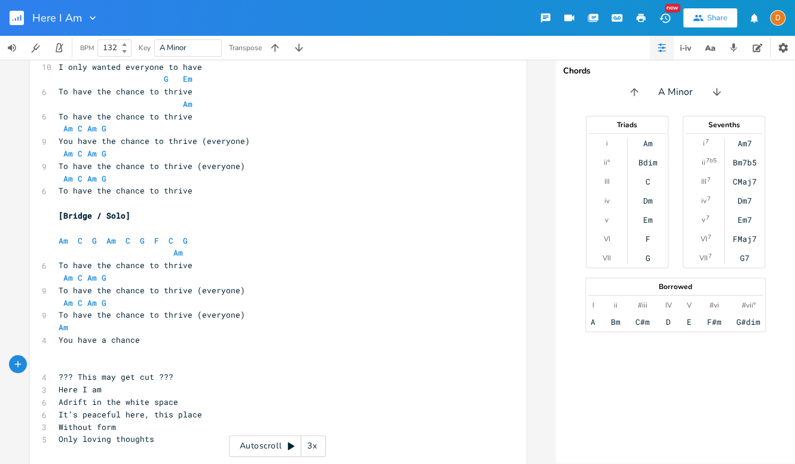
click at [273, 237] on pre "Am C G Am C G F C G" at bounding box center [271, 241] width 431 height 13
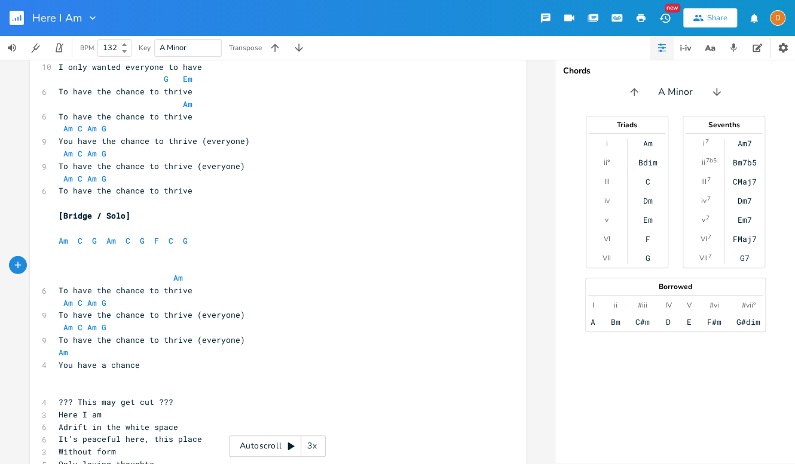
scroll to position [0, 2]
type textarea "[Chorus/Out]"
click at [265, 326] on pre "Am C Am G" at bounding box center [271, 328] width 431 height 13
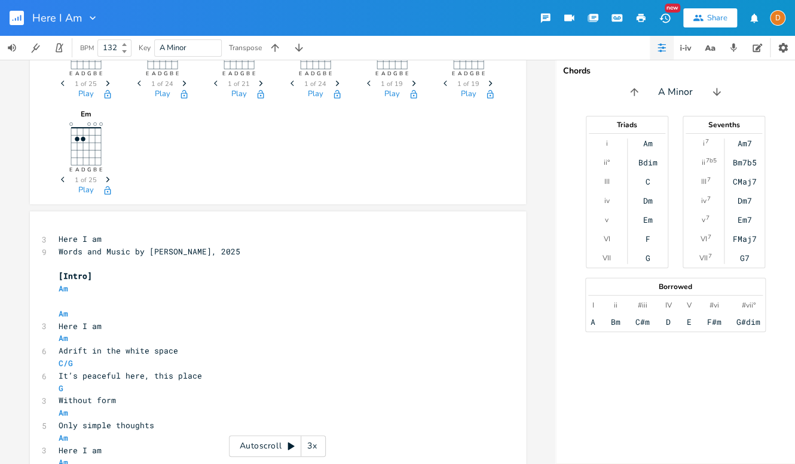
scroll to position [0, 0]
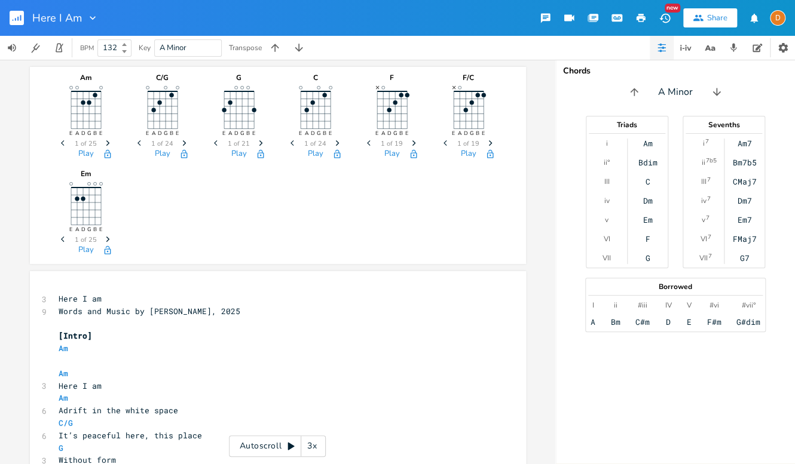
click at [488, 143] on icon "button" at bounding box center [490, 142] width 4 height 5
click at [488, 141] on icon "Next" at bounding box center [490, 143] width 7 height 7
click at [488, 142] on icon "Next" at bounding box center [490, 143] width 7 height 7
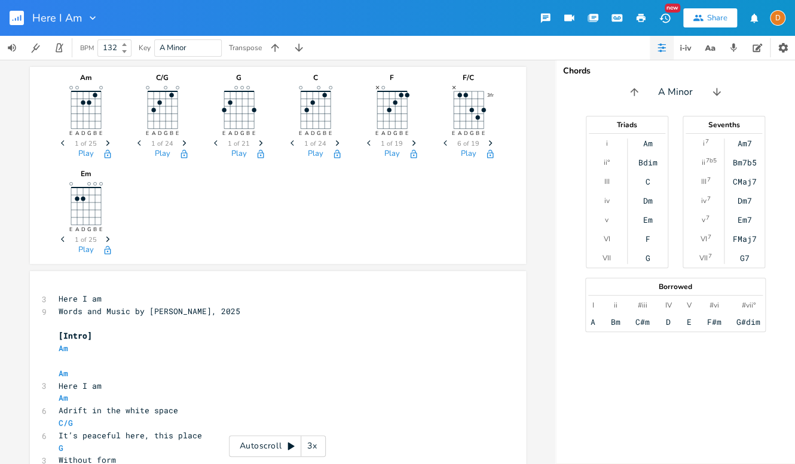
click at [488, 142] on icon "Next" at bounding box center [490, 143] width 7 height 7
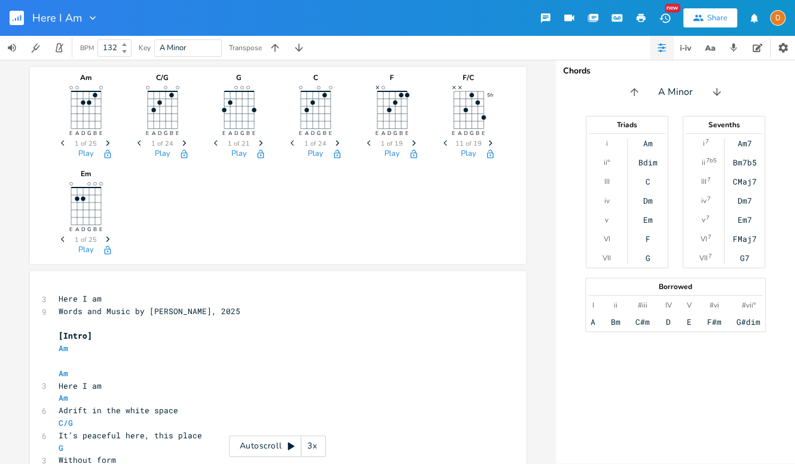
click at [488, 142] on icon "Next" at bounding box center [490, 143] width 7 height 7
click at [488, 143] on icon "Next" at bounding box center [490, 143] width 7 height 7
click at [488, 143] on icon "button" at bounding box center [490, 142] width 4 height 5
click at [443, 143] on icon "Previous" at bounding box center [446, 143] width 7 height 7
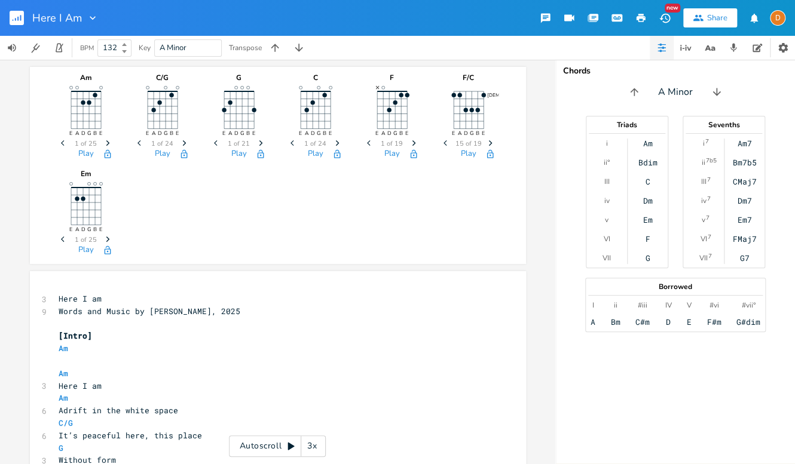
click at [443, 143] on icon "Previous" at bounding box center [446, 143] width 7 height 7
click at [487, 142] on icon "Next" at bounding box center [490, 143] width 7 height 7
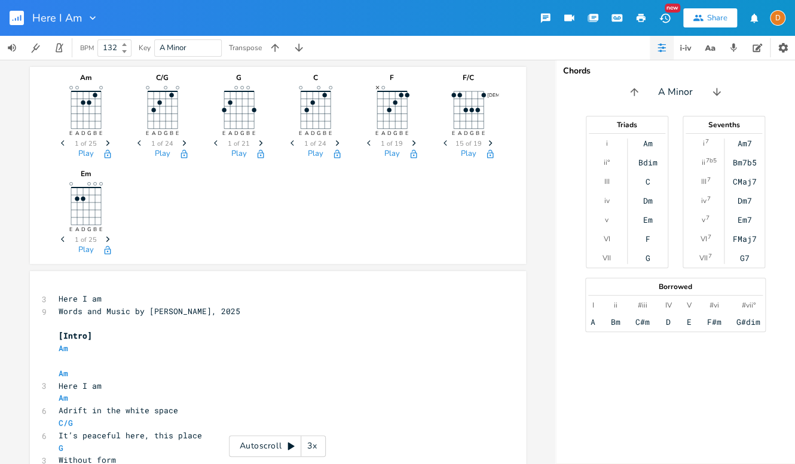
click at [487, 142] on icon "Next" at bounding box center [490, 143] width 7 height 7
click at [487, 143] on icon "Next" at bounding box center [490, 143] width 7 height 7
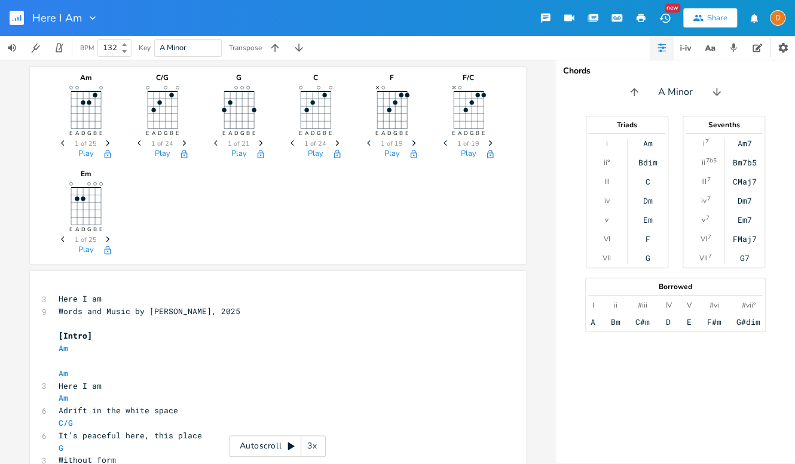
click at [453, 16] on div "Here I Am New Share D" at bounding box center [397, 18] width 795 height 36
click at [181, 140] on icon "Next" at bounding box center [184, 143] width 7 height 7
click at [137, 142] on icon "Previous" at bounding box center [140, 143] width 7 height 7
click at [143, 108] on icon "E A D G B E" at bounding box center [163, 109] width 60 height 60
click at [169, 170] on div "Am E A D G B E Previous 1 of 25 Next Play C/G E A D G B E Previous 1 of 24 Next…" at bounding box center [277, 163] width 443 height 192
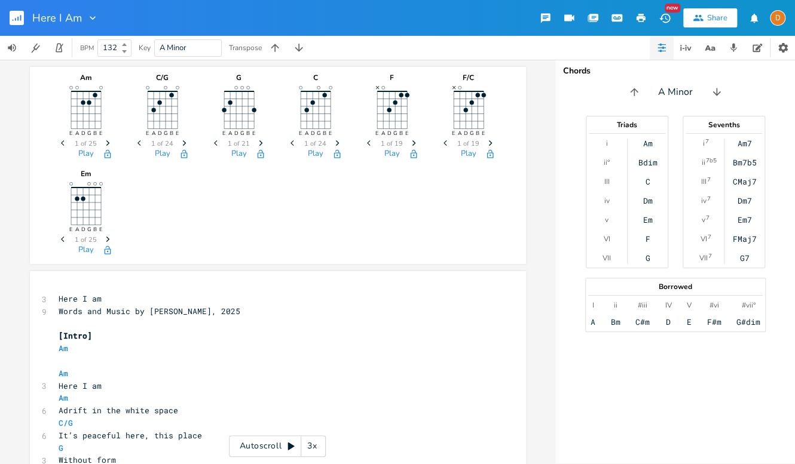
click at [182, 142] on icon "button" at bounding box center [184, 142] width 4 height 5
click at [488, 142] on icon "Next" at bounding box center [490, 143] width 7 height 7
click at [298, 209] on div "Am E A D G B E Previous 1 of 25 Next Play C/G E A D G B E Previous 4 of 24 Next…" at bounding box center [277, 163] width 443 height 192
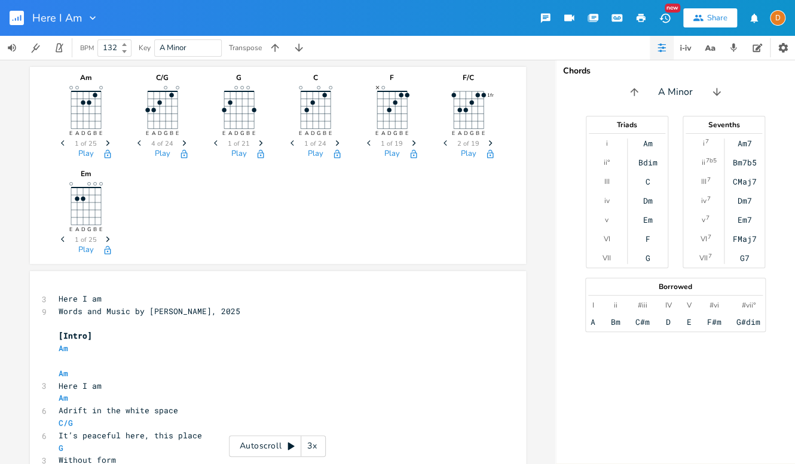
click at [488, 141] on icon "Next" at bounding box center [490, 143] width 7 height 7
click at [409, 183] on div "Am E A D G B E Previous 1 of 25 Next Play C/G E A D G B E Previous 4 of 24 Next…" at bounding box center [277, 163] width 443 height 192
click at [284, 227] on div "Am E A D G B E Previous 1 of 25 Next Play C/G E A D G B E Previous 4 of 24 Next…" at bounding box center [277, 163] width 443 height 192
click at [643, 17] on icon "button" at bounding box center [640, 18] width 9 height 8
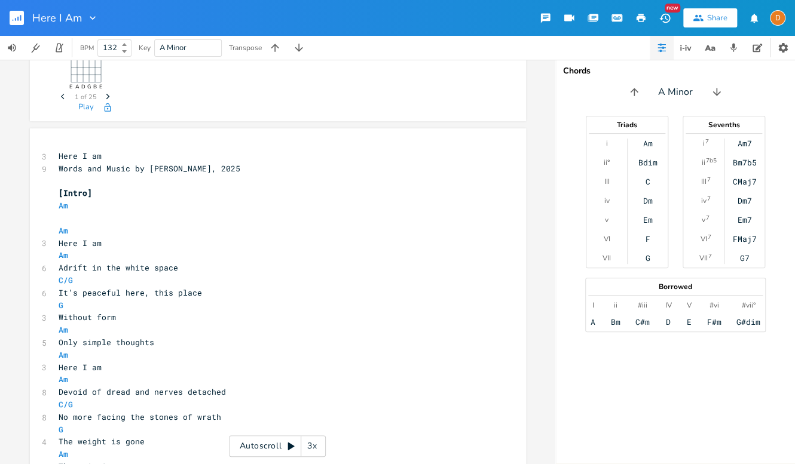
click at [84, 219] on pre "​" at bounding box center [271, 218] width 431 height 13
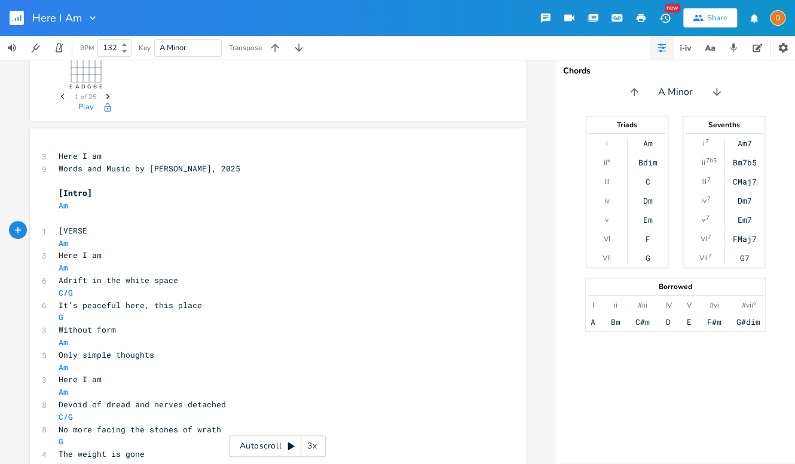
type textarea "[VERSE]"
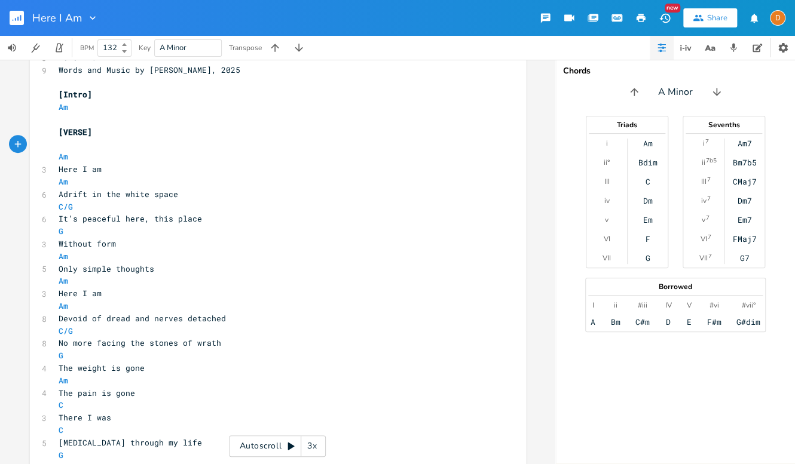
scroll to position [248, 0]
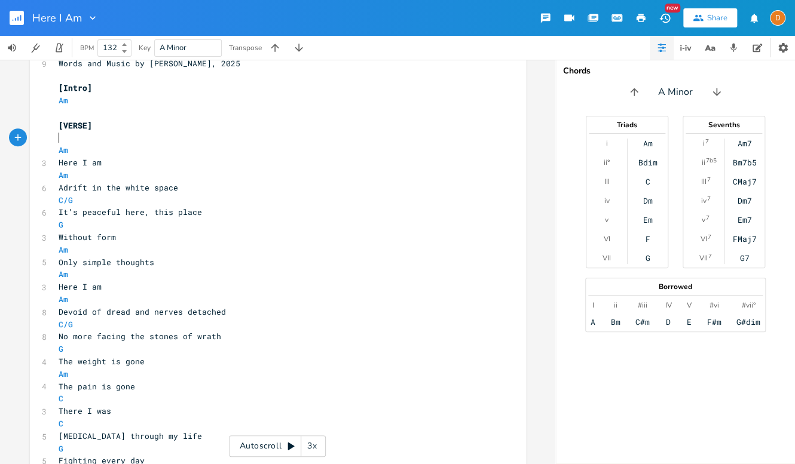
click at [148, 261] on span "Only simple thoughts" at bounding box center [107, 262] width 96 height 11
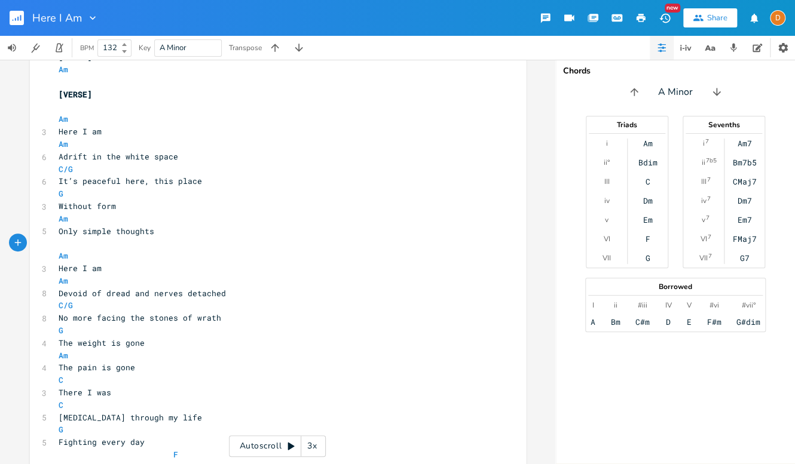
scroll to position [292, 0]
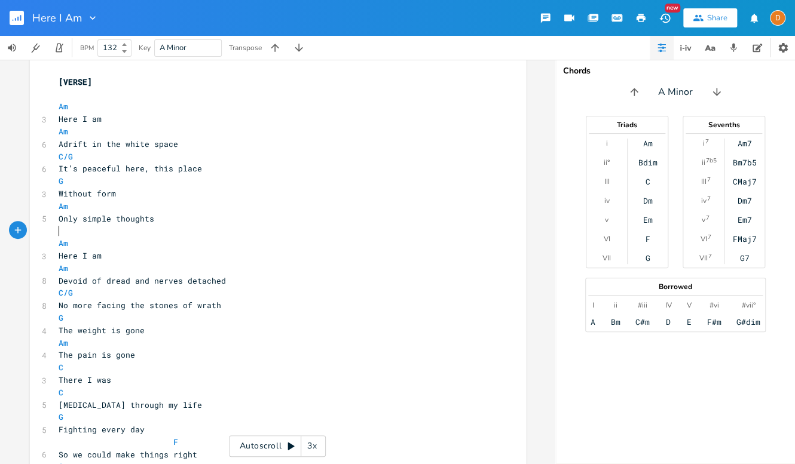
click at [188, 351] on pre "The pain is gone" at bounding box center [271, 355] width 431 height 13
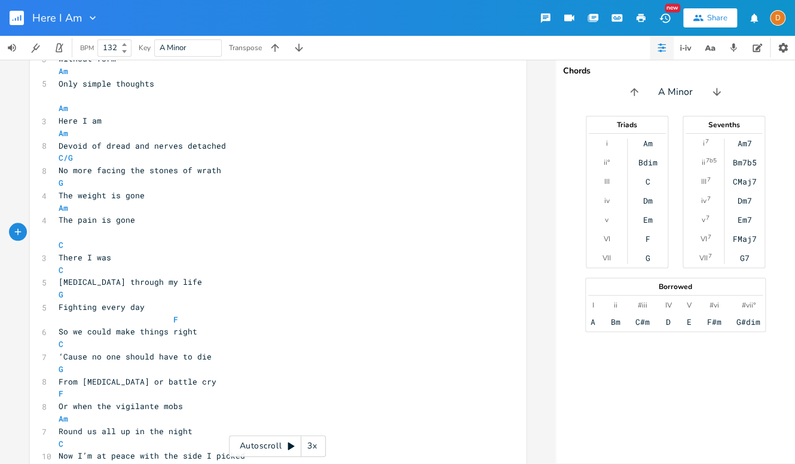
scroll to position [439, 0]
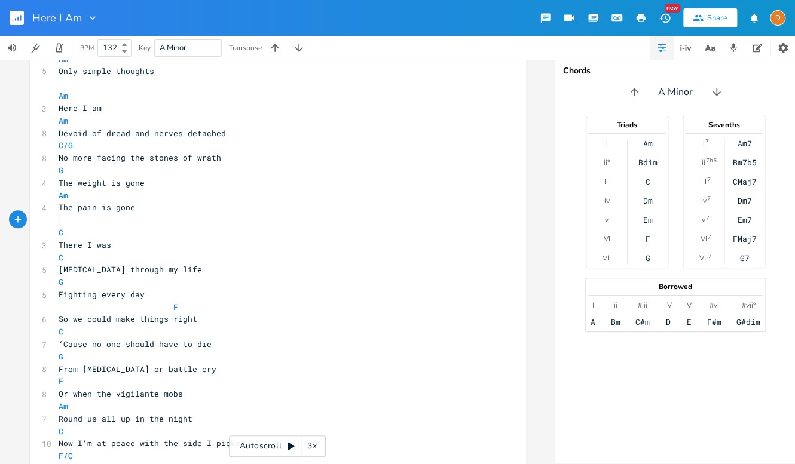
click at [235, 320] on pre "So we could make things right" at bounding box center [271, 319] width 431 height 13
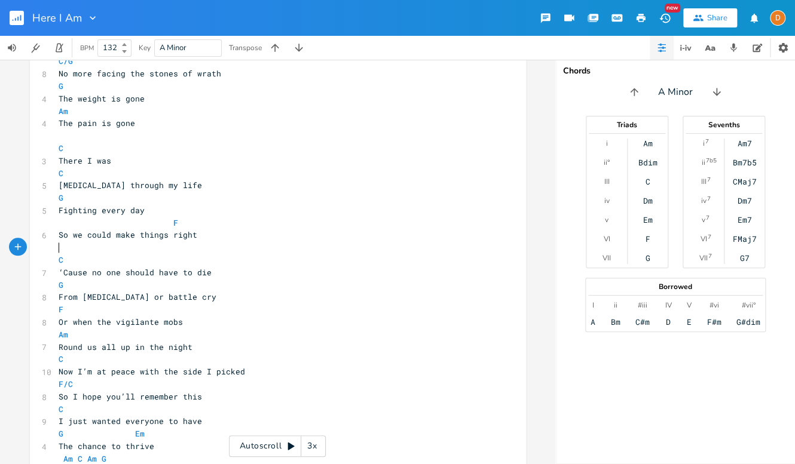
scroll to position [552, 0]
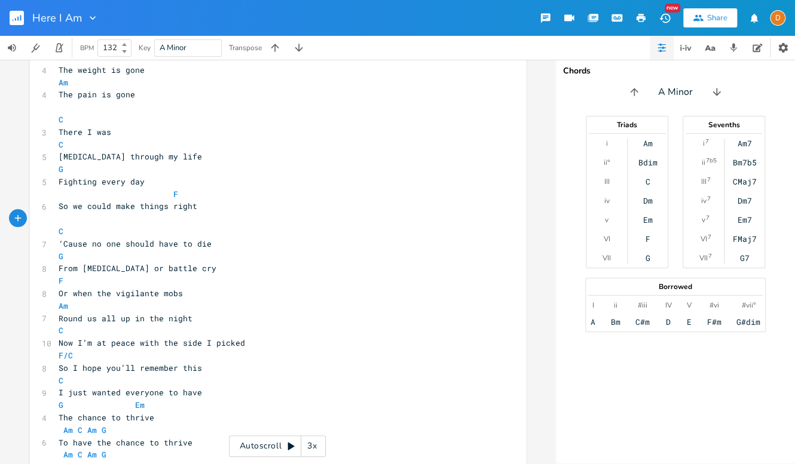
click at [225, 318] on pre "Round us all up in the night" at bounding box center [271, 319] width 431 height 13
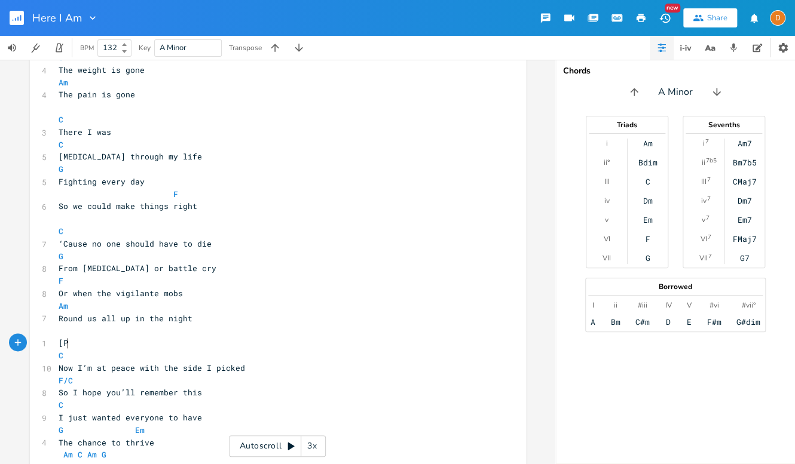
type textarea "[Pr"
type textarea "RE CHORUS]"
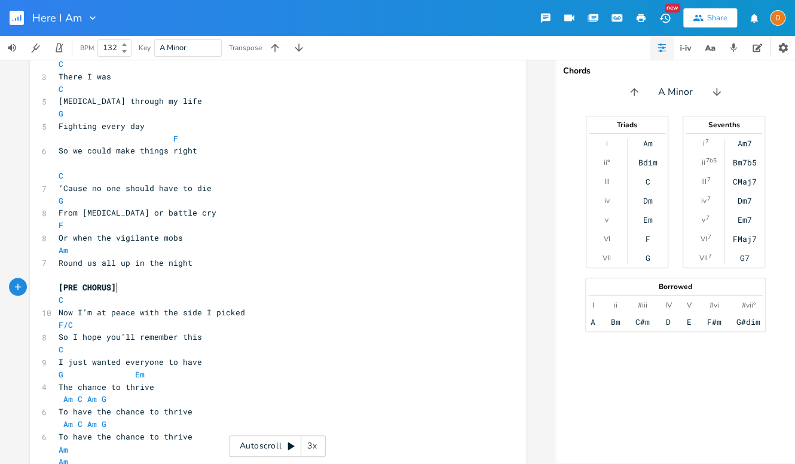
scroll to position [614, 0]
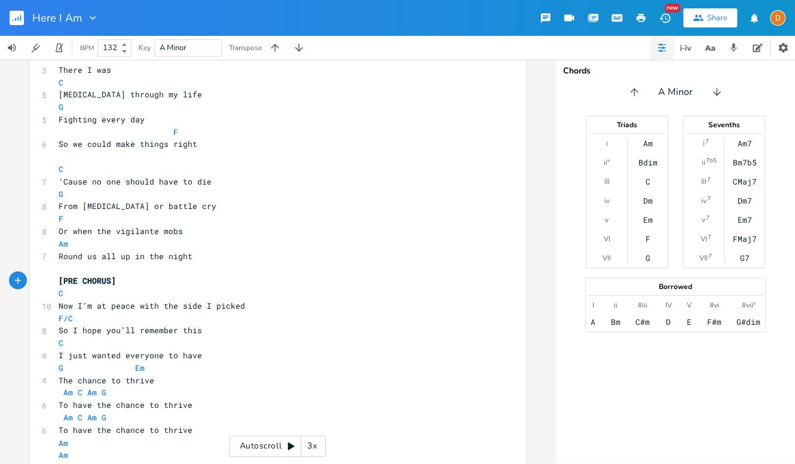
click at [119, 382] on span "The chance to thrive" at bounding box center [107, 380] width 96 height 11
click at [63, 378] on span "The chance to thrive" at bounding box center [107, 380] width 96 height 11
type textarea "The"
click at [63, 378] on span "The chance to thrive" at bounding box center [107, 380] width 96 height 11
click at [223, 359] on pre "I just wanted everyone to have" at bounding box center [271, 356] width 431 height 13
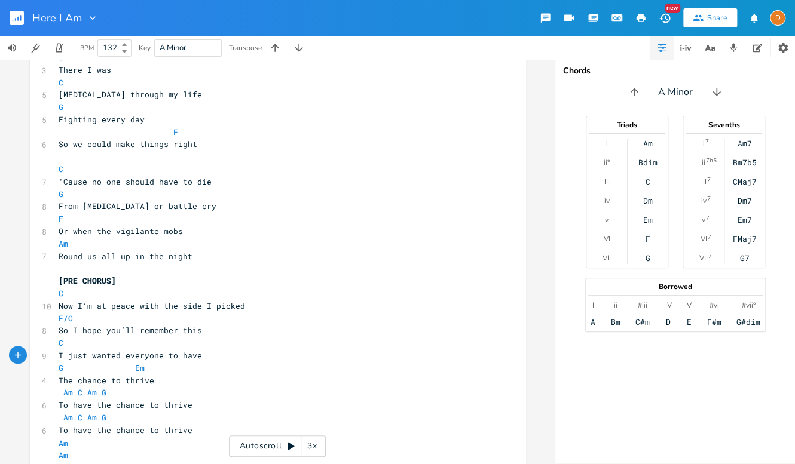
scroll to position [643, 0]
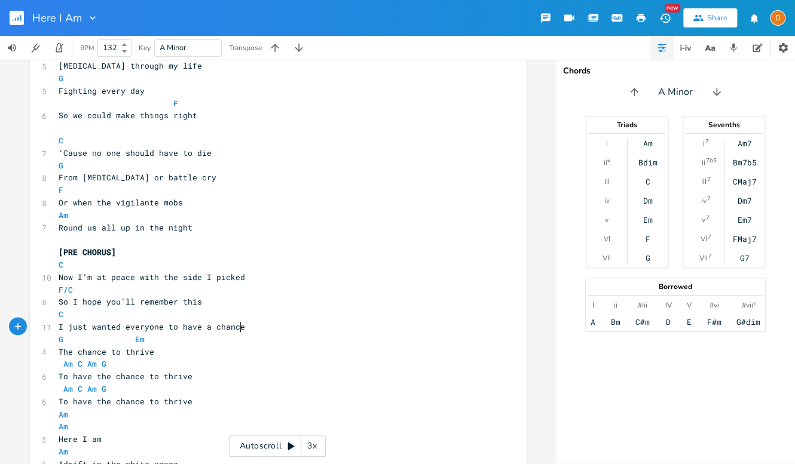
type textarea "a chance"
drag, startPoint x: 196, startPoint y: 329, endPoint x: 237, endPoint y: 330, distance: 41.3
click at [237, 330] on span "I just wanted everyone to have a chance" at bounding box center [152, 327] width 186 height 11
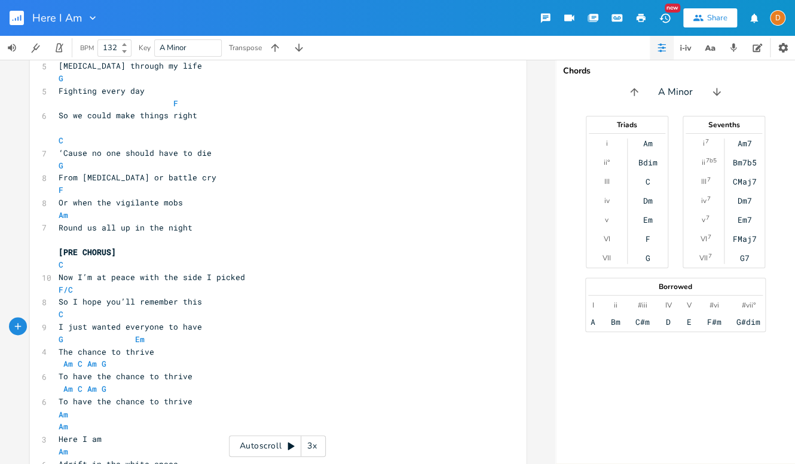
click at [62, 353] on span "The chance to thrive" at bounding box center [107, 352] width 96 height 11
click at [62, 354] on span "The chance to thrive" at bounding box center [107, 352] width 96 height 11
type textarea "A"
drag, startPoint x: 169, startPoint y: 347, endPoint x: 176, endPoint y: 348, distance: 7.2
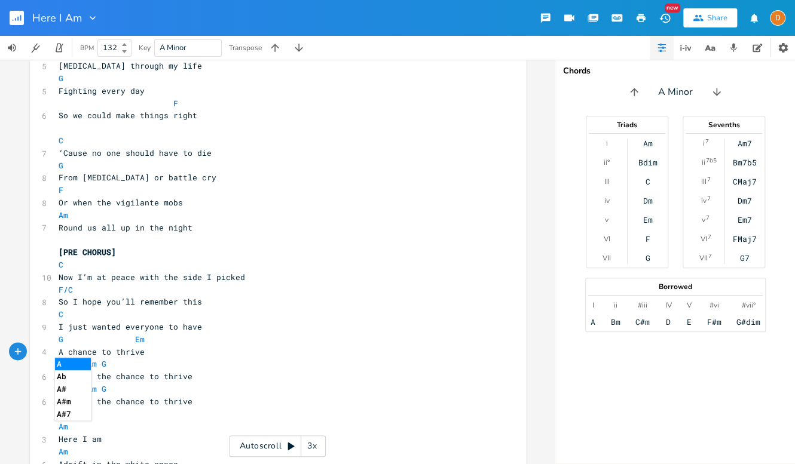
click at [169, 347] on pre "A chance to thrive" at bounding box center [271, 352] width 431 height 13
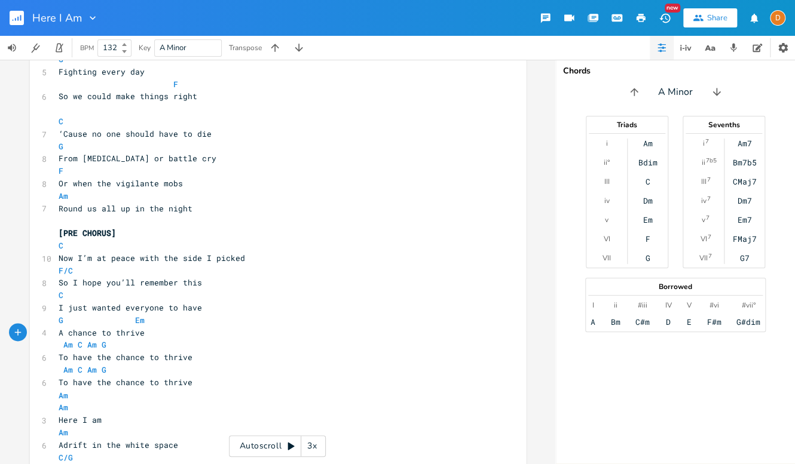
click at [56, 323] on pre "G Em" at bounding box center [271, 320] width 431 height 13
click at [184, 320] on span at bounding box center [182, 320] width 19 height 13
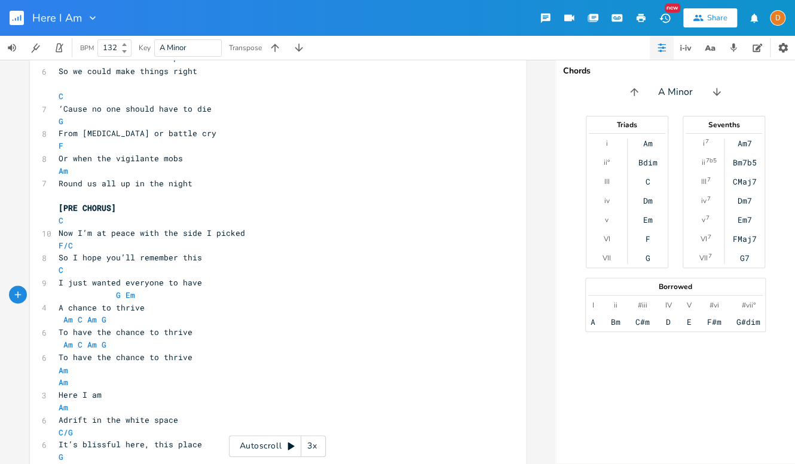
scroll to position [693, 0]
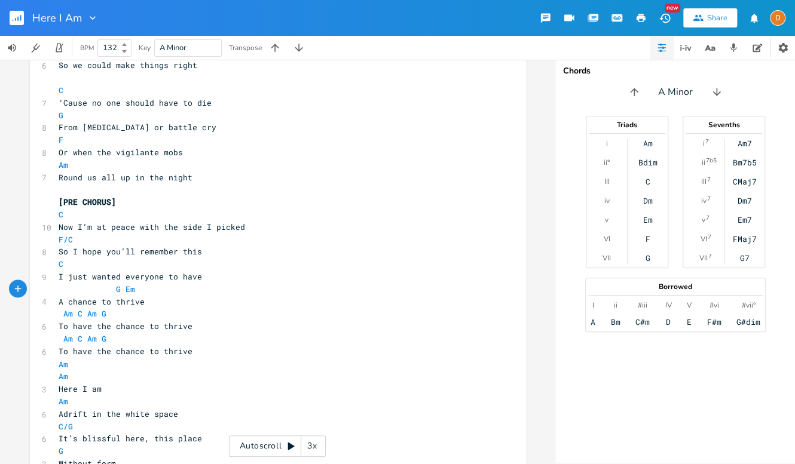
click at [167, 300] on pre "A chance to thrive" at bounding box center [271, 302] width 431 height 13
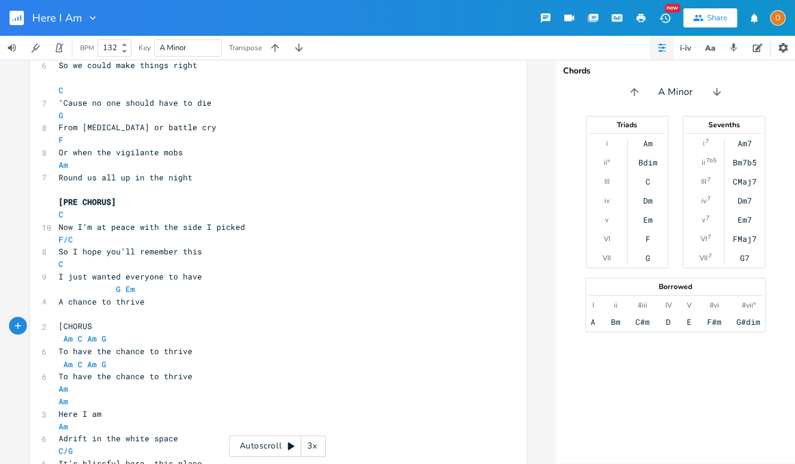
type textarea "[CHORUS]"
click at [59, 340] on span "Am C Am G" at bounding box center [83, 338] width 48 height 11
click at [59, 367] on span "Am C Am G" at bounding box center [83, 364] width 48 height 11
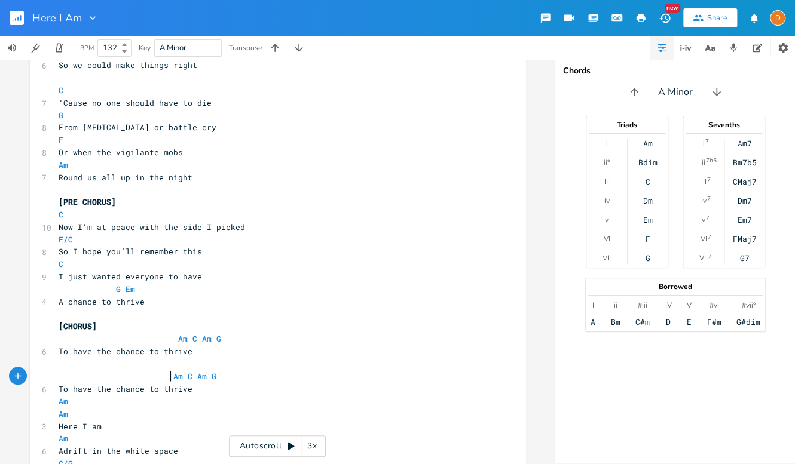
scroll to position [0, 2]
click at [94, 390] on span "To have the chance to thrive" at bounding box center [126, 388] width 134 height 11
type textarea "the"
click at [94, 390] on span "To have the chance to thrive" at bounding box center [126, 388] width 134 height 11
click at [164, 390] on span "To have the chance to thrive" at bounding box center [126, 388] width 134 height 11
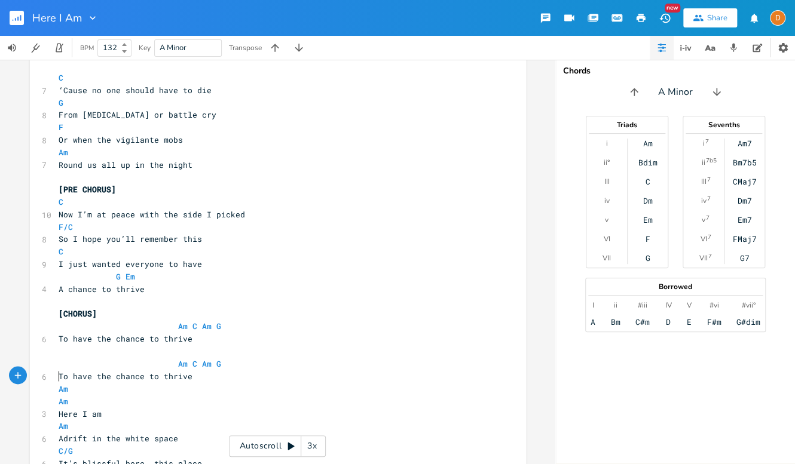
scroll to position [712, 0]
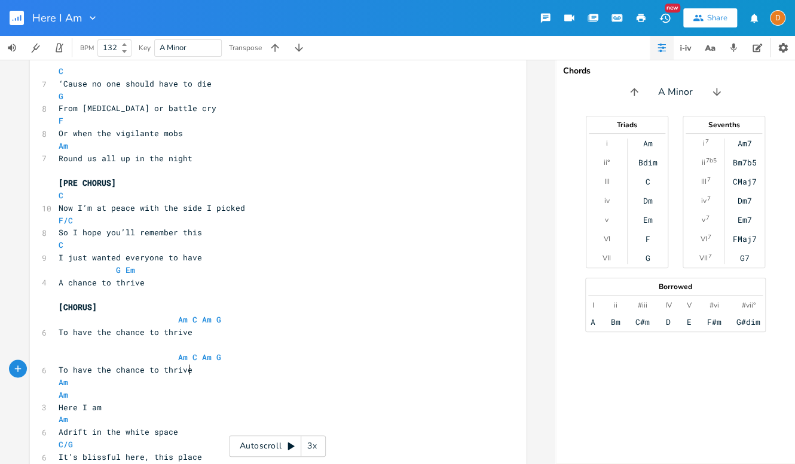
click at [216, 373] on pre "To have the chance to thrive" at bounding box center [271, 369] width 431 height 13
click at [87, 384] on pre "Am" at bounding box center [271, 382] width 431 height 13
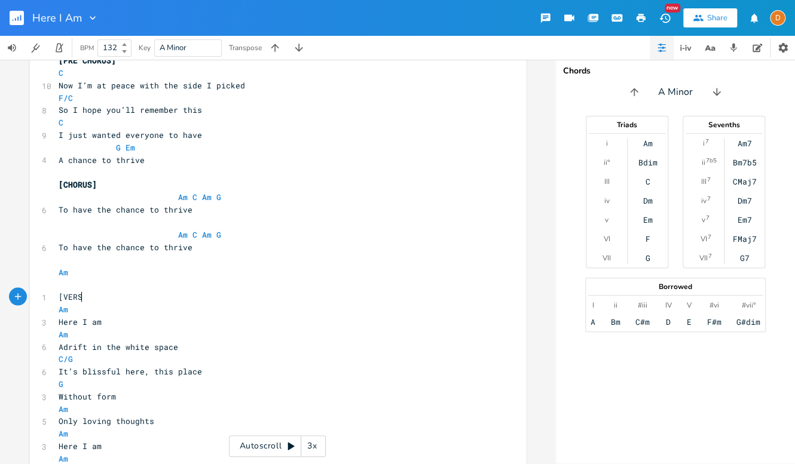
scroll to position [0, 23]
type textarea "[VERSE]"
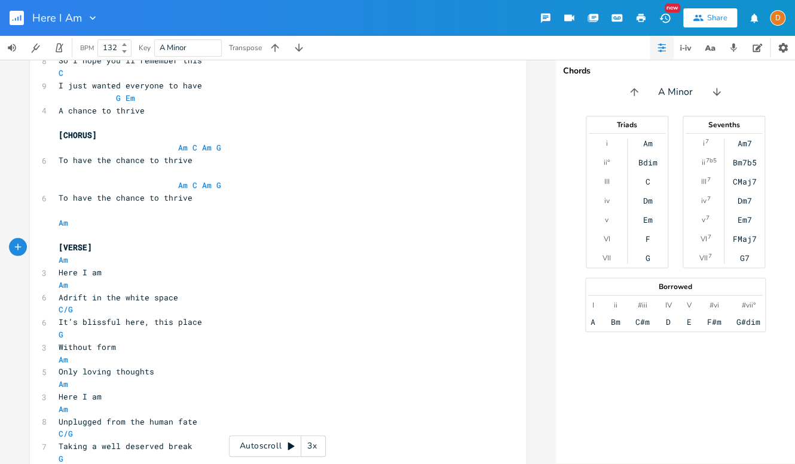
scroll to position [896, 0]
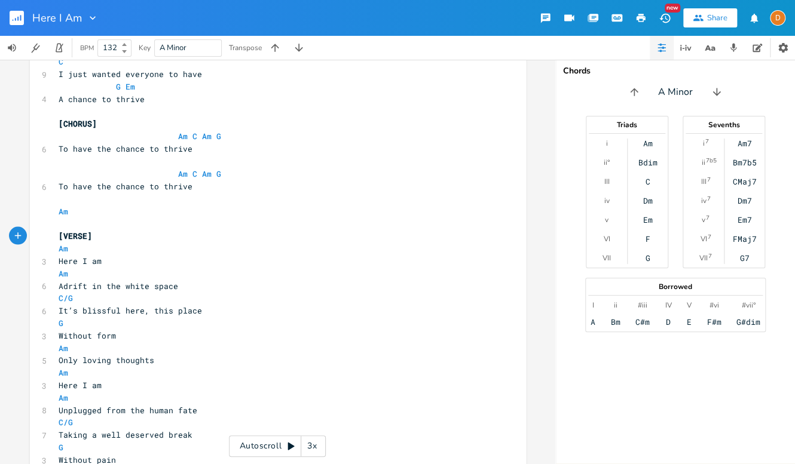
click at [174, 359] on pre "Only loving thoughts" at bounding box center [271, 360] width 431 height 13
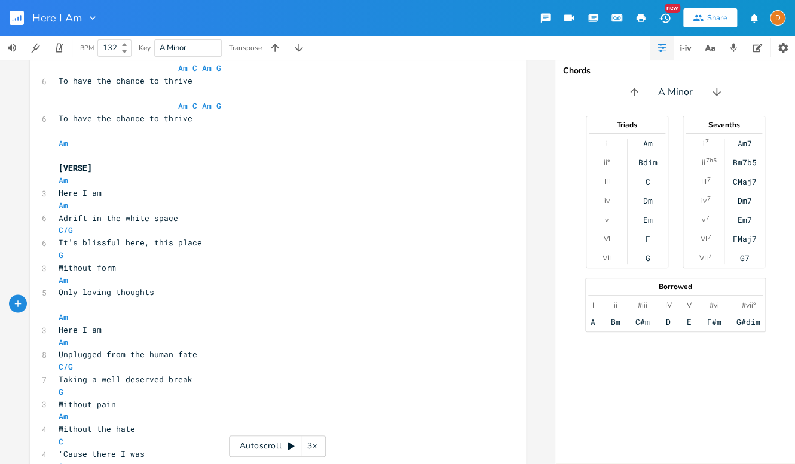
scroll to position [971, 0]
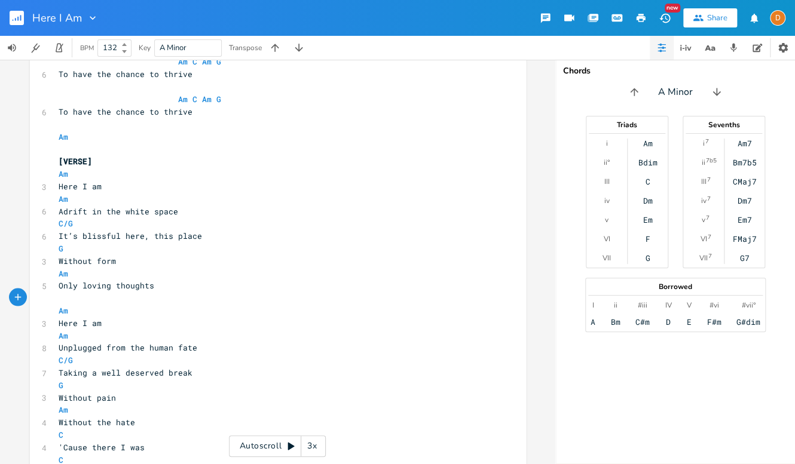
click at [175, 424] on pre "Without the hate" at bounding box center [271, 422] width 431 height 13
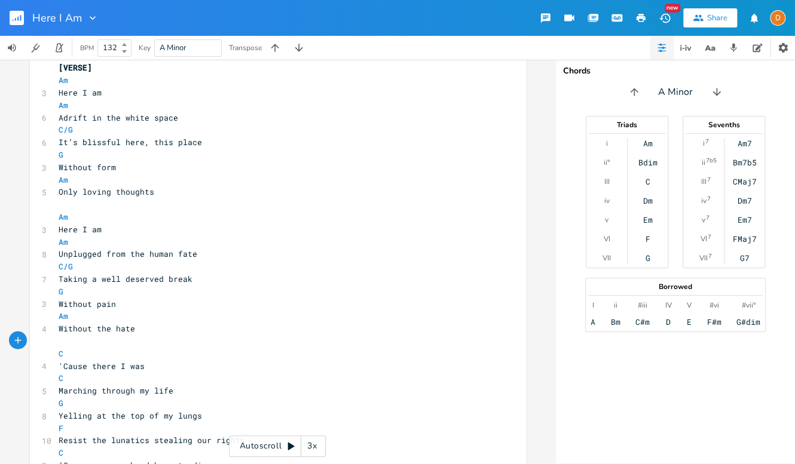
scroll to position [1128, 0]
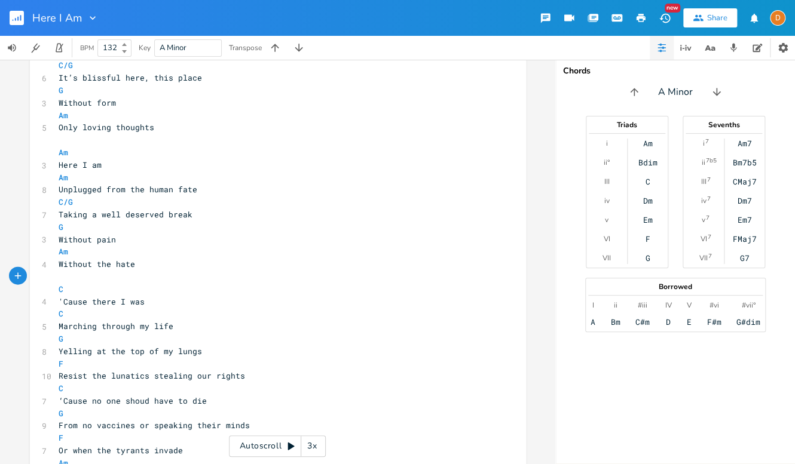
click at [264, 376] on pre "Resist the lunatics stealing our rights" at bounding box center [271, 376] width 431 height 13
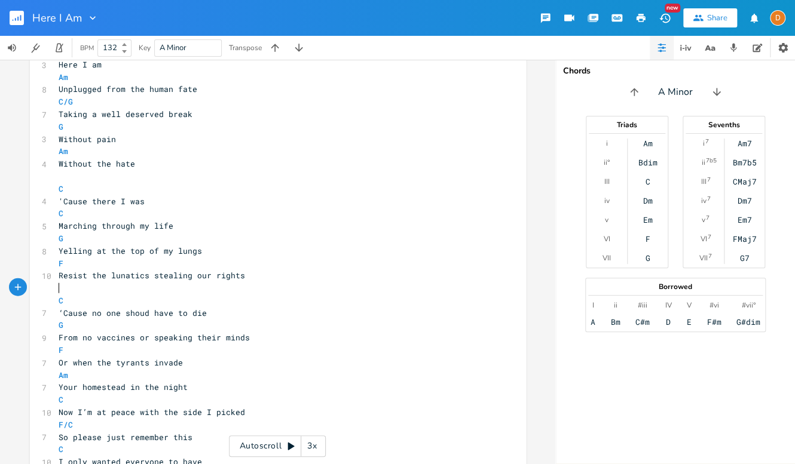
scroll to position [1235, 0]
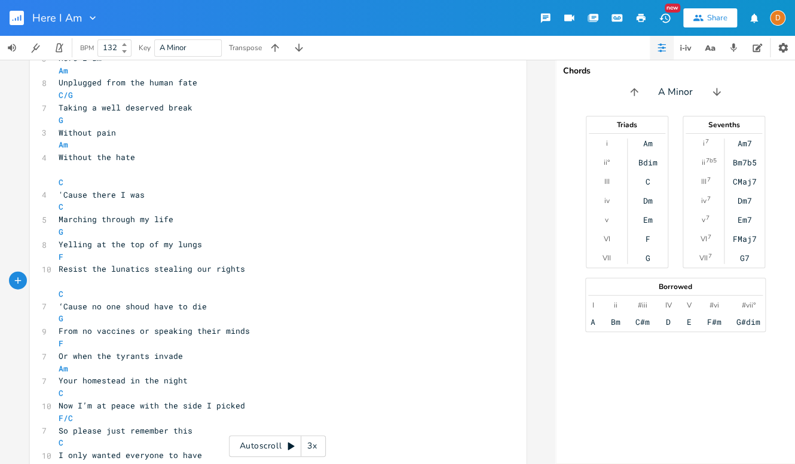
click at [219, 381] on pre "Your homestead in the night" at bounding box center [271, 381] width 431 height 13
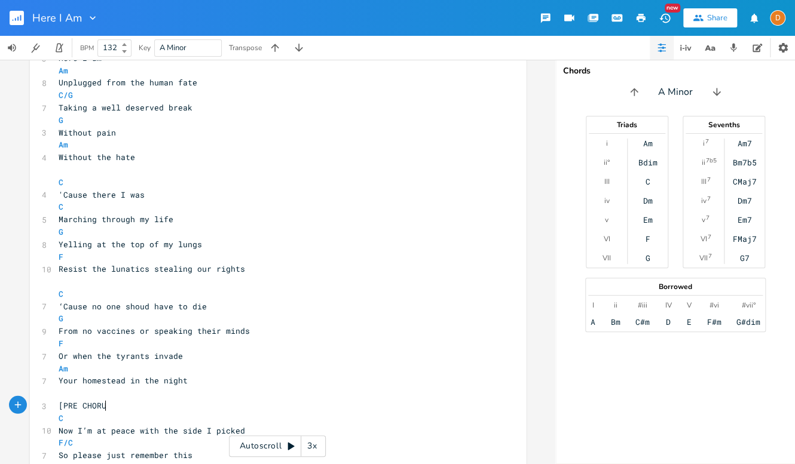
scroll to position [0, 44]
type textarea "[PRE CHORUS]"
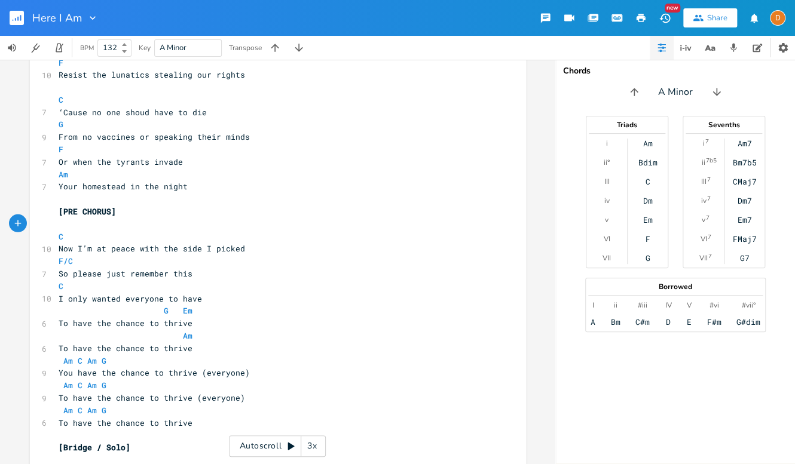
scroll to position [1453, 0]
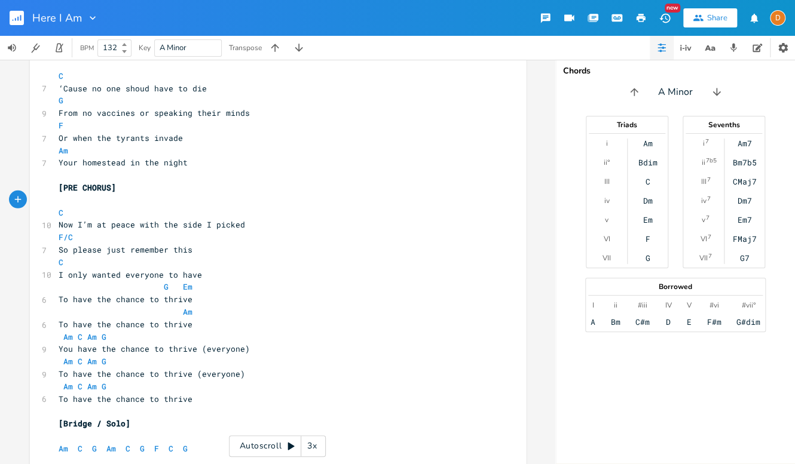
click at [56, 237] on pre "F/C" at bounding box center [271, 237] width 431 height 13
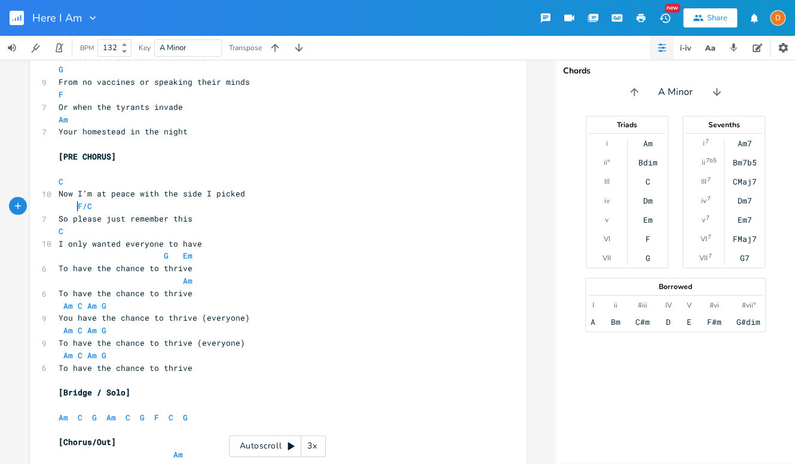
scroll to position [1529, 0]
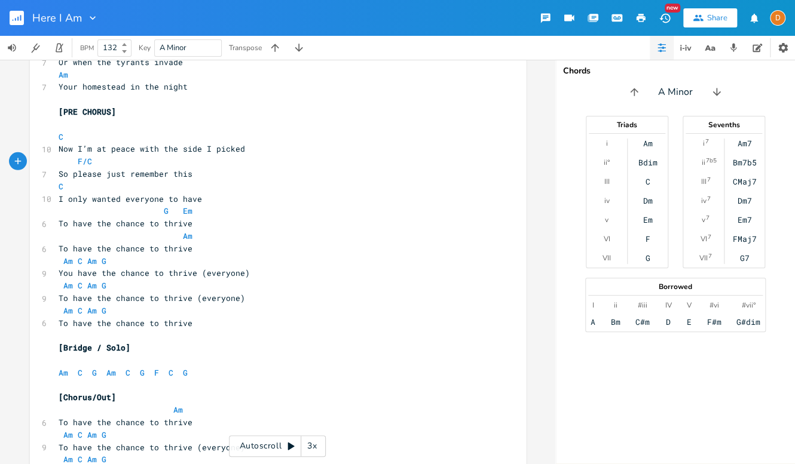
click at [96, 249] on span "To have the chance to thrive" at bounding box center [126, 248] width 134 height 11
type textarea "a"
click at [97, 225] on span "To have the chance to thrive" at bounding box center [126, 223] width 134 height 11
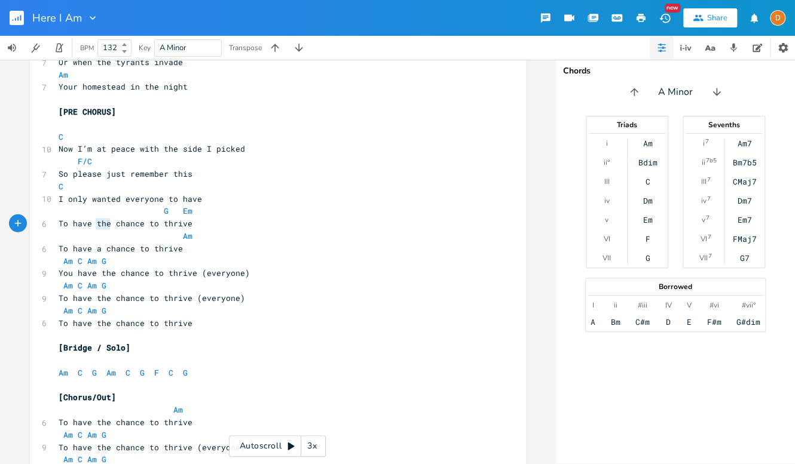
click at [97, 225] on span "To have the chance to thrive" at bounding box center [126, 223] width 134 height 11
type textarea "a"
click at [261, 240] on pre "Am" at bounding box center [271, 236] width 431 height 13
click at [99, 274] on span "You have the chance to thrive (everyone)" at bounding box center [154, 273] width 191 height 11
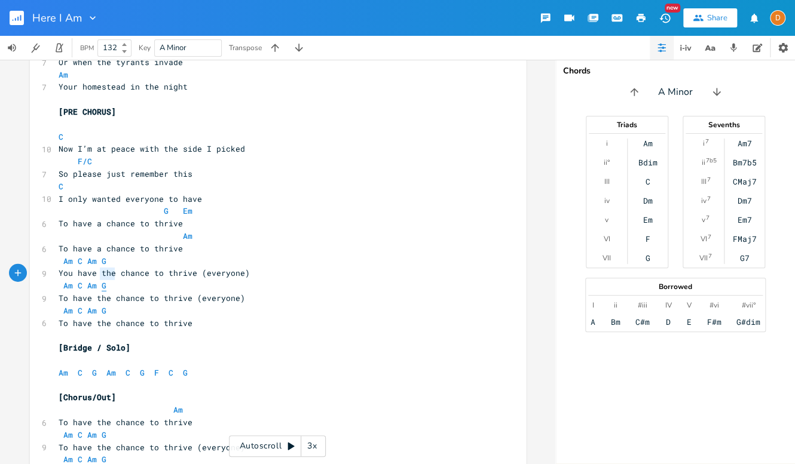
type textarea "a"
click at [415, 273] on pre "You have a chance to thrive (everyone)" at bounding box center [271, 273] width 431 height 13
click at [97, 299] on span "To have the chance to thrive (everyone)" at bounding box center [152, 298] width 186 height 11
type textarea "a"
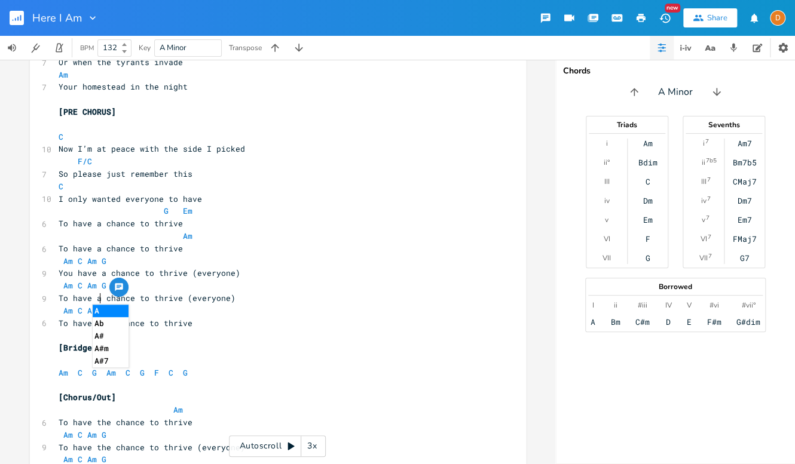
click at [393, 285] on pre "Am C Am G" at bounding box center [271, 286] width 431 height 13
click at [100, 326] on span "To have the chance to thrive" at bounding box center [126, 323] width 134 height 11
type textarea "a"
click at [325, 308] on pre "Am C Am G" at bounding box center [271, 311] width 431 height 13
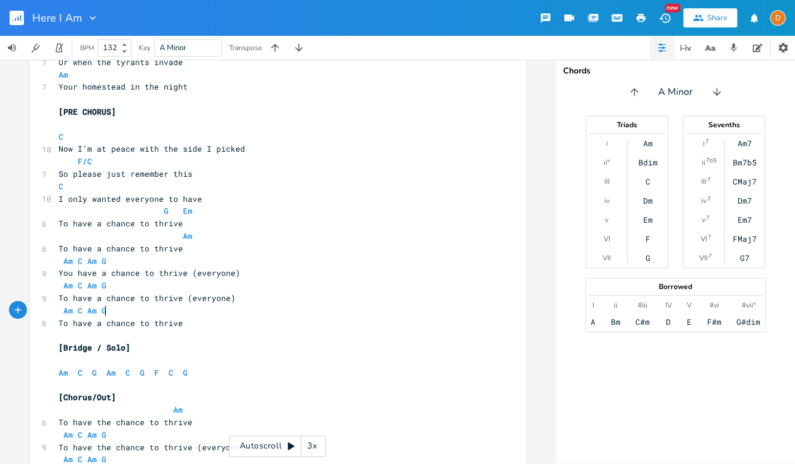
scroll to position [1542, 0]
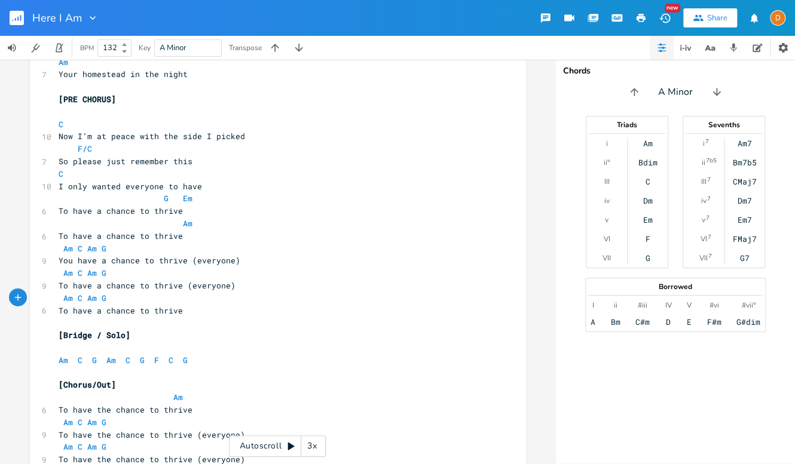
click at [239, 239] on pre "To have a chance to thrive" at bounding box center [271, 236] width 431 height 13
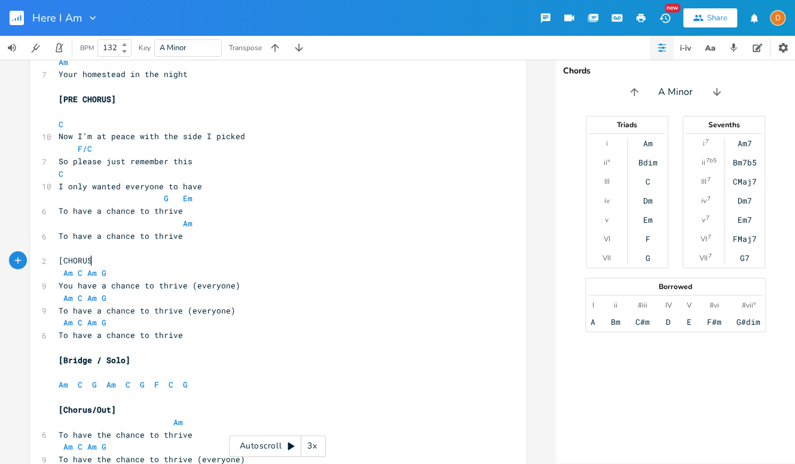
scroll to position [0, 29]
type textarea "[CHORUS]"
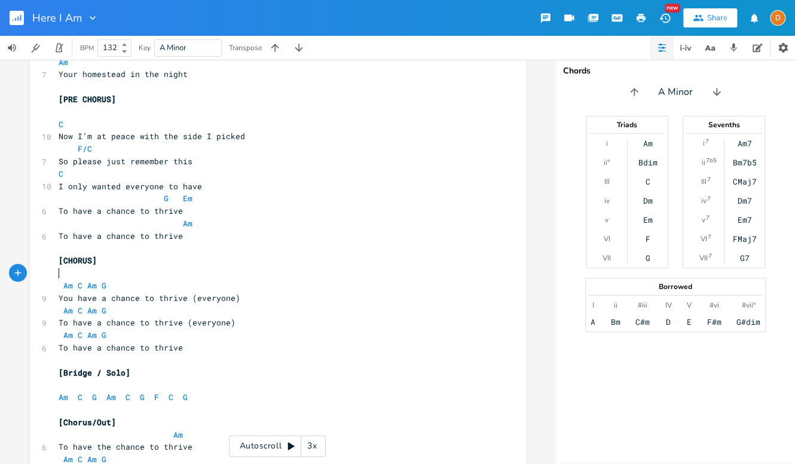
scroll to position [1554, 0]
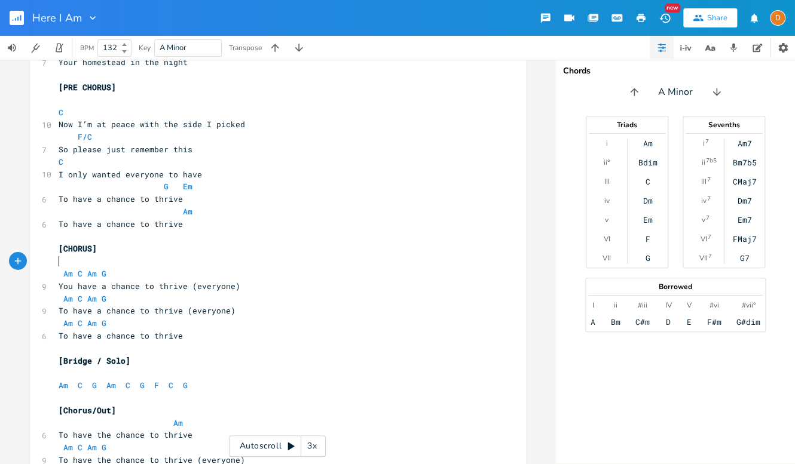
click at [59, 276] on span "Am C Am G" at bounding box center [83, 273] width 48 height 11
click at [59, 299] on span "Am C Am G" at bounding box center [83, 298] width 48 height 11
click at [56, 323] on pre "Am C Am G" at bounding box center [271, 323] width 431 height 13
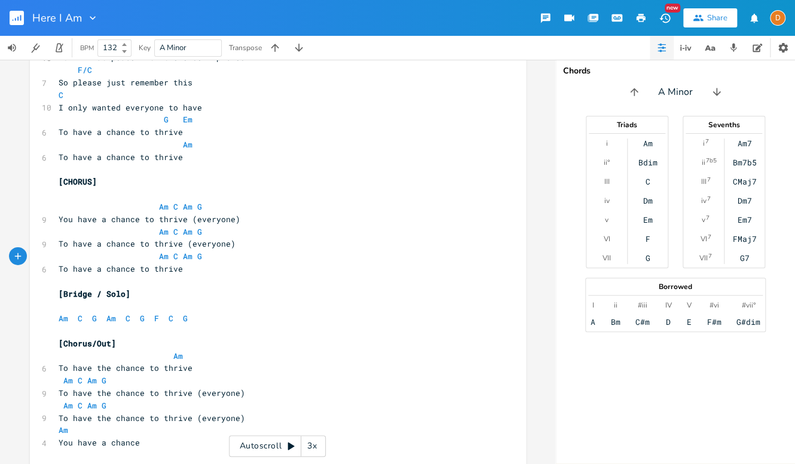
scroll to position [1633, 0]
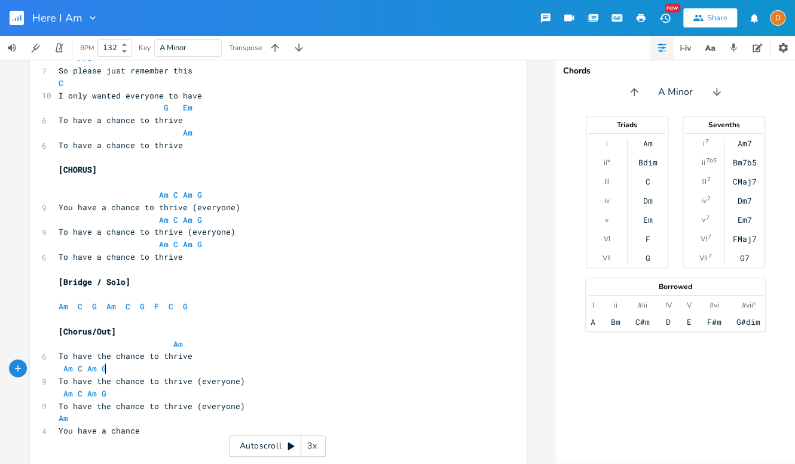
click at [133, 368] on pre "Am C Am G" at bounding box center [271, 369] width 431 height 13
type textarea "Am C Am G"
drag, startPoint x: 53, startPoint y: 370, endPoint x: 110, endPoint y: 368, distance: 57.4
click at [110, 368] on pre "Am C Am G" at bounding box center [271, 369] width 431 height 13
click at [213, 335] on pre "[Chorus/Out]" at bounding box center [271, 332] width 431 height 13
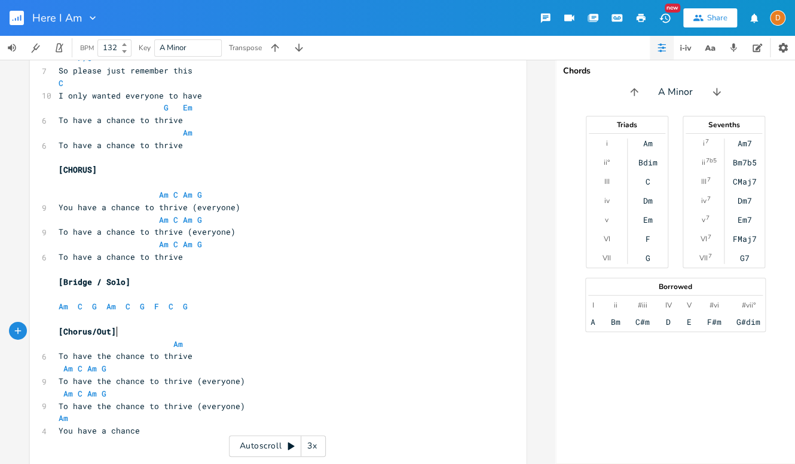
click at [185, 344] on pre "Am" at bounding box center [271, 344] width 431 height 13
click at [100, 358] on span "To have the chance to thrive" at bounding box center [126, 356] width 134 height 11
type textarea "a"
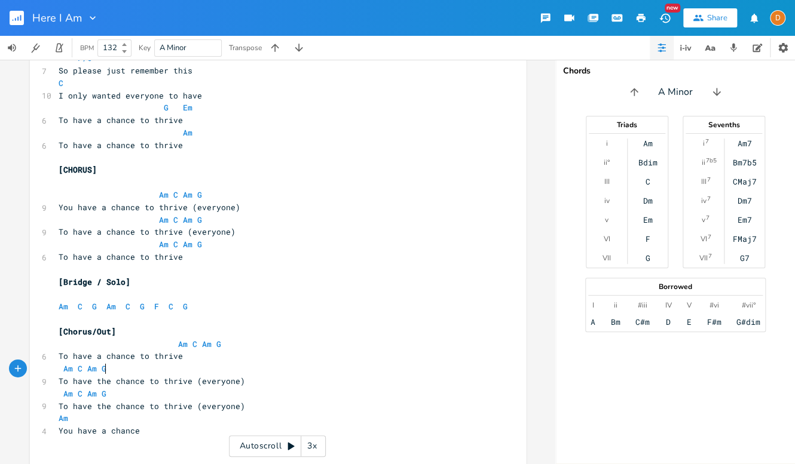
click at [347, 366] on pre "Am C Am G" at bounding box center [271, 369] width 431 height 13
click at [103, 382] on span "To have the chance to thrive (everyone)" at bounding box center [152, 381] width 186 height 11
type textarea "a"
click at [375, 377] on pre "To have a chance to thrive (everyone)" at bounding box center [271, 381] width 431 height 13
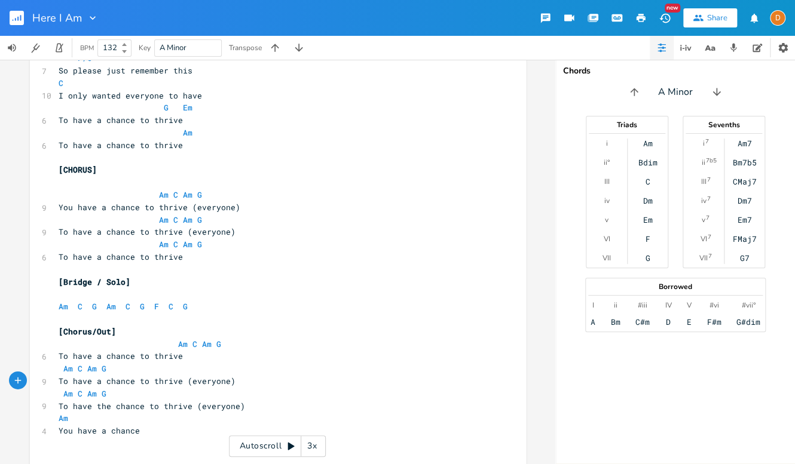
click at [99, 408] on span "To have the chance to thrive (everyone)" at bounding box center [152, 406] width 186 height 11
type textarea "a"
click at [371, 388] on pre "Am C Am G" at bounding box center [271, 394] width 431 height 13
click at [225, 384] on span "To have a chance to thrive (everyone)" at bounding box center [147, 381] width 177 height 11
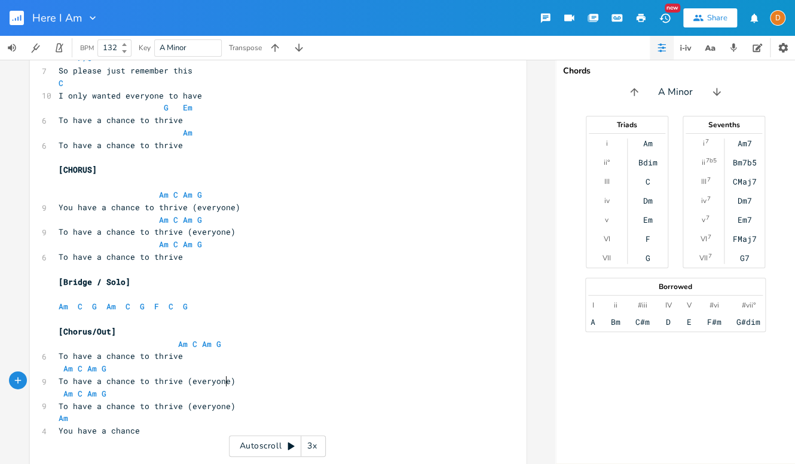
scroll to position [0, 2]
type textarea "has"
click at [223, 409] on span "To have a chance to thrive (everyone)" at bounding box center [147, 406] width 177 height 11
type textarea "has"
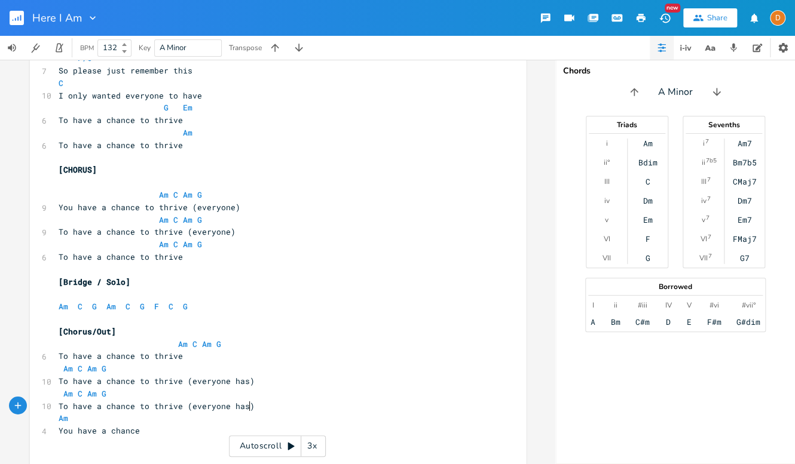
click at [273, 407] on pre "To have a chance to thrive (everyone has)" at bounding box center [271, 406] width 431 height 13
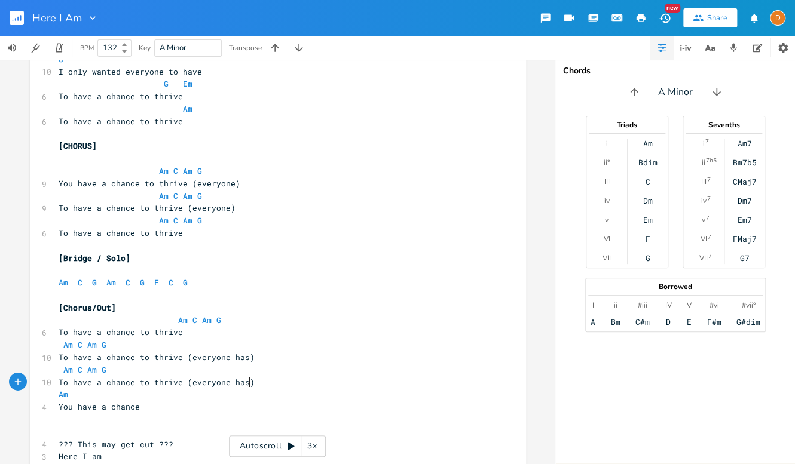
scroll to position [1676, 0]
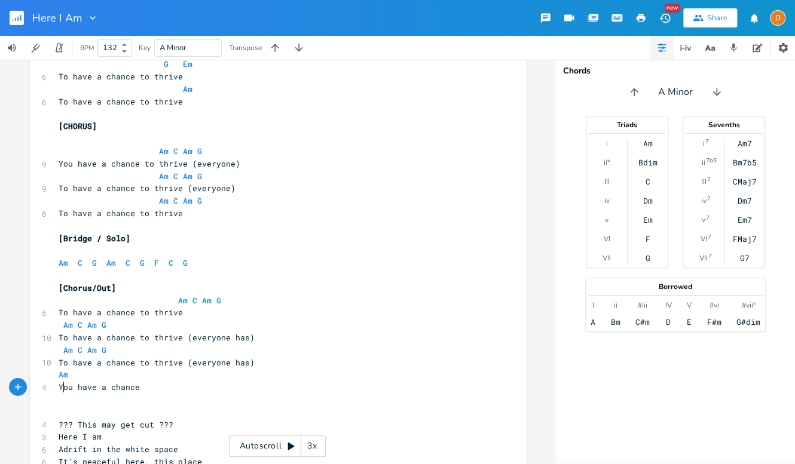
click at [59, 388] on span "You have a chance" at bounding box center [99, 387] width 81 height 11
click at [59, 387] on span "You have a chance" at bounding box center [99, 387] width 81 height 11
type textarea "To"
click at [352, 385] on pre "To have a chance" at bounding box center [271, 387] width 431 height 13
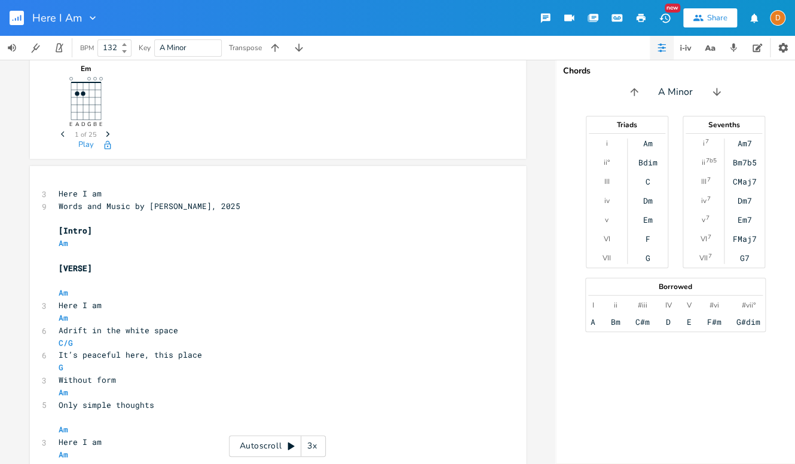
scroll to position [167, 0]
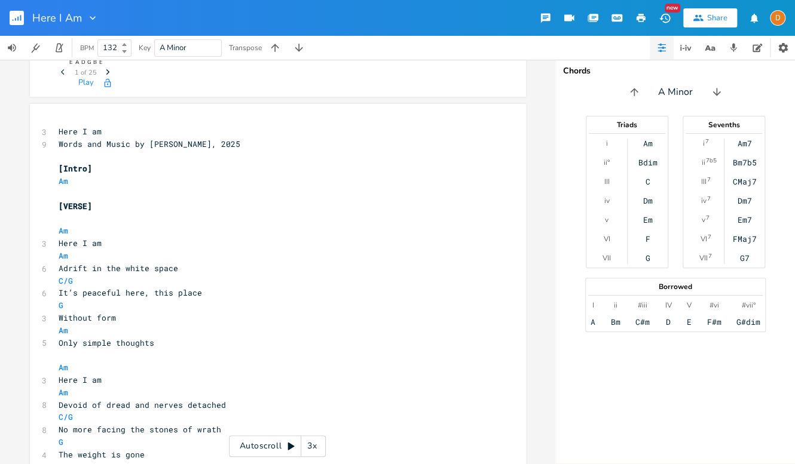
click at [56, 279] on pre "C/G" at bounding box center [271, 281] width 431 height 13
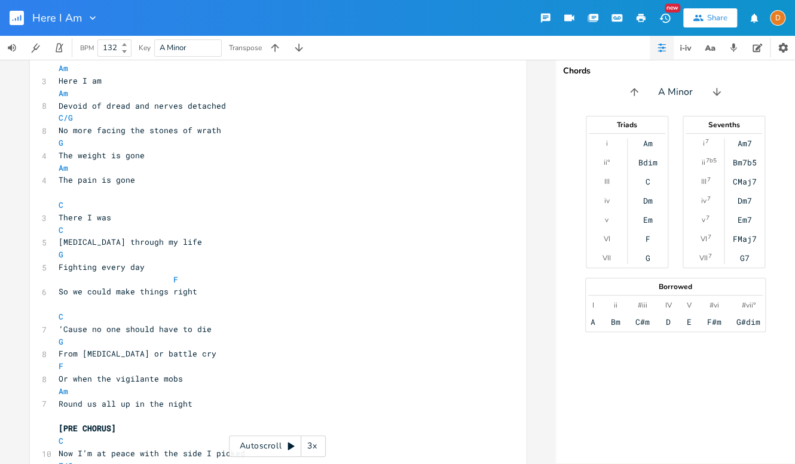
scroll to position [473, 0]
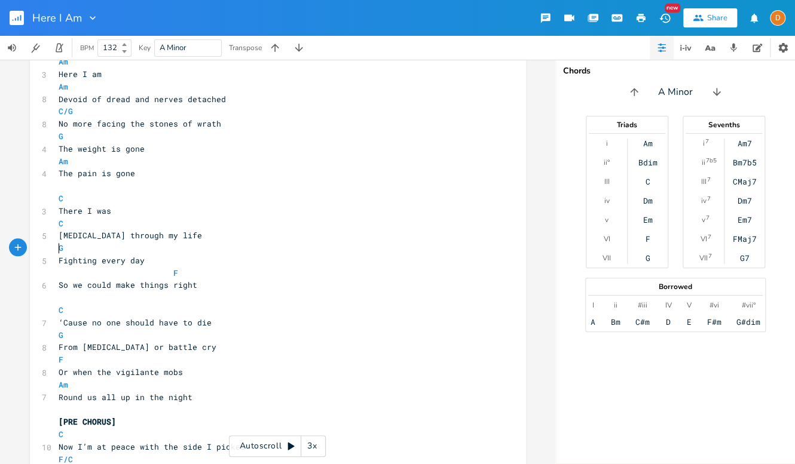
click at [56, 249] on pre "G" at bounding box center [271, 248] width 431 height 13
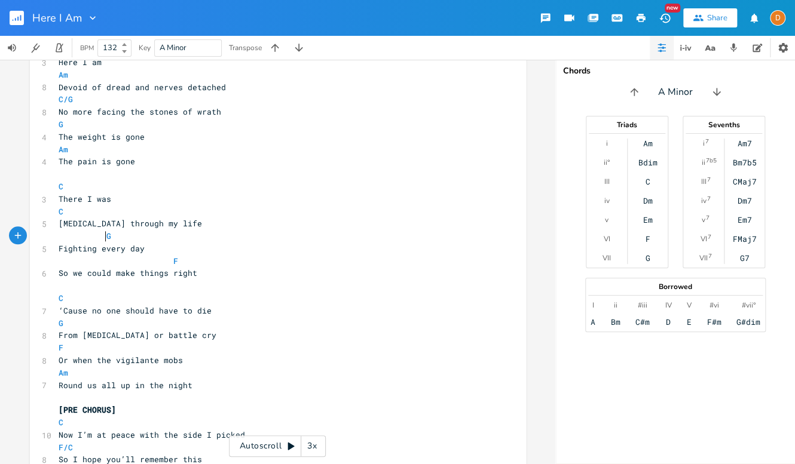
scroll to position [497, 0]
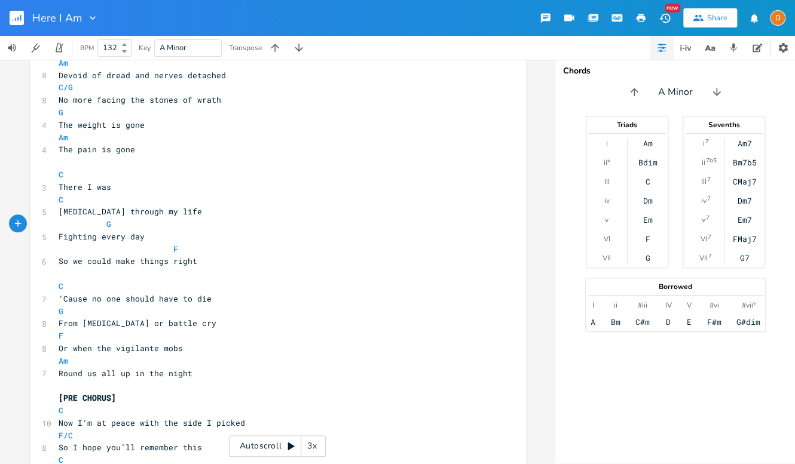
click at [56, 286] on pre "C" at bounding box center [271, 286] width 431 height 13
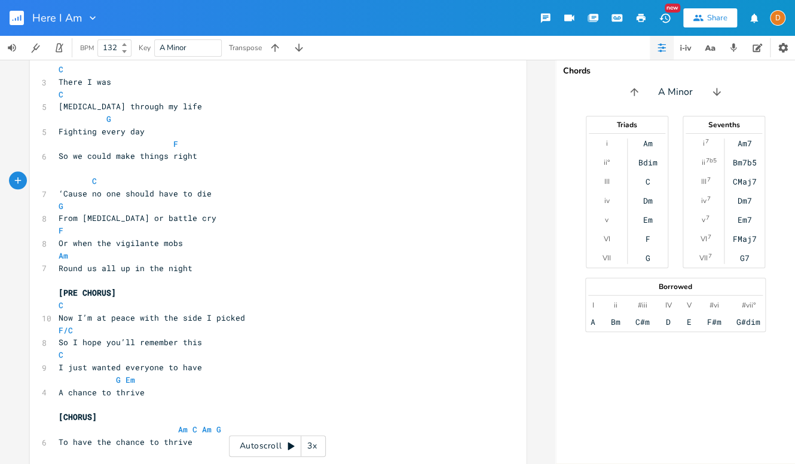
click at [56, 205] on pre "G" at bounding box center [271, 206] width 431 height 13
click at [56, 231] on pre "F" at bounding box center [271, 231] width 431 height 13
click at [56, 253] on pre "Am" at bounding box center [271, 256] width 431 height 13
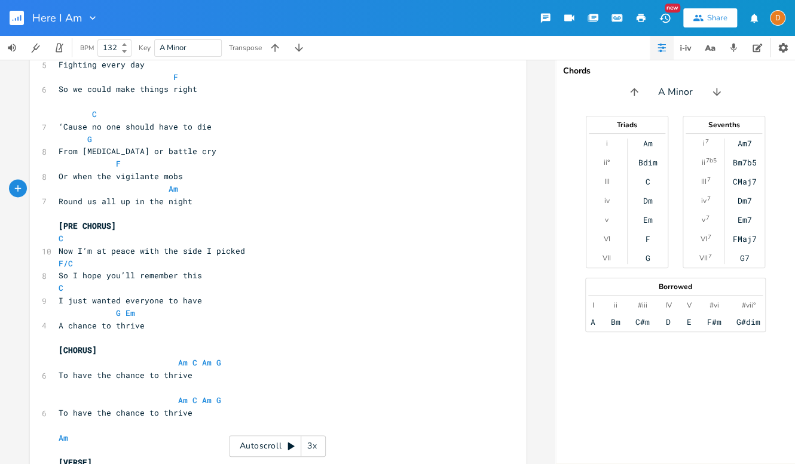
scroll to position [676, 0]
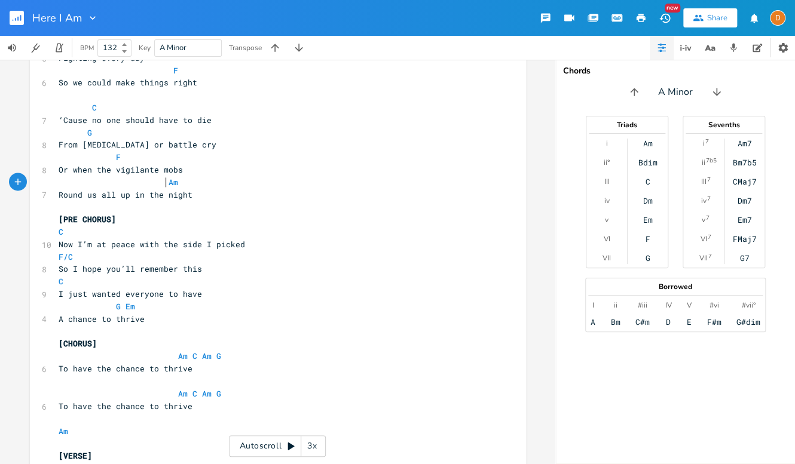
click at [265, 198] on pre "Round us all up in the night" at bounding box center [271, 195] width 431 height 13
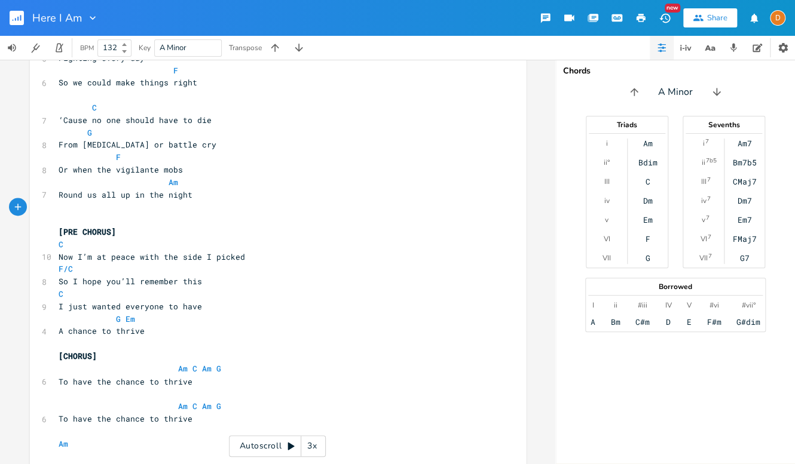
click at [155, 233] on pre "[PRE CHORUS]" at bounding box center [271, 232] width 431 height 13
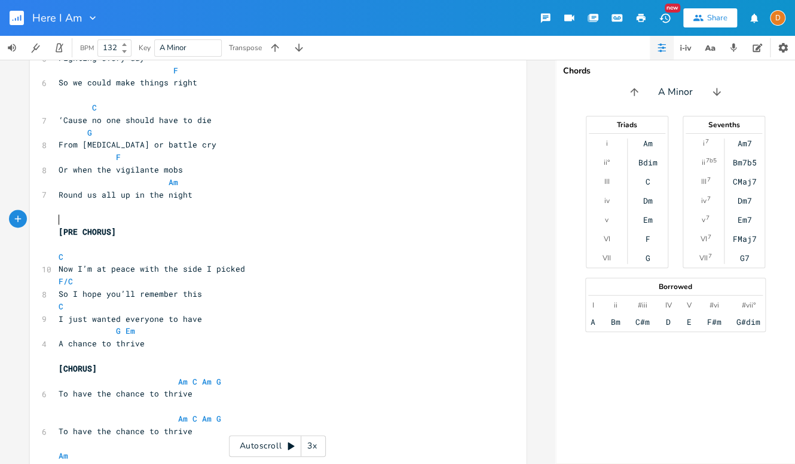
click at [128, 215] on pre "​" at bounding box center [271, 219] width 431 height 13
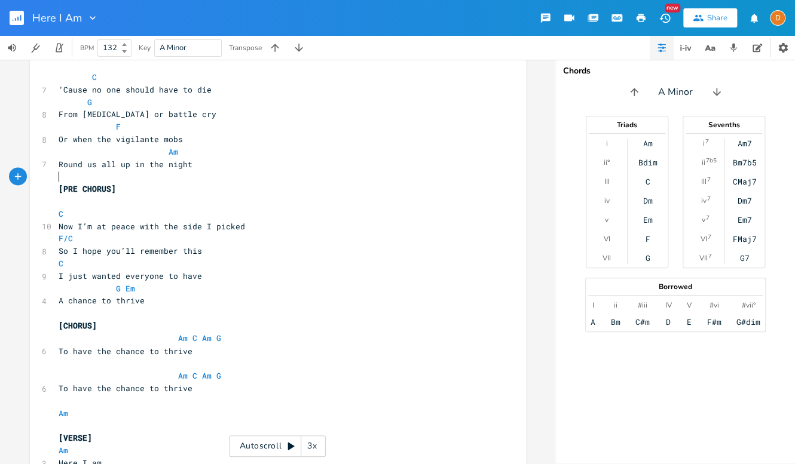
scroll to position [739, 0]
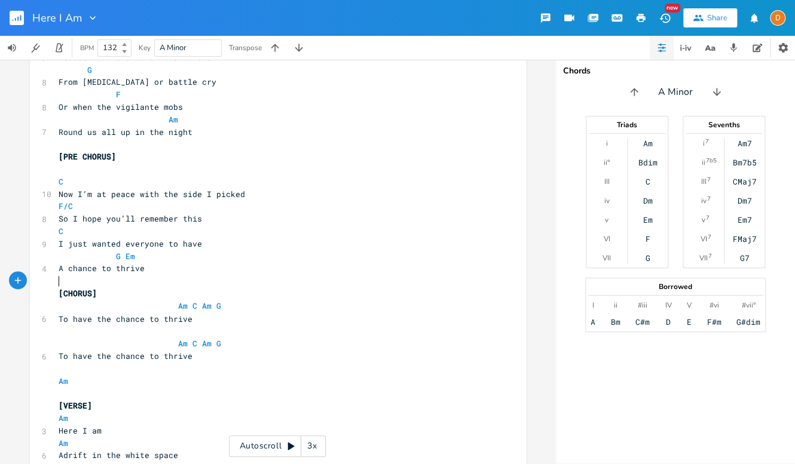
click at [172, 280] on pre "​" at bounding box center [271, 281] width 431 height 13
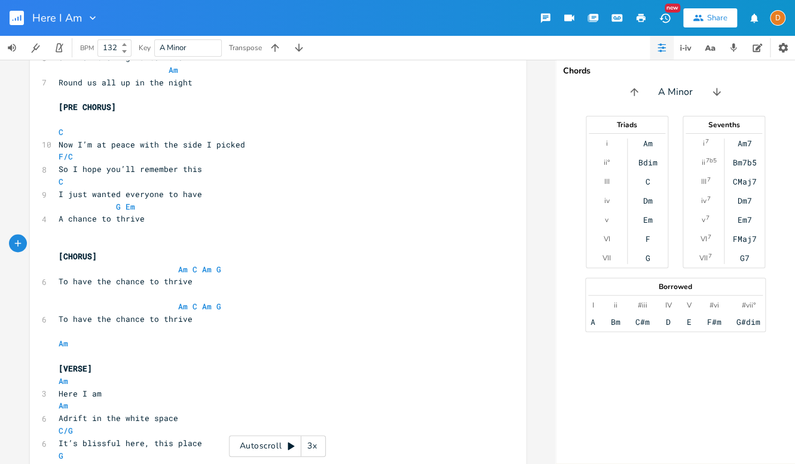
scroll to position [813, 0]
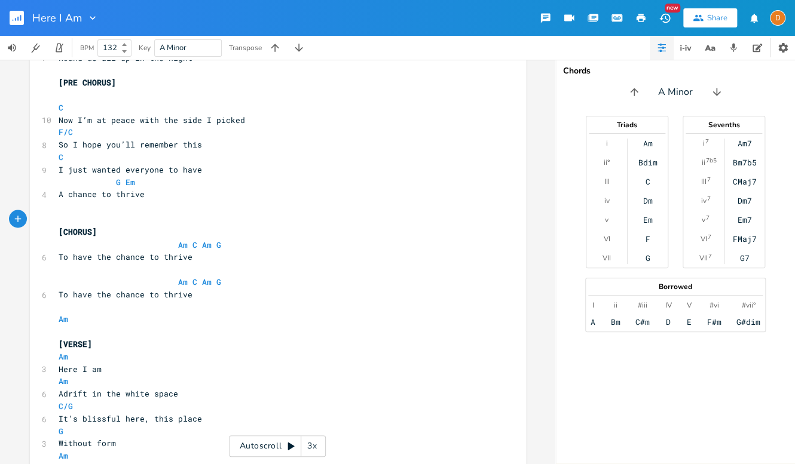
click at [95, 258] on span "To have the chance to thrive" at bounding box center [126, 256] width 134 height 11
click at [95, 257] on span "To have the chance to thrive" at bounding box center [126, 256] width 134 height 11
type textarea "a"
click at [97, 296] on li "A#" at bounding box center [111, 294] width 36 height 13
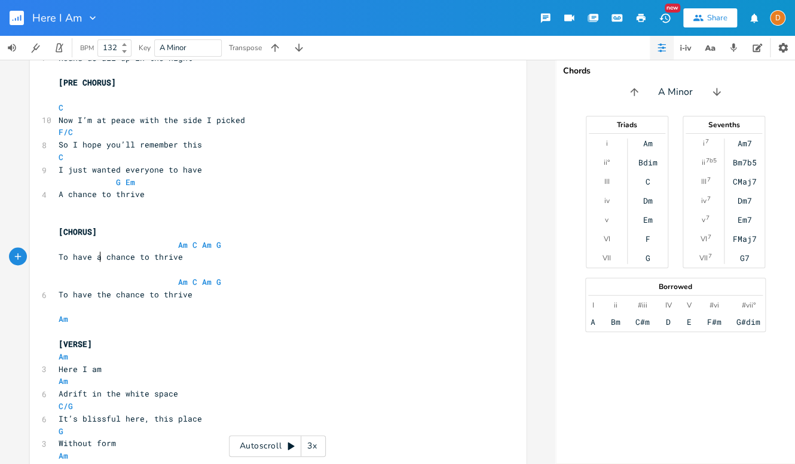
click at [97, 293] on span "To have the chance to thrive" at bounding box center [126, 294] width 134 height 11
type textarea "a"
click at [386, 313] on pre "Am" at bounding box center [271, 319] width 431 height 13
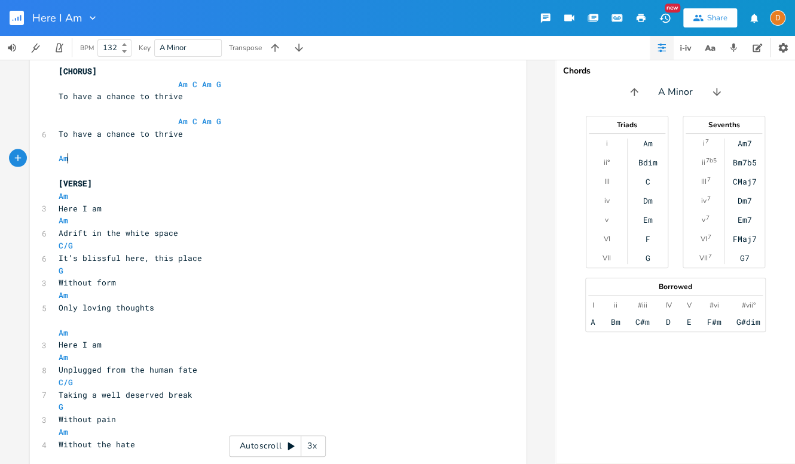
scroll to position [980, 0]
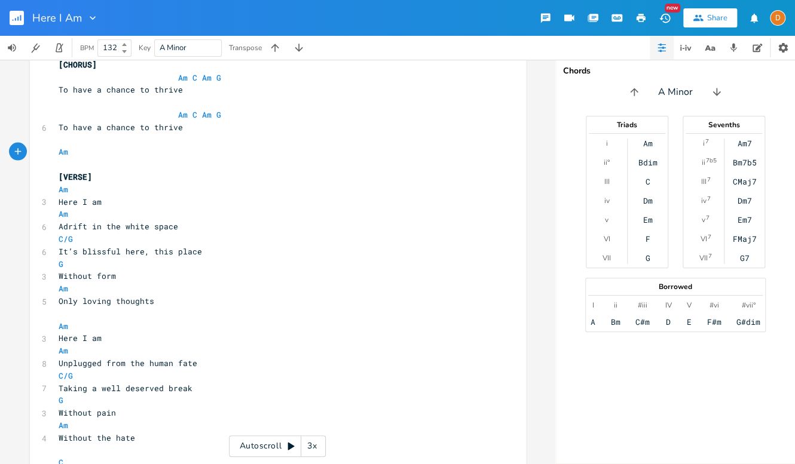
click at [118, 176] on pre "[VERSE]" at bounding box center [271, 176] width 431 height 13
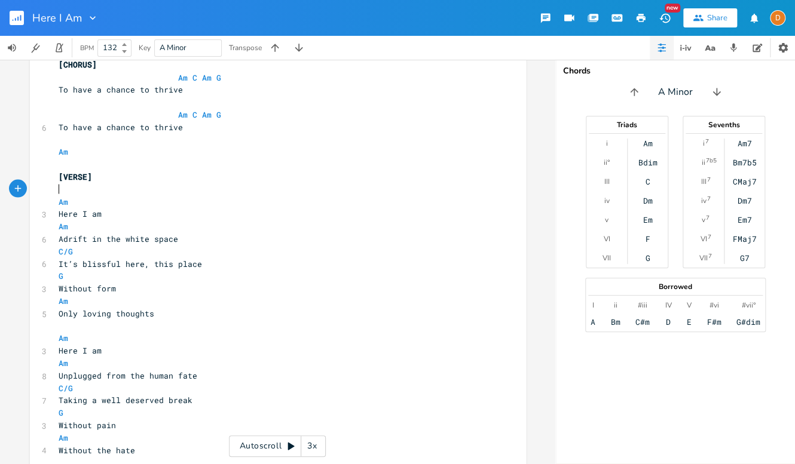
scroll to position [998, 0]
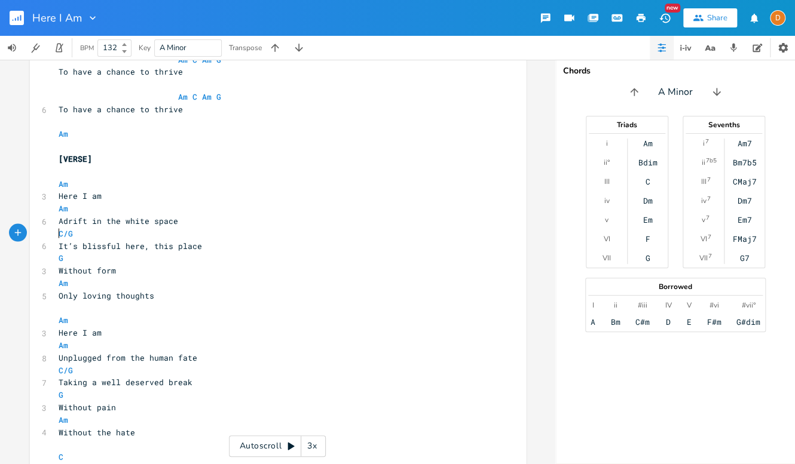
click at [56, 233] on pre "C/G" at bounding box center [271, 233] width 431 height 13
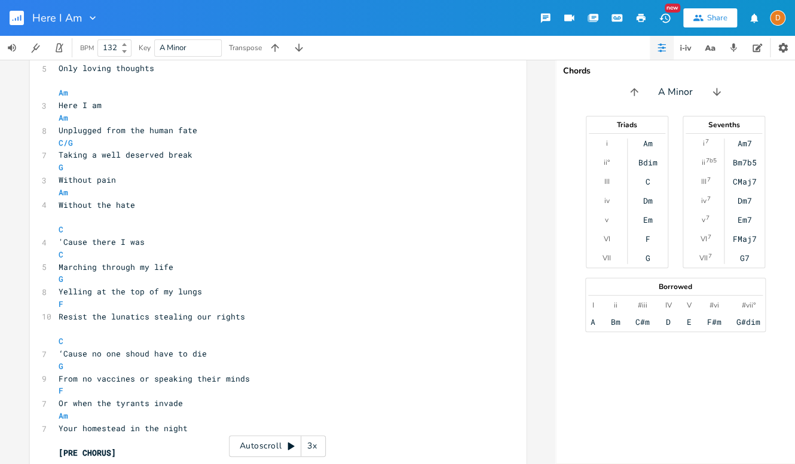
scroll to position [1259, 0]
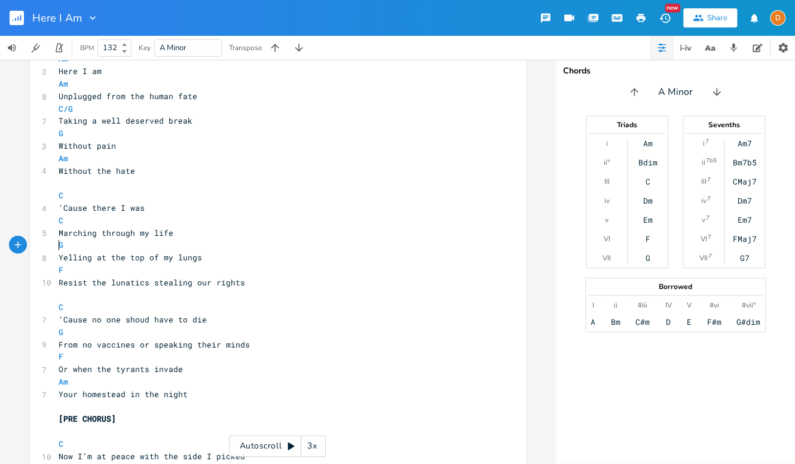
click at [56, 244] on pre "G" at bounding box center [271, 245] width 431 height 13
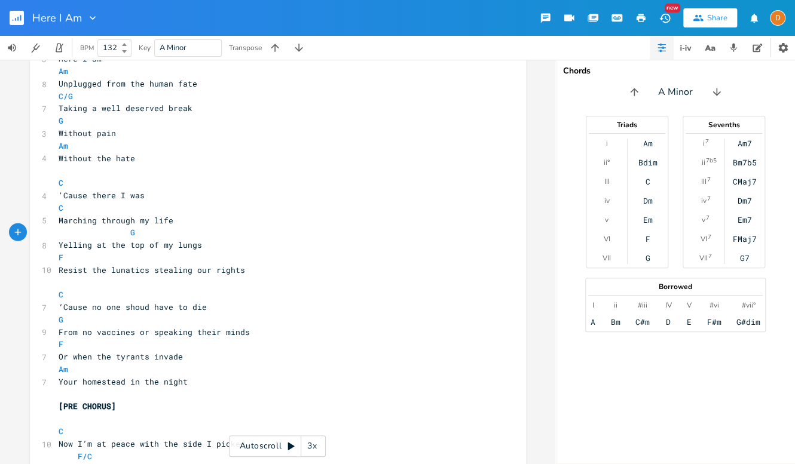
scroll to position [1278, 0]
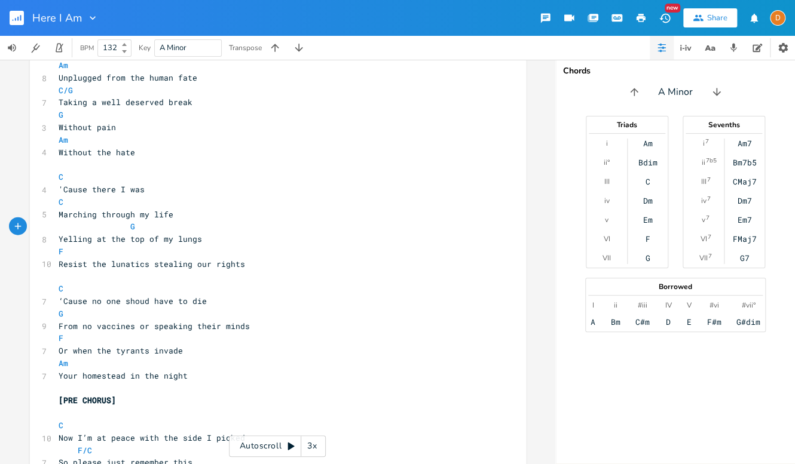
click at [56, 252] on pre "F" at bounding box center [271, 252] width 431 height 13
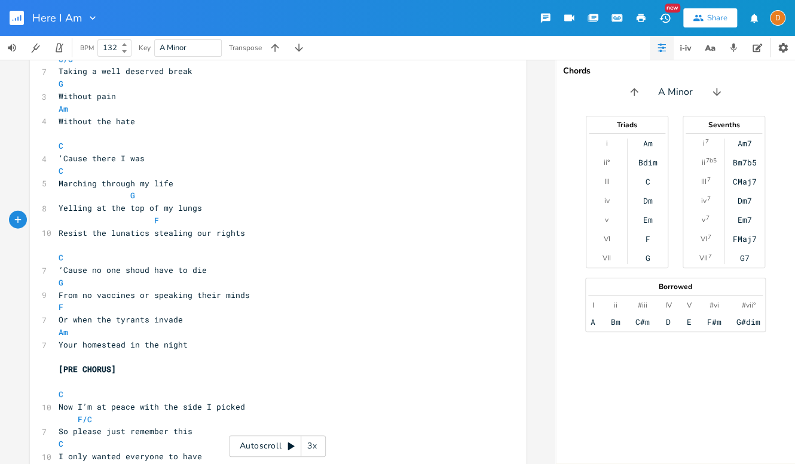
scroll to position [1315, 0]
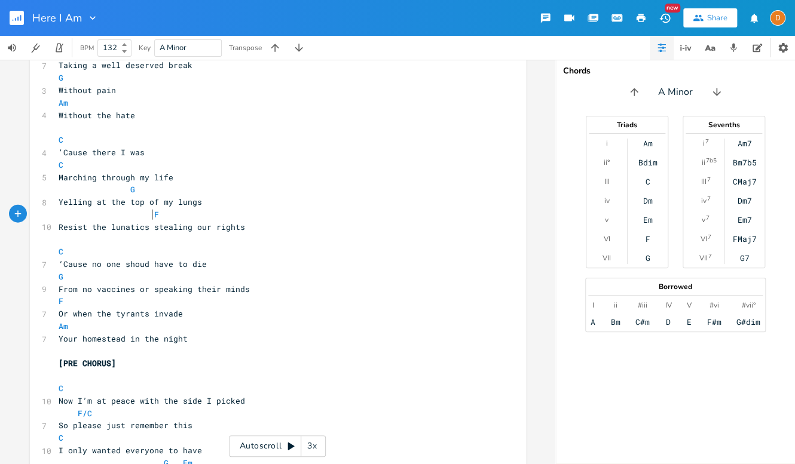
click at [56, 277] on pre "G" at bounding box center [271, 277] width 431 height 13
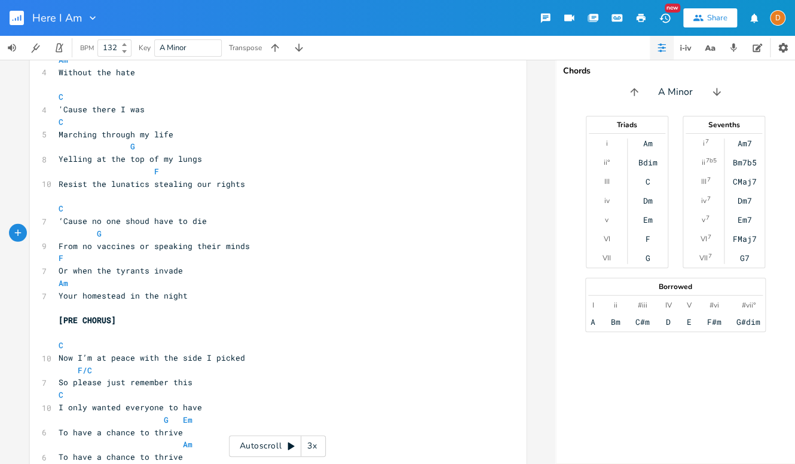
scroll to position [1364, 0]
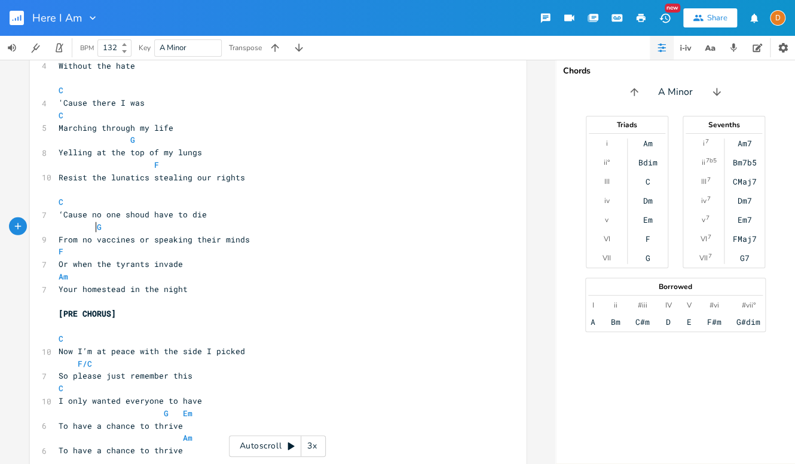
click at [56, 251] on pre "F" at bounding box center [271, 252] width 431 height 13
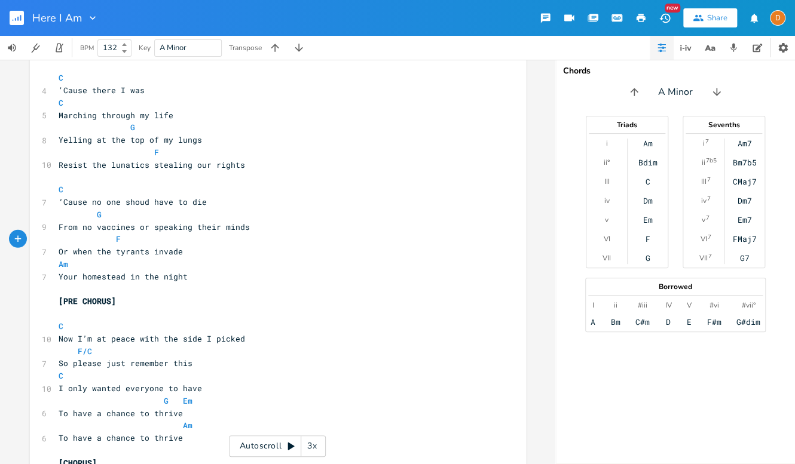
scroll to position [1383, 0]
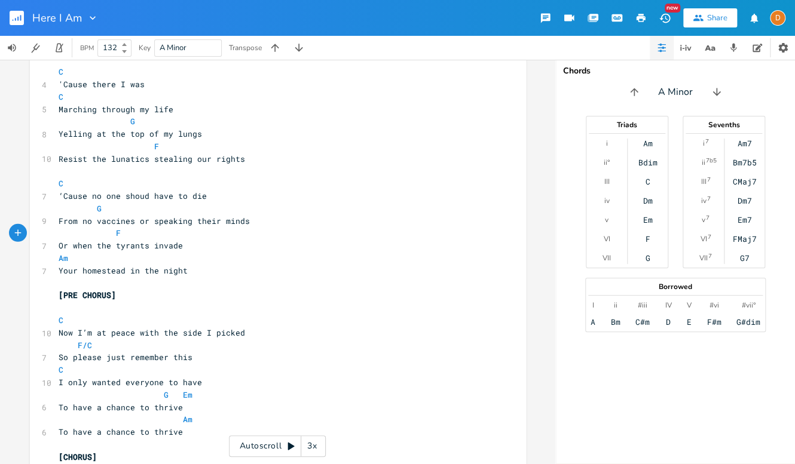
click at [56, 259] on pre "Am" at bounding box center [271, 258] width 431 height 13
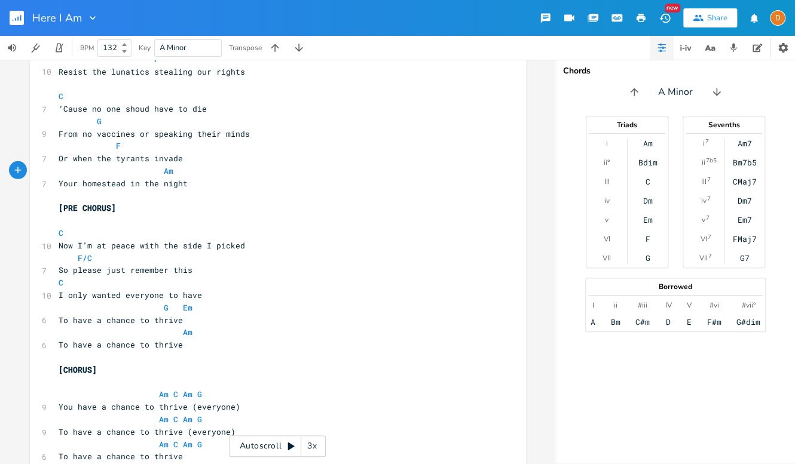
scroll to position [1482, 0]
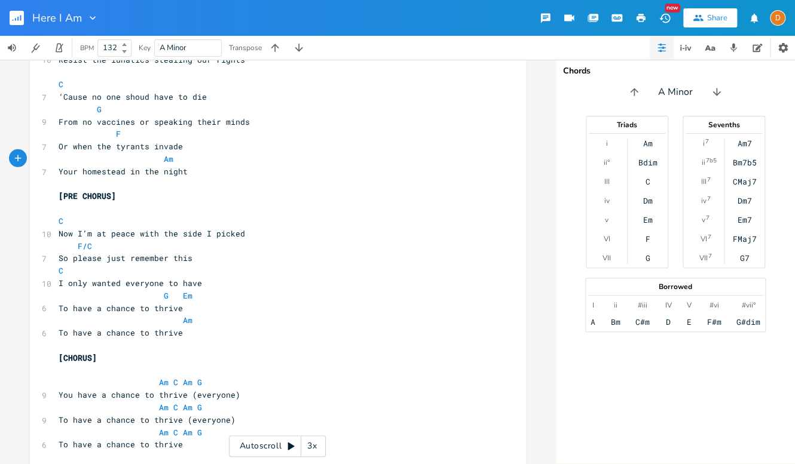
click at [167, 325] on pre "Am" at bounding box center [271, 320] width 431 height 13
click at [173, 322] on span "Am" at bounding box center [126, 320] width 134 height 11
click at [371, 323] on pre "Am" at bounding box center [271, 320] width 431 height 13
type textarea "C Am G"
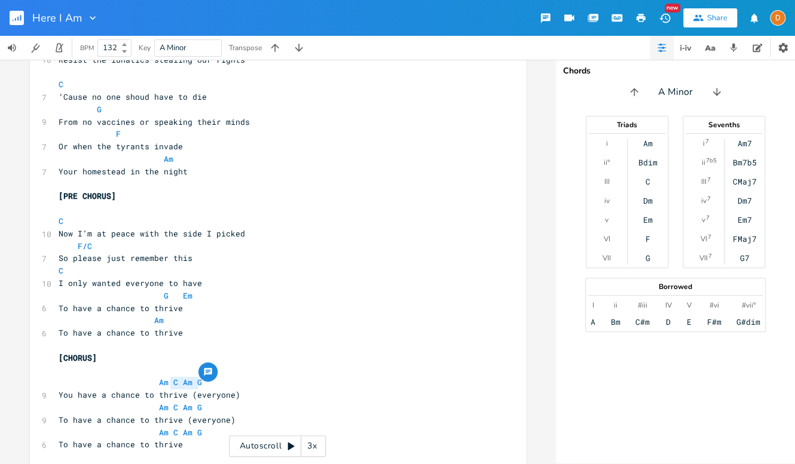
drag, startPoint x: 165, startPoint y: 381, endPoint x: 200, endPoint y: 378, distance: 34.8
click at [175, 320] on pre "Am" at bounding box center [271, 320] width 431 height 13
paste textarea
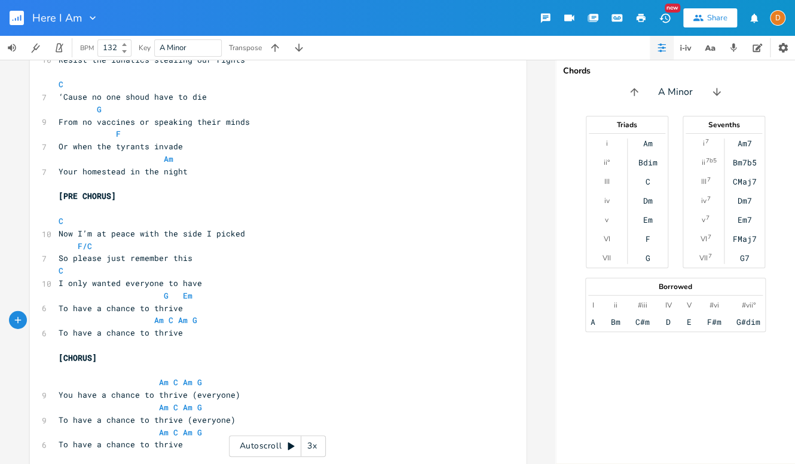
click at [286, 327] on pre "To have a chance to thrive" at bounding box center [271, 333] width 431 height 13
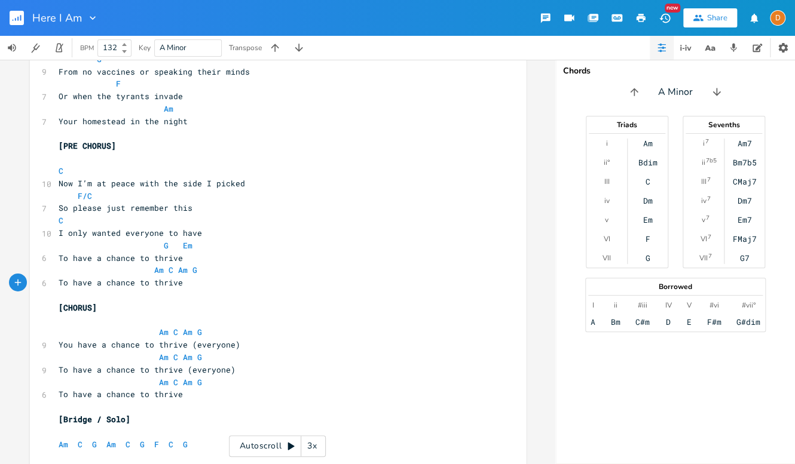
scroll to position [1538, 0]
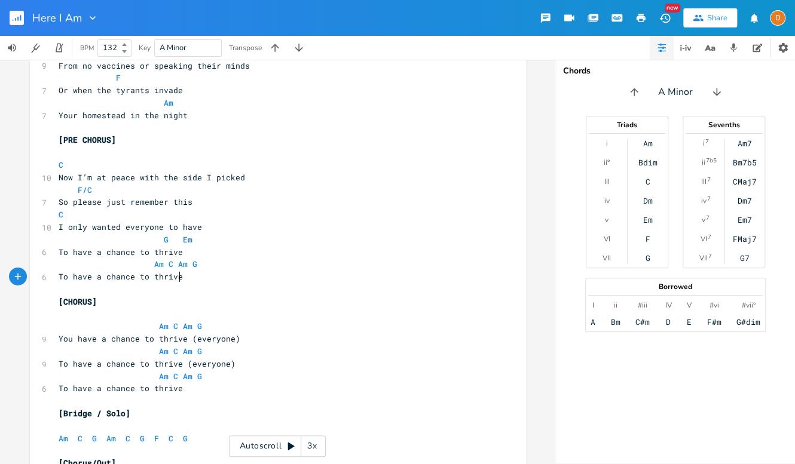
click at [75, 314] on pre "​" at bounding box center [271, 314] width 431 height 13
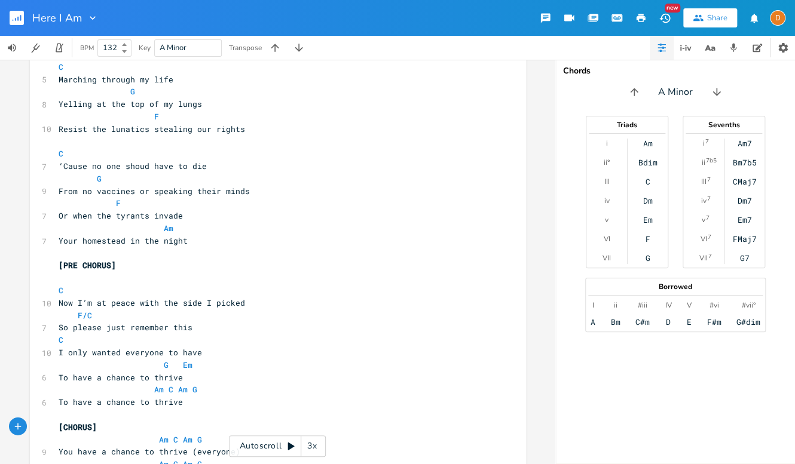
scroll to position [1446, 0]
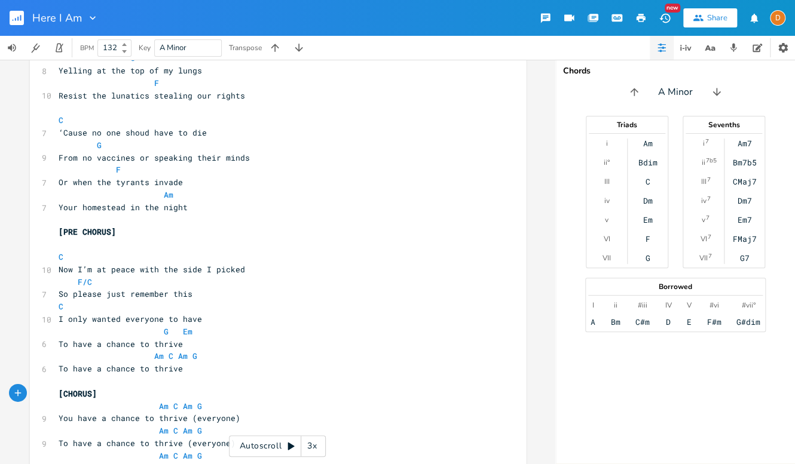
click at [92, 345] on span "To have a chance to thrive" at bounding box center [121, 344] width 124 height 11
type textarea "A"
click at [155, 332] on span "G Em" at bounding box center [126, 331] width 134 height 11
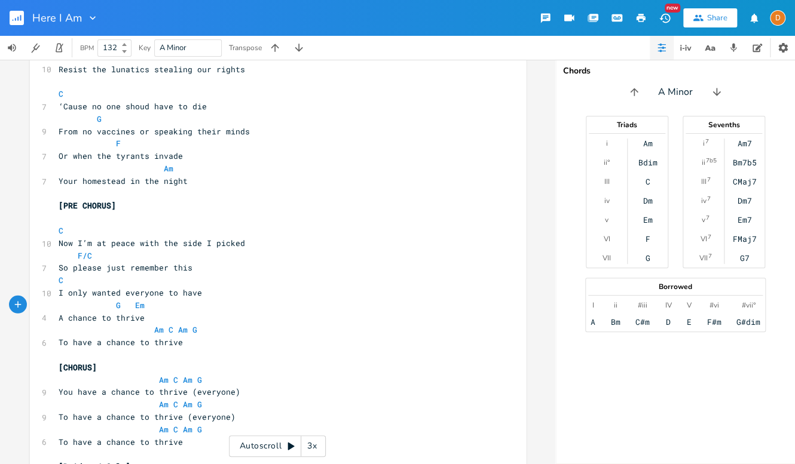
scroll to position [1484, 0]
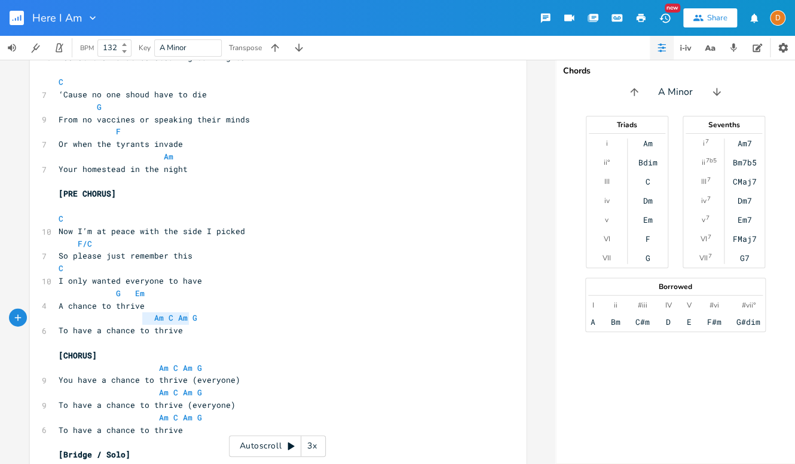
type textarea "Am C Am G To have a chance to thrive"
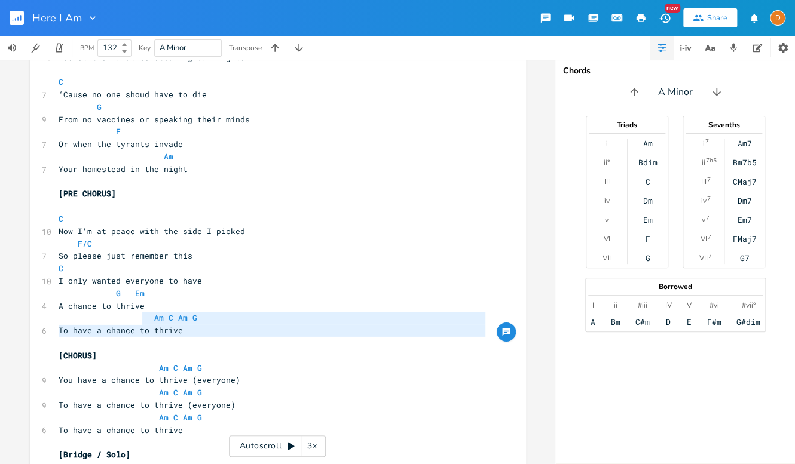
drag, startPoint x: 139, startPoint y: 317, endPoint x: 220, endPoint y: 338, distance: 83.2
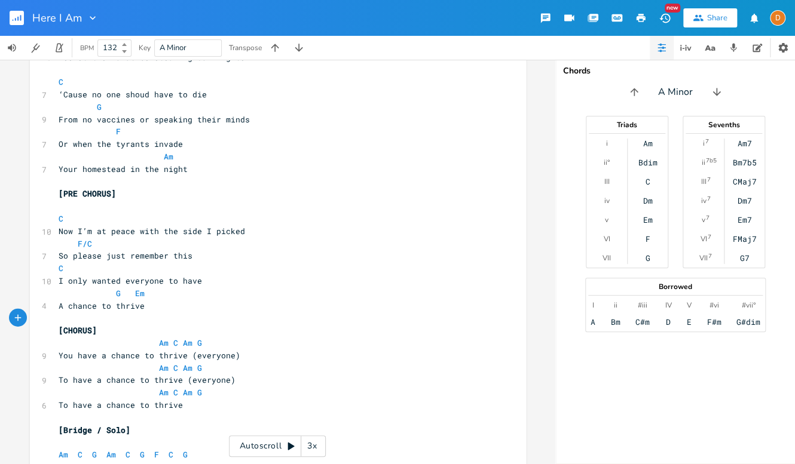
scroll to position [1497, 0]
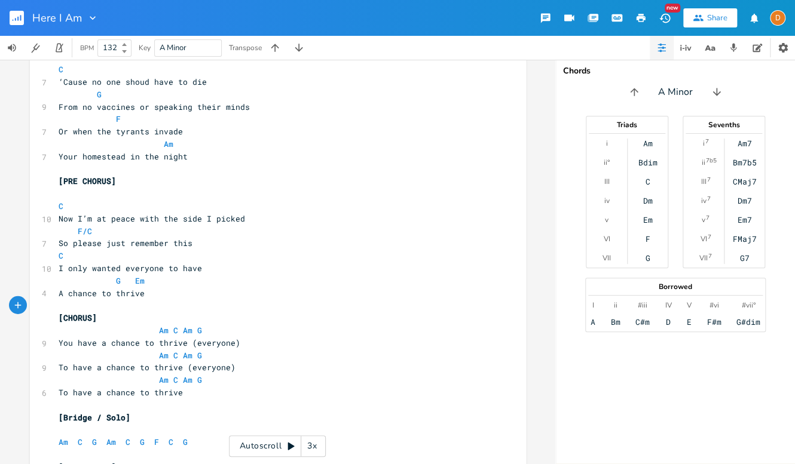
click at [99, 320] on pre "[CHORUS]" at bounding box center [271, 318] width 431 height 13
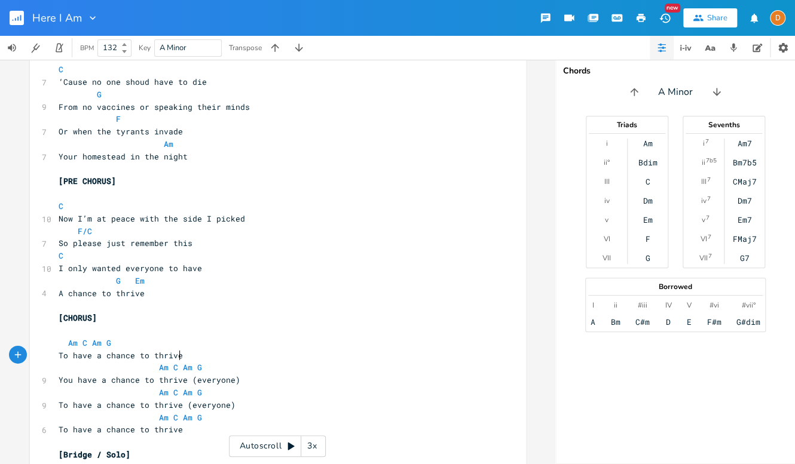
click at [59, 343] on span "Am C Am G" at bounding box center [85, 343] width 53 height 11
click at [61, 342] on span "Am C Am G" at bounding box center [85, 343] width 53 height 11
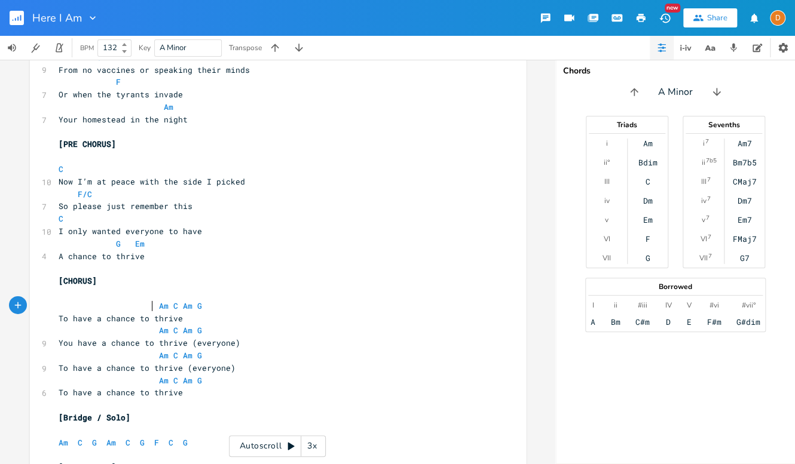
scroll to position [1540, 0]
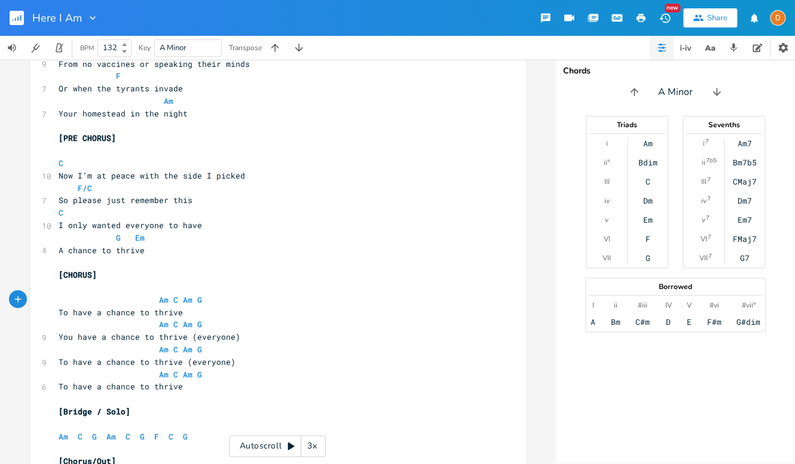
click at [228, 339] on span "You have a chance to thrive (everyone)" at bounding box center [150, 337] width 182 height 11
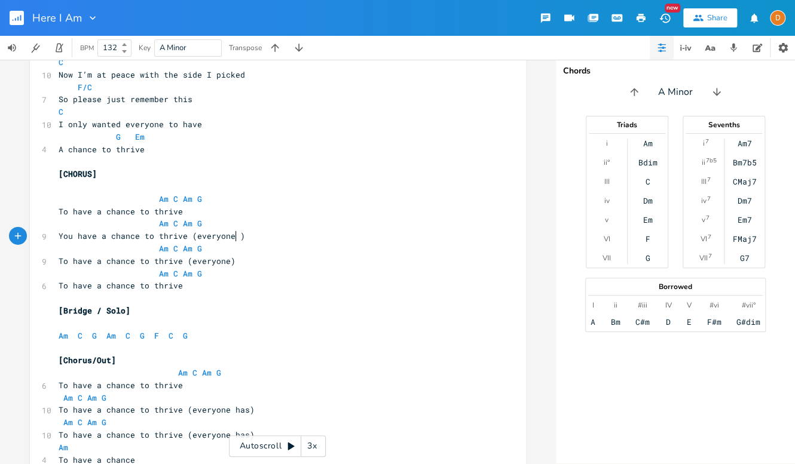
scroll to position [0, 2]
click at [256, 237] on pre "You have a chance to thrive (everyone)" at bounding box center [271, 236] width 431 height 13
click at [244, 261] on pre "To have a chance to thrive (everyone)" at bounding box center [271, 261] width 431 height 13
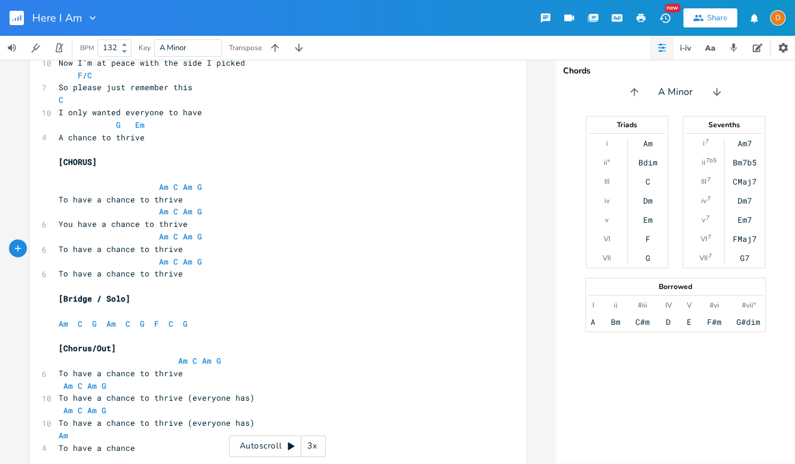
scroll to position [1659, 0]
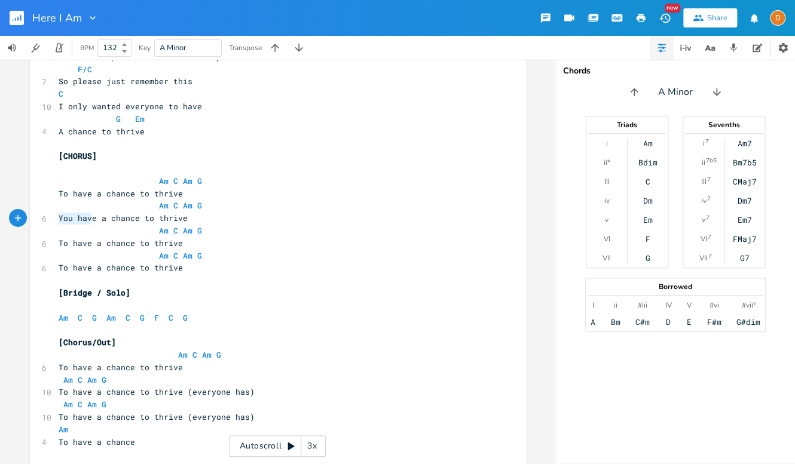
type textarea "You have a"
drag, startPoint x: 54, startPoint y: 219, endPoint x: 102, endPoint y: 218, distance: 47.8
click at [102, 218] on pre "You have a chance to thrive" at bounding box center [271, 218] width 431 height 13
type textarea "To have a"
drag, startPoint x: 55, startPoint y: 268, endPoint x: 97, endPoint y: 264, distance: 42.6
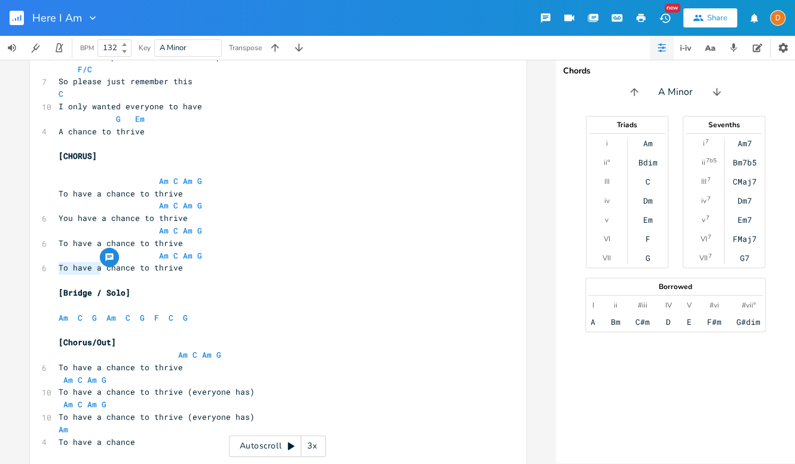
paste textarea
click at [241, 274] on pre "​" at bounding box center [271, 280] width 431 height 13
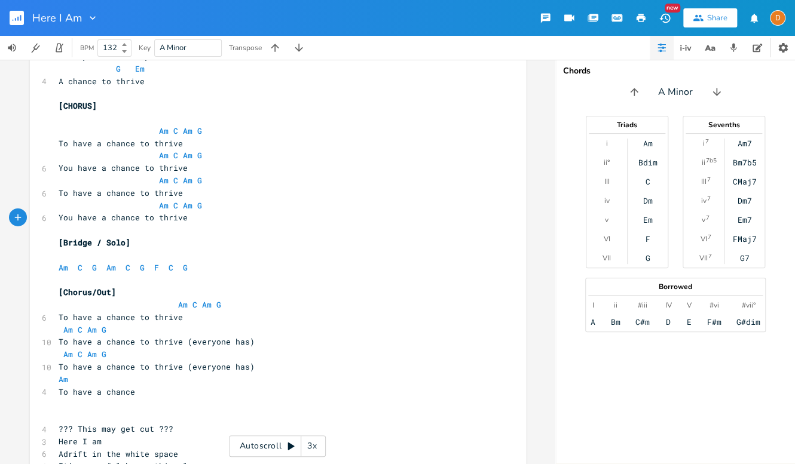
scroll to position [1715, 0]
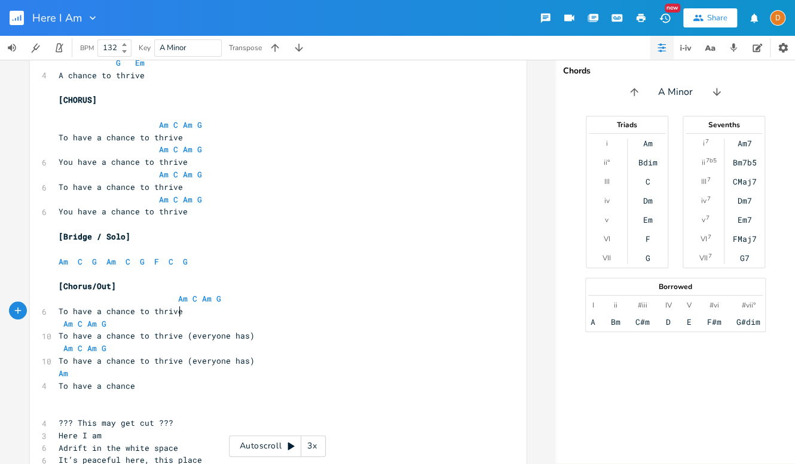
click at [215, 309] on pre "To have a chance to thrive" at bounding box center [271, 311] width 431 height 13
type textarea "(everryone has)"
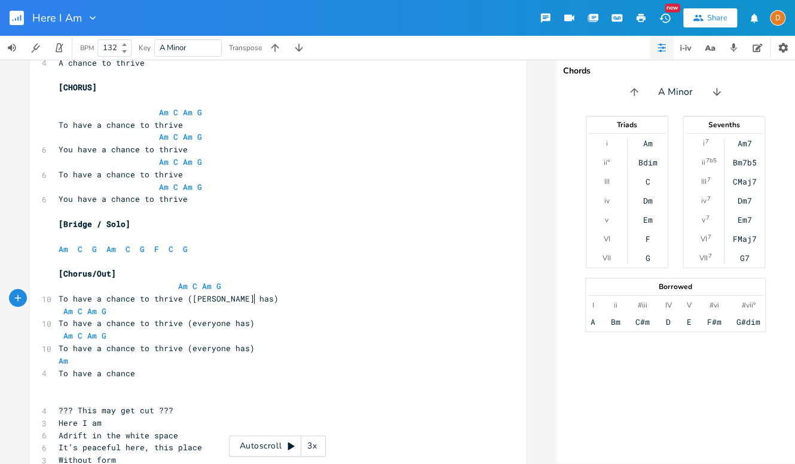
click at [206, 301] on span "To have a chance to thrive ([PERSON_NAME] has)" at bounding box center [169, 298] width 220 height 11
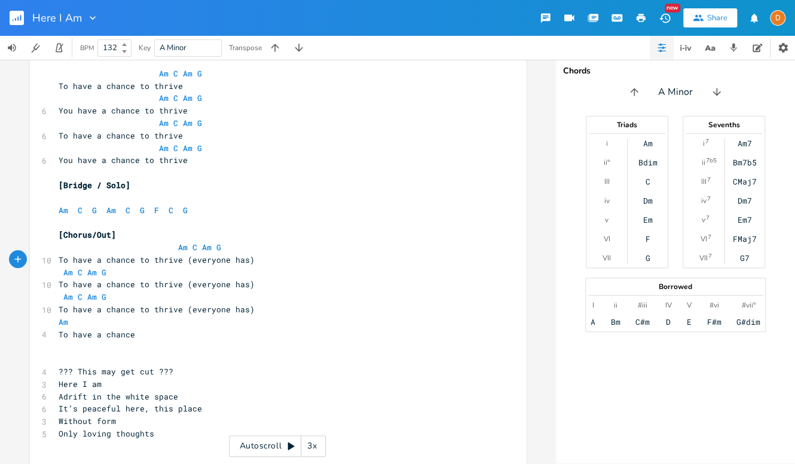
scroll to position [1761, 0]
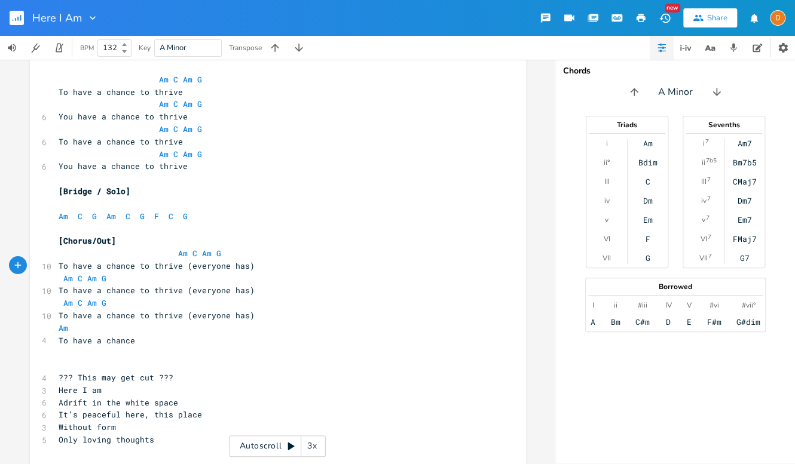
click at [59, 279] on span "Am C Am G" at bounding box center [83, 278] width 48 height 11
click at [170, 253] on span "Am C Am G" at bounding box center [140, 253] width 163 height 11
click at [59, 305] on span "Am C Am G" at bounding box center [83, 303] width 48 height 11
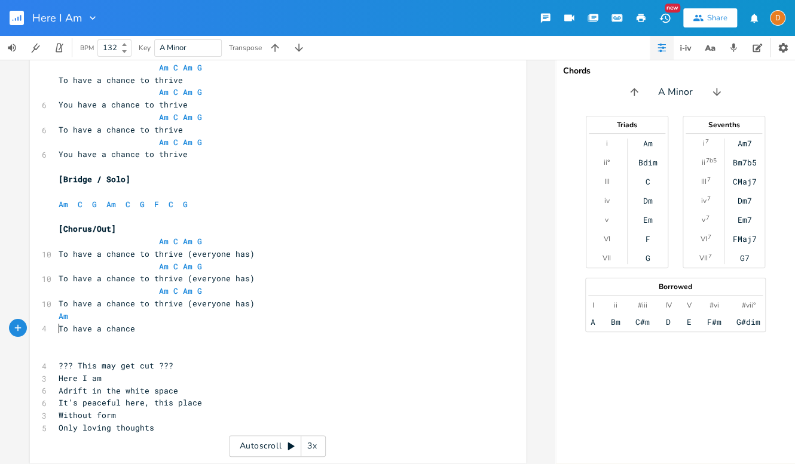
click at [56, 328] on pre "To have a chance" at bounding box center [271, 329] width 431 height 13
click at [234, 331] on pre "To have a chance" at bounding box center [271, 329] width 431 height 13
click at [142, 348] on pre "​" at bounding box center [271, 353] width 431 height 13
type textarea "------------------------"
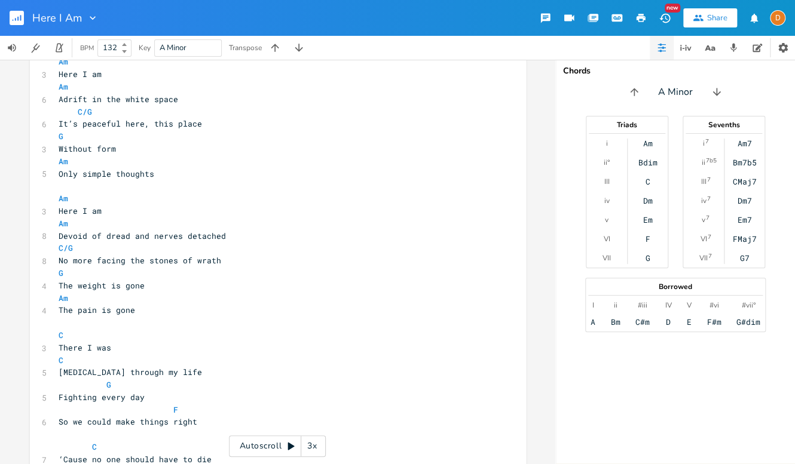
scroll to position [0, 0]
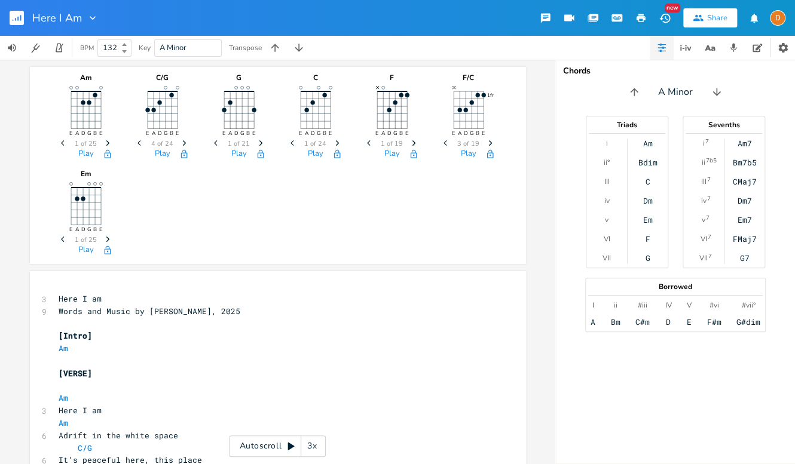
click at [158, 14] on div "Here I Am New Share D" at bounding box center [397, 18] width 795 height 36
click at [636, 19] on icon "button" at bounding box center [640, 18] width 9 height 8
